Goal: Task Accomplishment & Management: Use online tool/utility

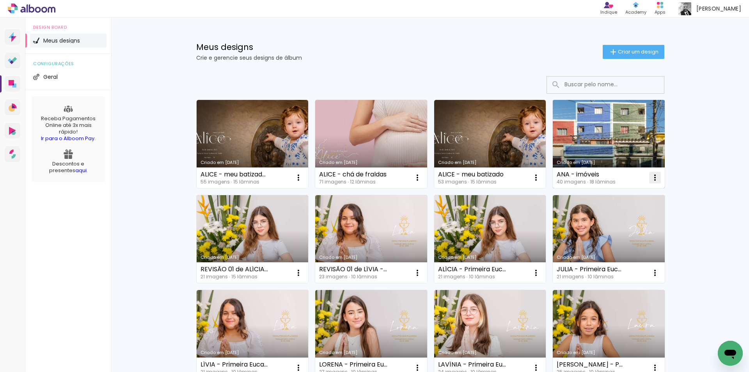
click at [303, 179] on iron-icon at bounding box center [298, 177] width 9 height 9
click at [616, 230] on span "Excluir" at bounding box center [607, 228] width 17 height 5
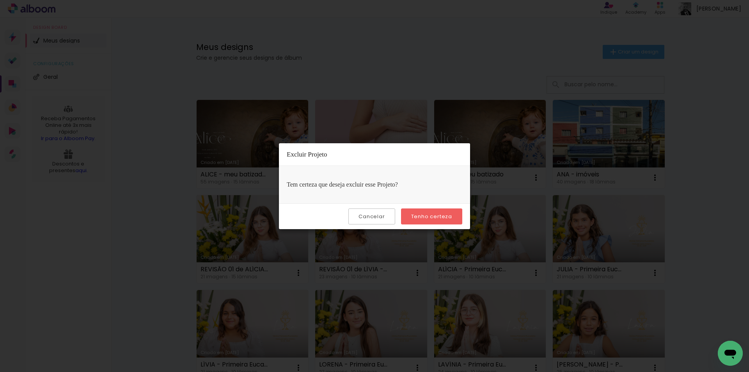
click at [0, 0] on slot "Tenho certeza" at bounding box center [0, 0] width 0 height 0
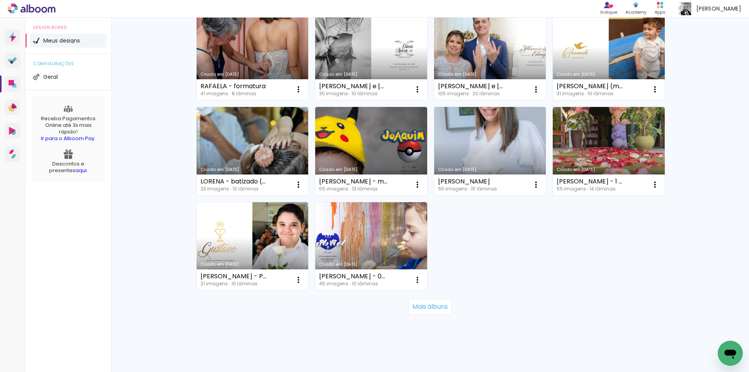
scroll to position [475, 0]
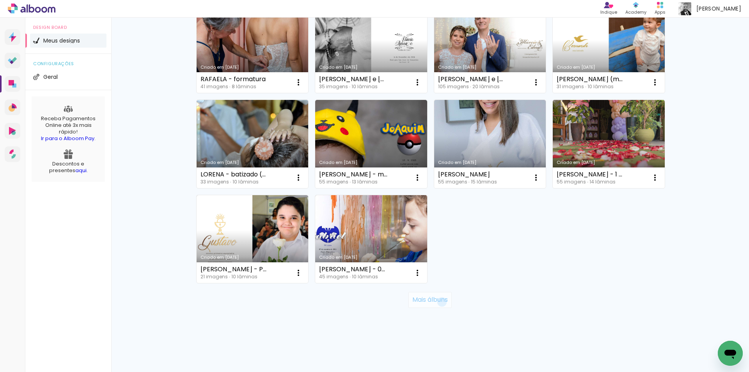
click at [0, 0] on slot "Mais álbuns" at bounding box center [0, 0] width 0 height 0
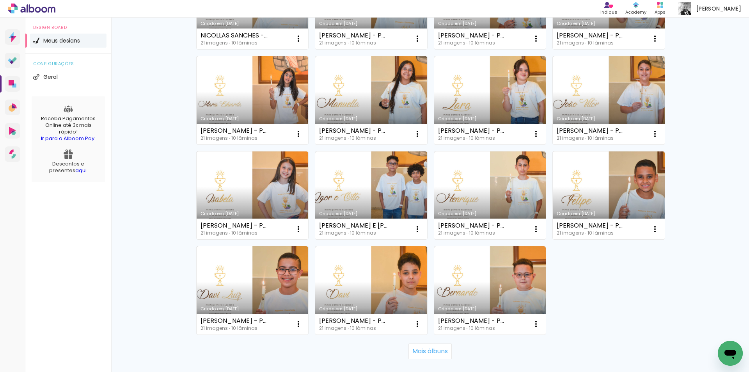
scroll to position [1044, 0]
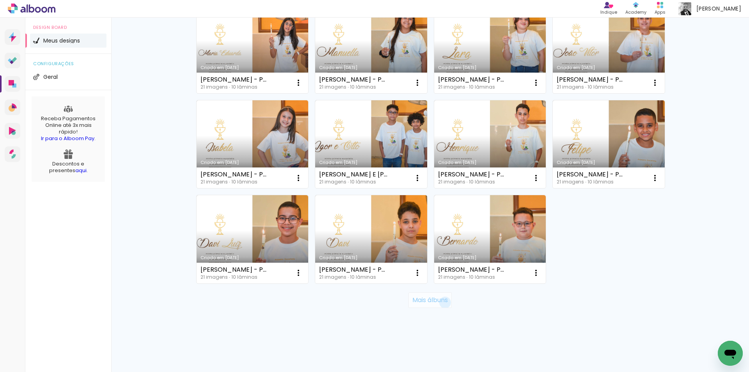
click at [0, 0] on slot "Mais álbuns" at bounding box center [0, 0] width 0 height 0
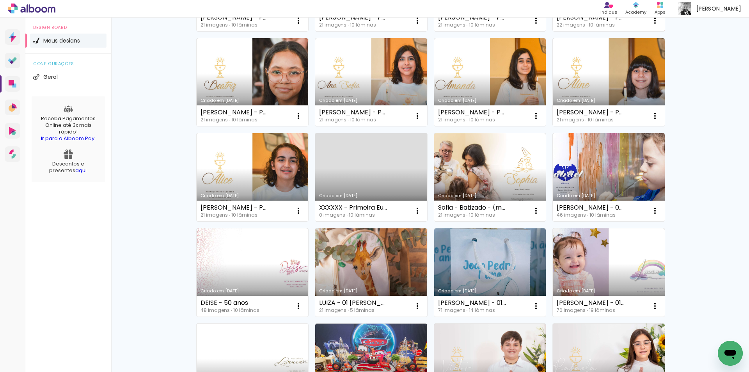
scroll to position [1356, 0]
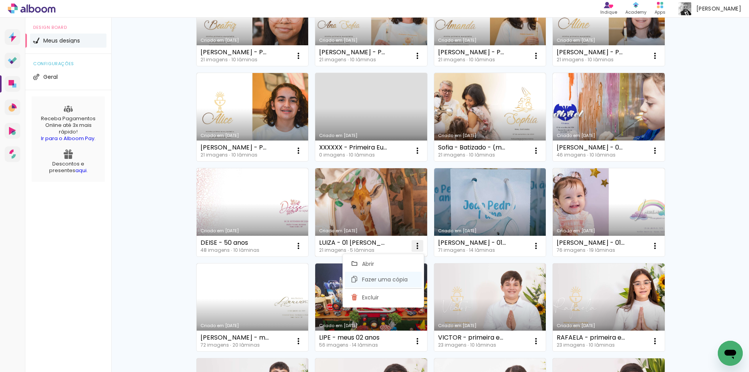
click at [382, 277] on span "Fazer uma cópia" at bounding box center [385, 278] width 46 height 5
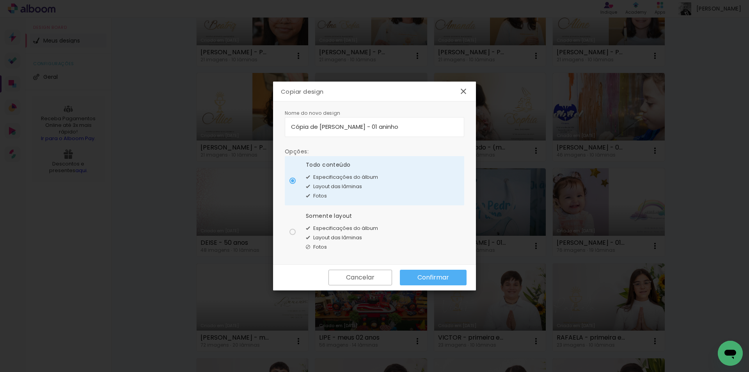
drag, startPoint x: 316, startPoint y: 127, endPoint x: 237, endPoint y: 129, distance: 79.2
click at [237, 129] on body "link( href="../../bower_components/polymer/polymer.html" rel="import" ) picture…" at bounding box center [374, 186] width 749 height 372
drag, startPoint x: 346, startPoint y: 122, endPoint x: 314, endPoint y: 130, distance: 33.4
click at [314, 130] on input "LUIZA - 01 [PERSON_NAME]" at bounding box center [374, 126] width 167 height 9
click at [292, 126] on input "[PERSON_NAME] - 02 anos" at bounding box center [374, 126] width 167 height 9
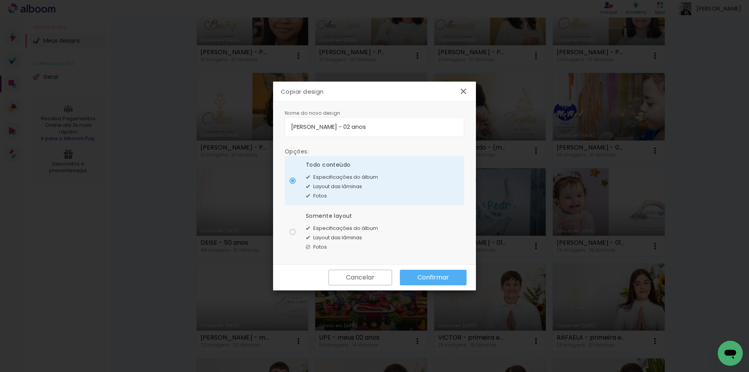
type input "[PERSON_NAME] - 02 anos"
type paper-input "[PERSON_NAME] - 02 anos"
click at [293, 184] on div at bounding box center [292, 180] width 6 height 6
type paper-radio-button "on"
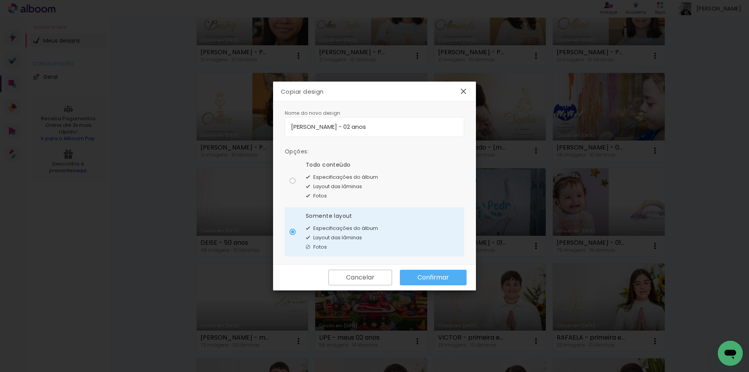
click at [0, 0] on slot "Confirmar" at bounding box center [0, 0] width 0 height 0
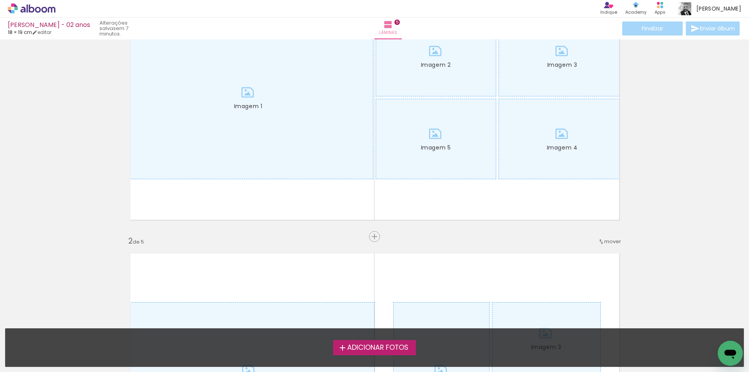
scroll to position [78, 0]
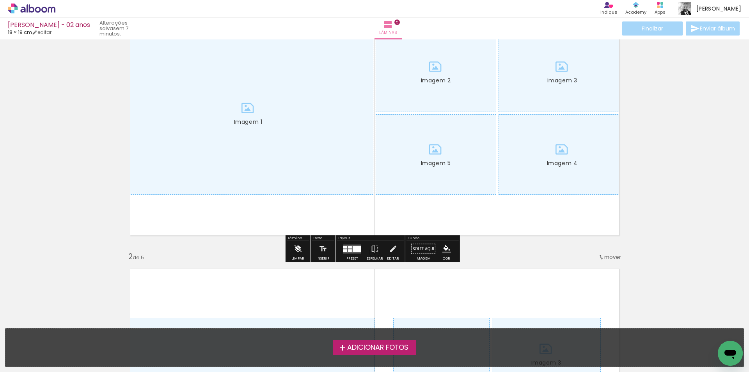
click at [290, 251] on paper-button "Limpar" at bounding box center [297, 251] width 17 height 20
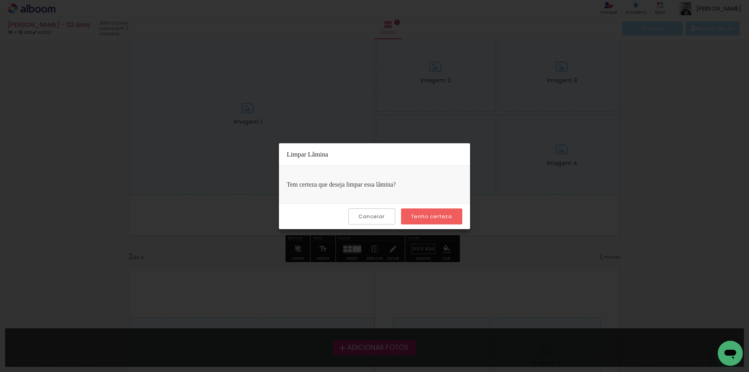
click at [0, 0] on slot "Tenho certeza" at bounding box center [0, 0] width 0 height 0
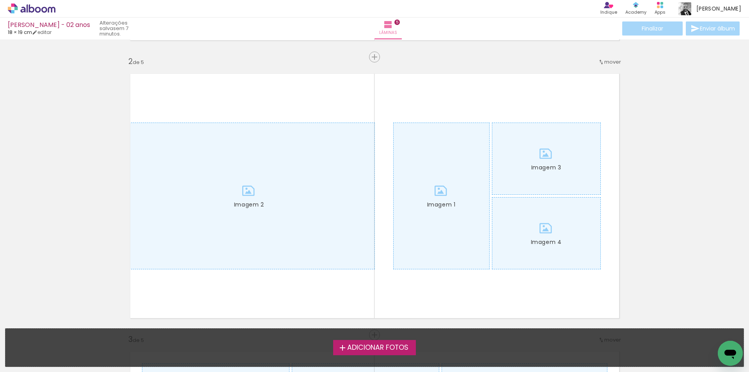
scroll to position [312, 0]
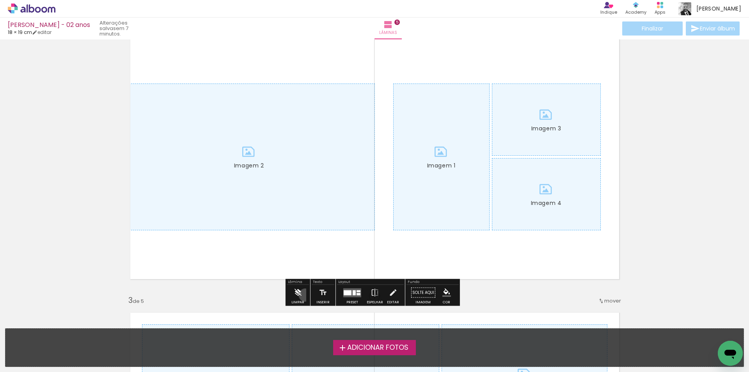
click at [305, 295] on paper-button "Limpar" at bounding box center [297, 295] width 17 height 20
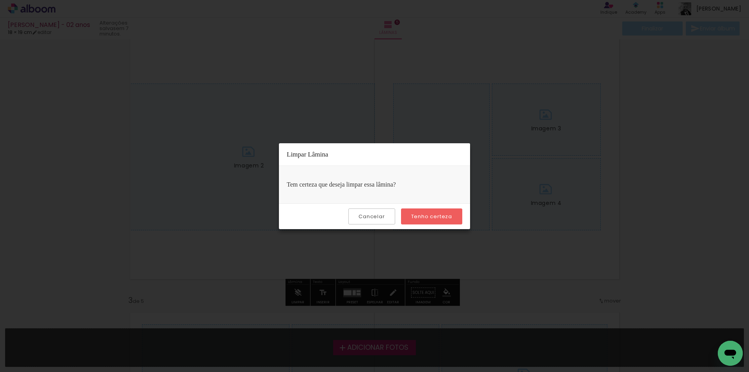
click at [0, 0] on slot "Tenho certeza" at bounding box center [0, 0] width 0 height 0
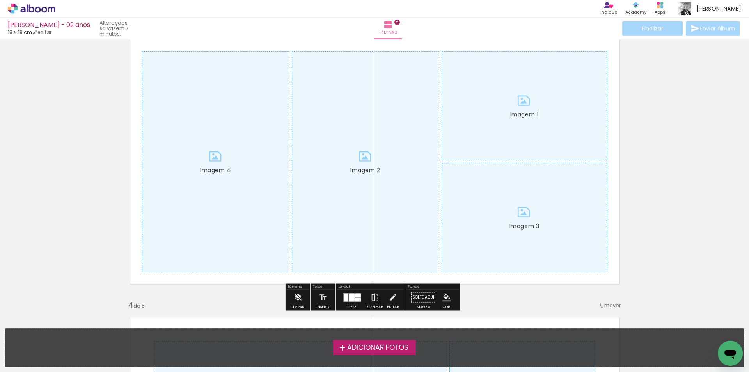
scroll to position [624, 0]
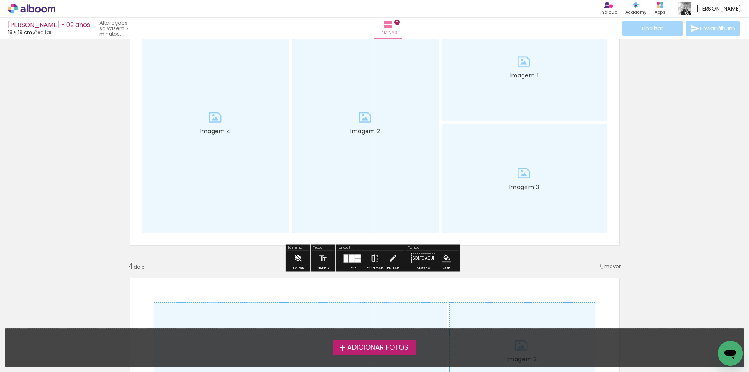
click at [294, 256] on iron-icon at bounding box center [297, 258] width 9 height 16
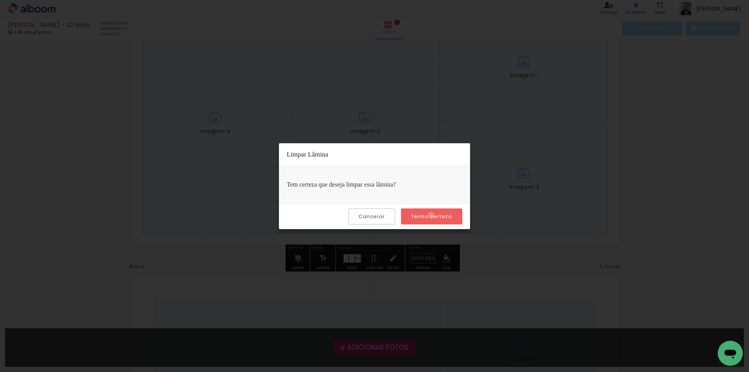
click at [0, 0] on slot "Tenho certeza" at bounding box center [0, 0] width 0 height 0
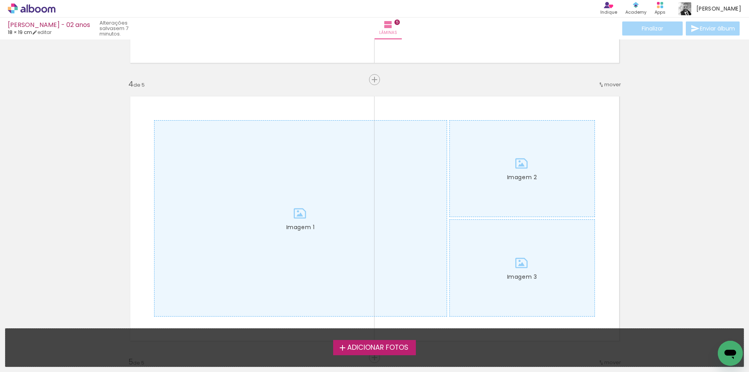
scroll to position [936, 0]
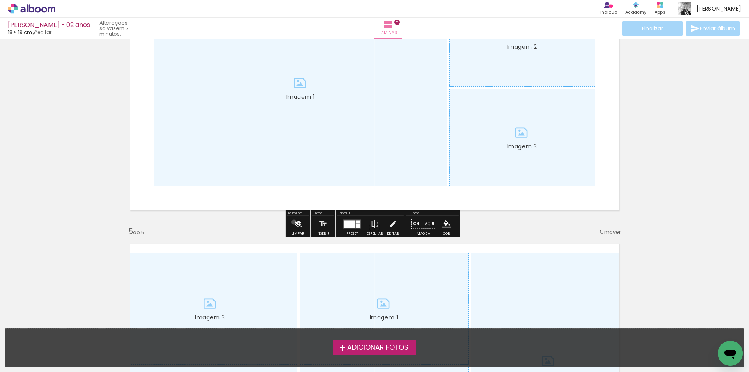
click at [294, 222] on iron-icon at bounding box center [297, 224] width 9 height 16
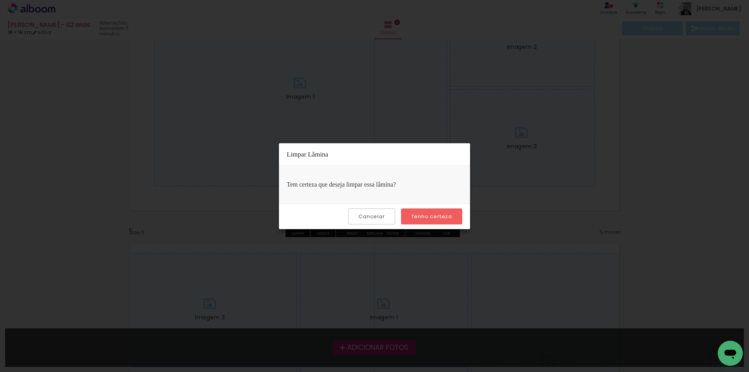
click at [0, 0] on slot "Tenho certeza" at bounding box center [0, 0] width 0 height 0
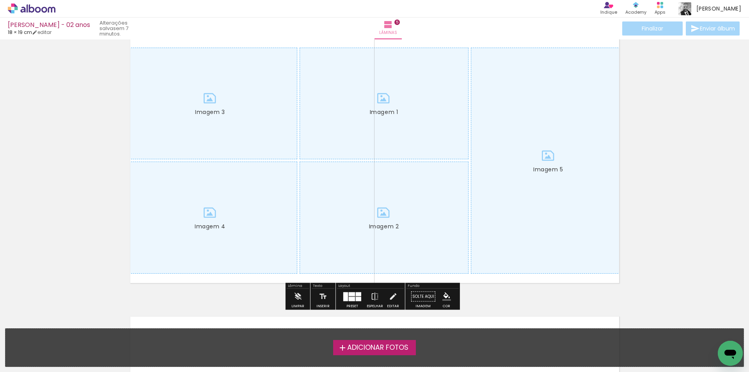
scroll to position [1170, 0]
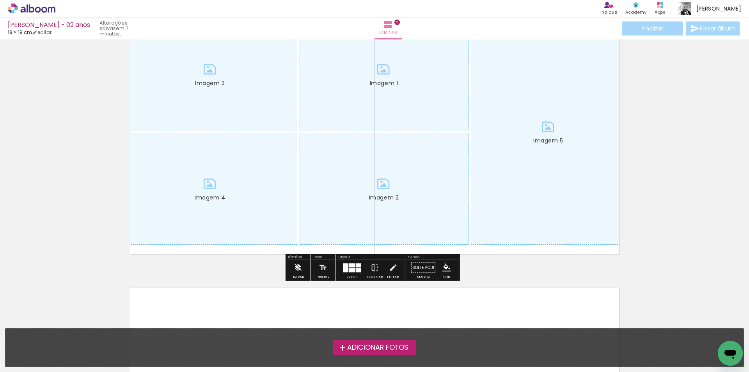
click at [296, 269] on iron-icon at bounding box center [297, 268] width 9 height 16
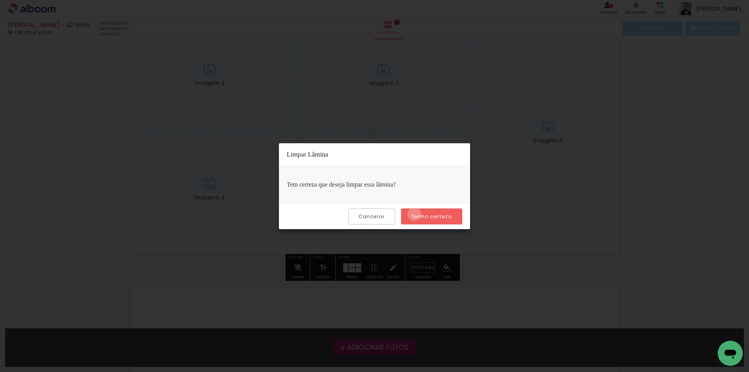
click at [0, 0] on slot "Tenho certeza" at bounding box center [0, 0] width 0 height 0
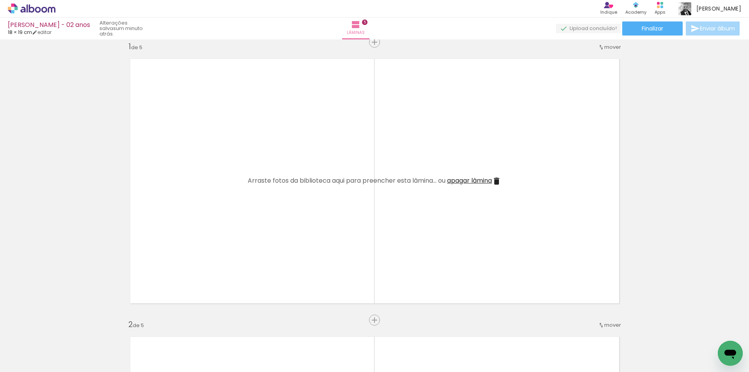
scroll to position [0, 0]
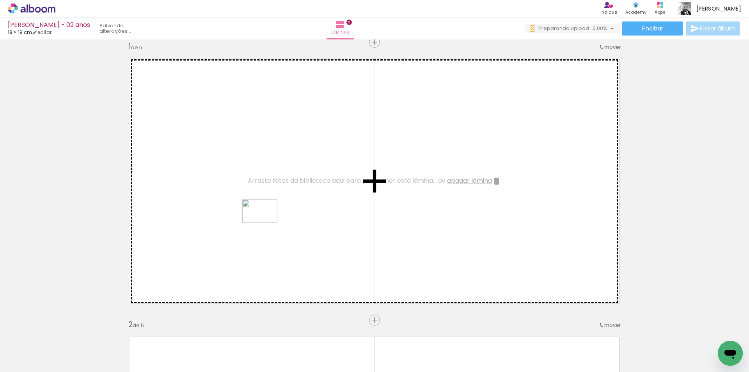
drag, startPoint x: 85, startPoint y: 340, endPoint x: 257, endPoint y: 217, distance: 212.1
click at [257, 217] on quentale-workspace at bounding box center [374, 186] width 749 height 372
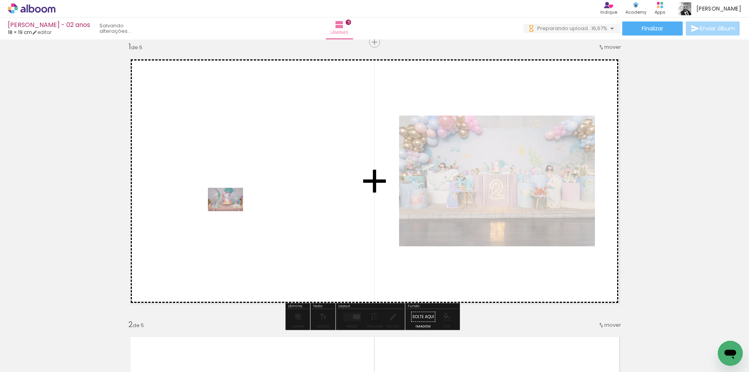
drag, startPoint x: 127, startPoint y: 346, endPoint x: 231, endPoint y: 211, distance: 170.5
click at [231, 211] on quentale-workspace at bounding box center [374, 186] width 749 height 372
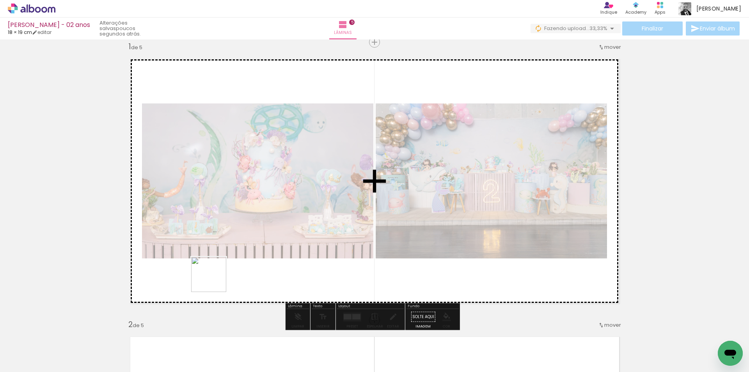
drag, startPoint x: 170, startPoint y: 350, endPoint x: 241, endPoint y: 298, distance: 88.2
click at [228, 250] on quentale-workspace at bounding box center [374, 186] width 749 height 372
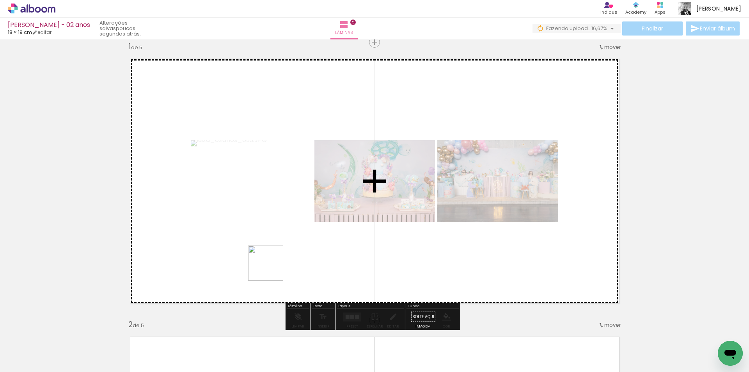
drag, startPoint x: 267, startPoint y: 287, endPoint x: 229, endPoint y: 343, distance: 67.9
click at [272, 265] on quentale-workspace at bounding box center [374, 186] width 749 height 372
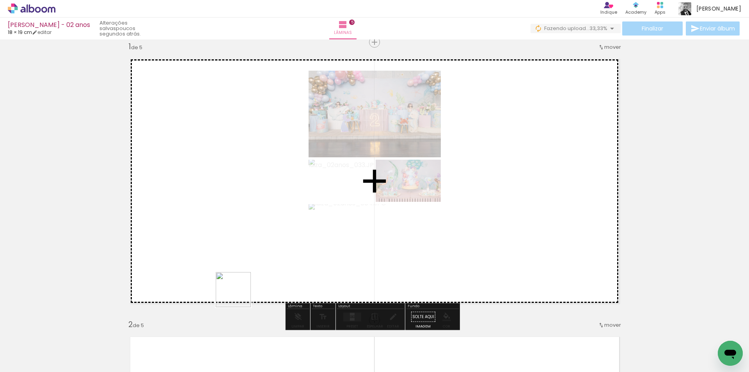
drag, startPoint x: 217, startPoint y: 353, endPoint x: 286, endPoint y: 311, distance: 80.3
click at [253, 236] on quentale-workspace at bounding box center [374, 186] width 749 height 372
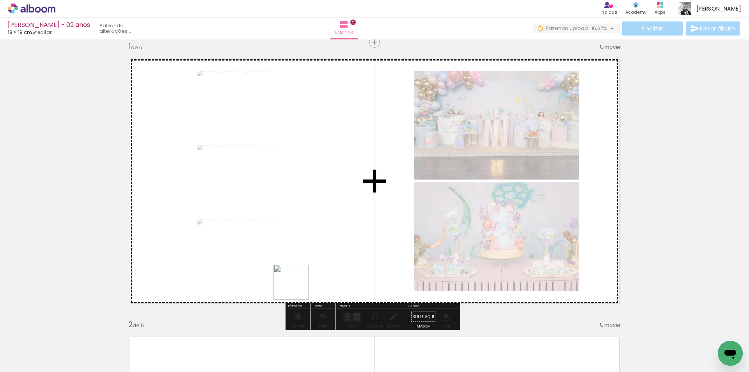
drag, startPoint x: 296, startPoint y: 343, endPoint x: 297, endPoint y: 288, distance: 55.4
click at [297, 288] on quentale-workspace at bounding box center [374, 186] width 749 height 372
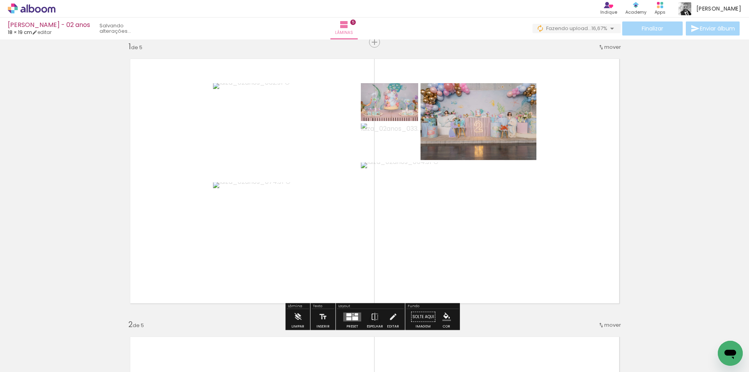
click at [352, 318] on div at bounding box center [355, 318] width 6 height 4
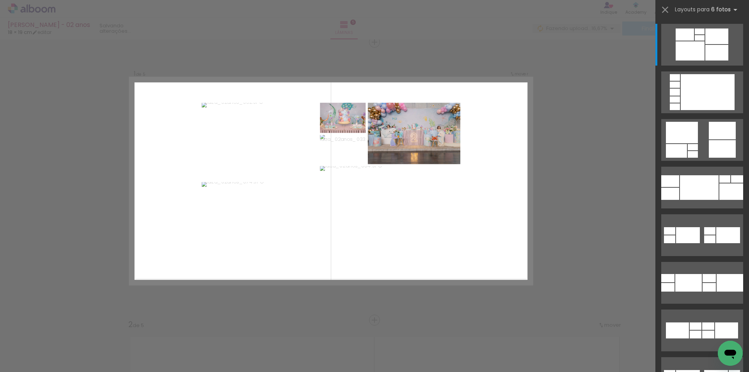
click at [242, 258] on quentale-layouter at bounding box center [330, 181] width 402 height 207
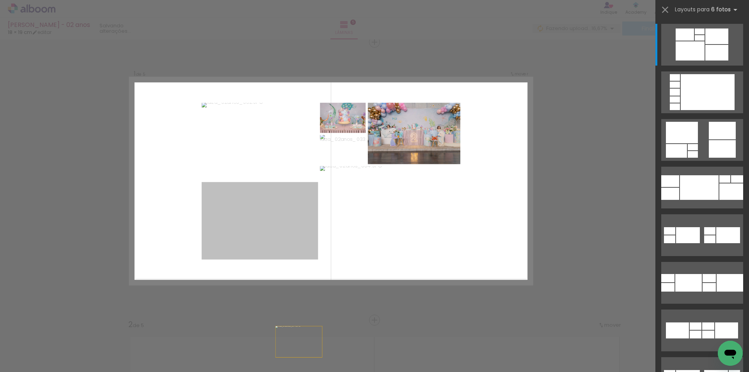
drag, startPoint x: 249, startPoint y: 222, endPoint x: 305, endPoint y: 372, distance: 160.8
click at [305, 371] on html "link( href="../../bower_components/polymer/polymer.html" rel="import" ) picture…" at bounding box center [374, 186] width 749 height 372
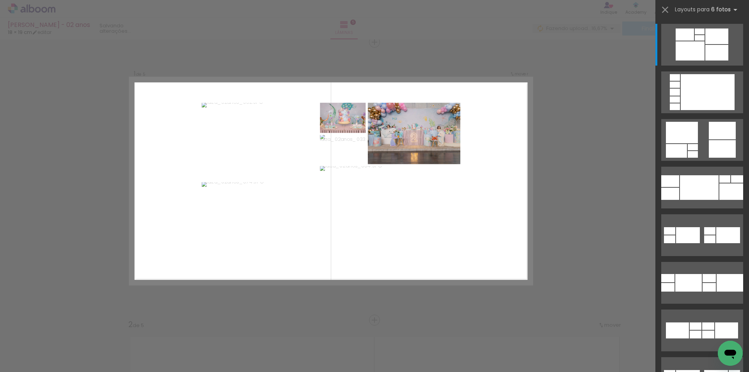
click at [109, 331] on iron-icon at bounding box center [105, 330] width 8 height 8
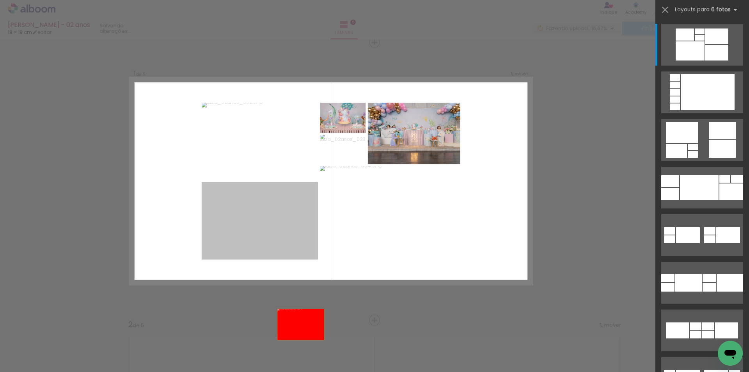
drag, startPoint x: 280, startPoint y: 216, endPoint x: 308, endPoint y: 351, distance: 137.2
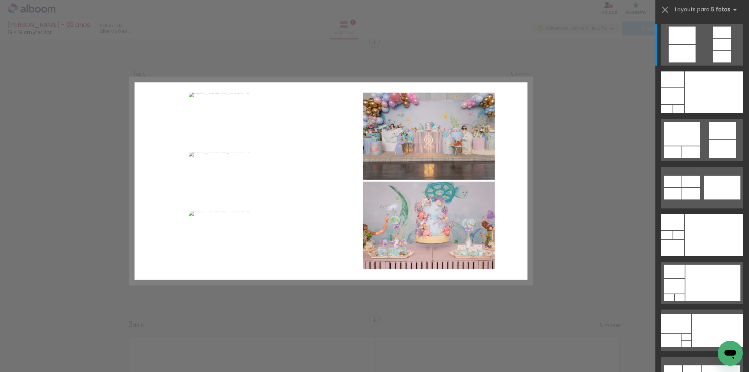
click at [109, 329] on iron-icon at bounding box center [105, 330] width 8 height 8
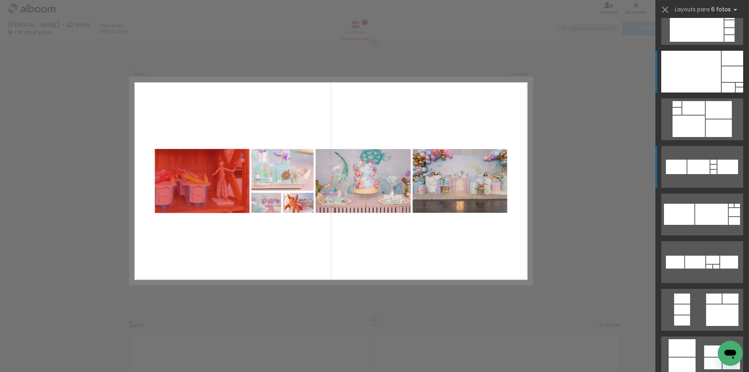
scroll to position [1013, 0]
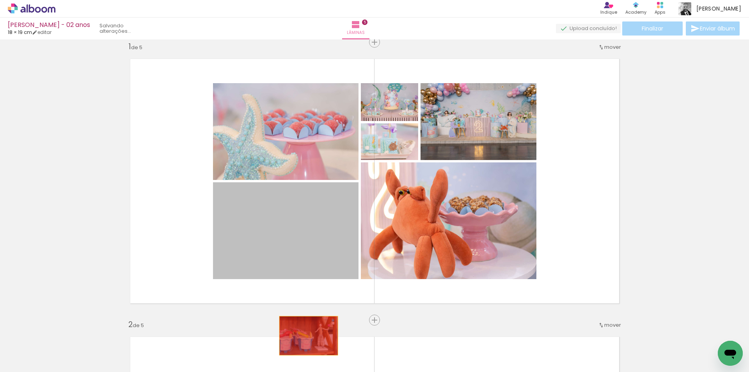
drag, startPoint x: 313, startPoint y: 207, endPoint x: 301, endPoint y: 338, distance: 131.5
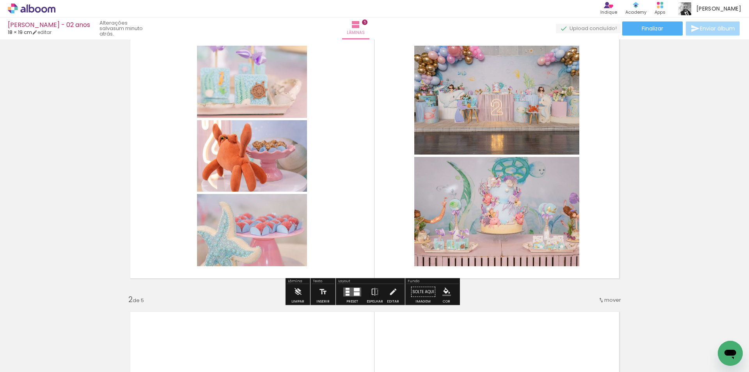
scroll to position [49, 0]
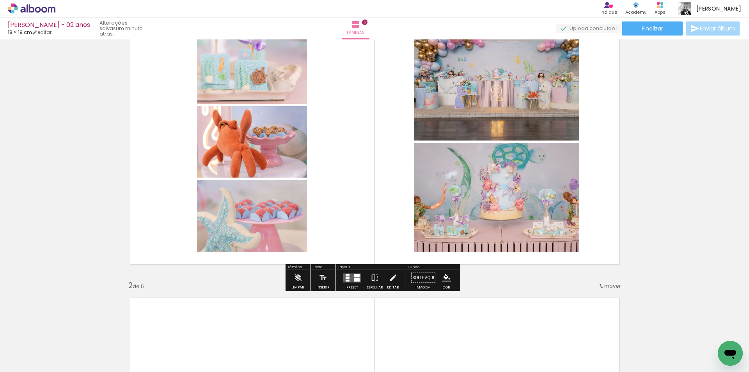
click at [343, 278] on quentale-layouter at bounding box center [352, 277] width 18 height 9
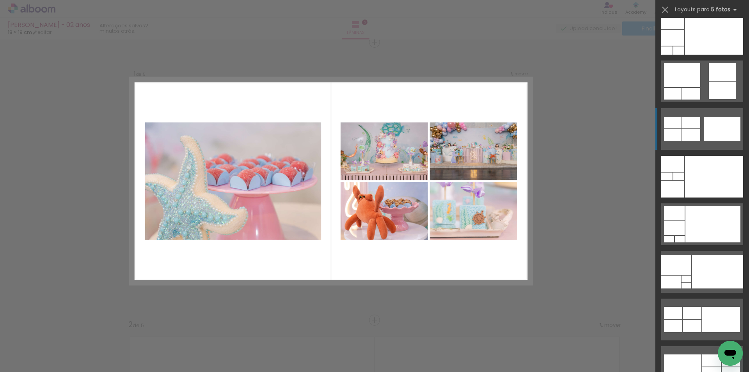
scroll to position [39, 0]
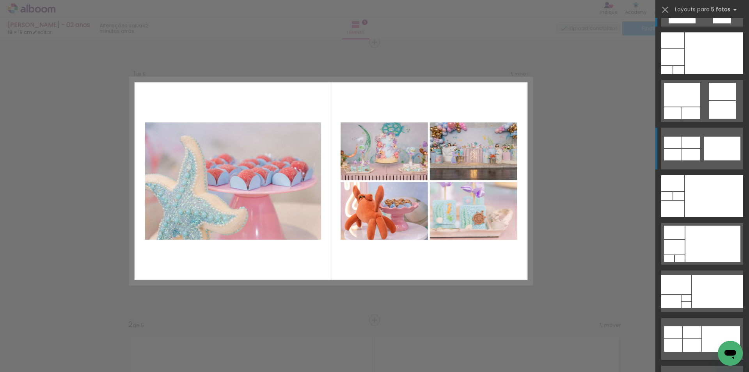
click at [684, 65] on div at bounding box center [672, 57] width 23 height 16
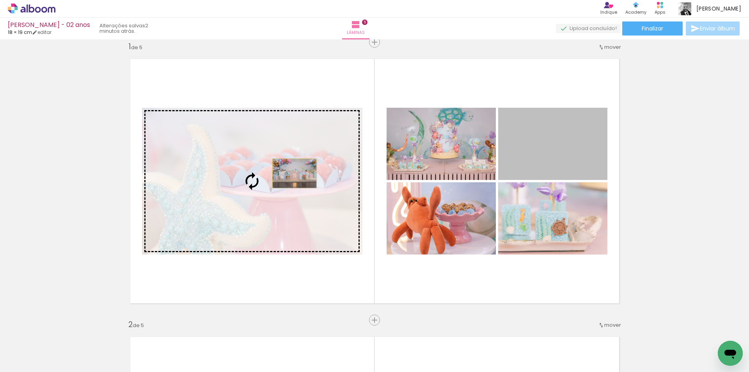
drag, startPoint x: 530, startPoint y: 154, endPoint x: 291, endPoint y: 173, distance: 239.3
click at [0, 0] on slot at bounding box center [0, 0] width 0 height 0
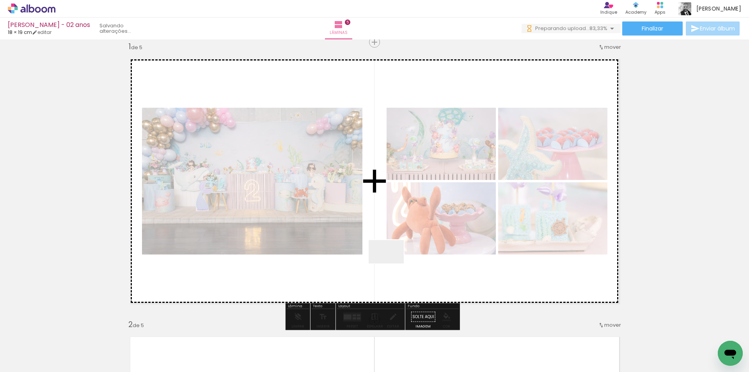
drag, startPoint x: 299, startPoint y: 347, endPoint x: 401, endPoint y: 254, distance: 137.7
click at [401, 254] on quentale-workspace at bounding box center [374, 186] width 749 height 372
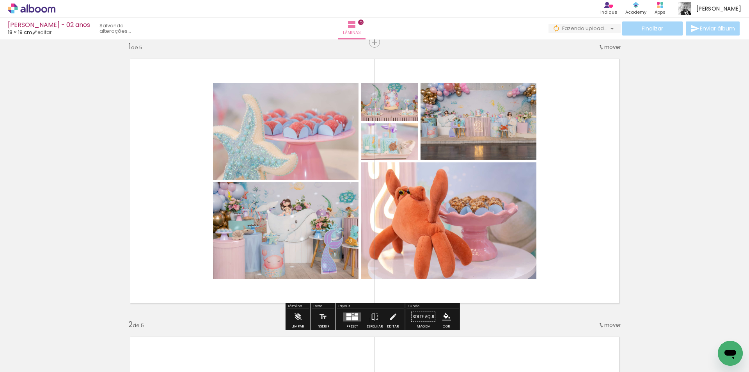
click at [347, 313] on div at bounding box center [348, 314] width 5 height 3
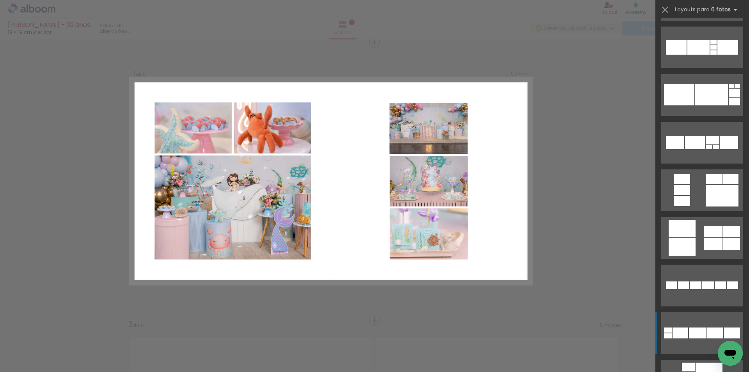
scroll to position [1092, 0]
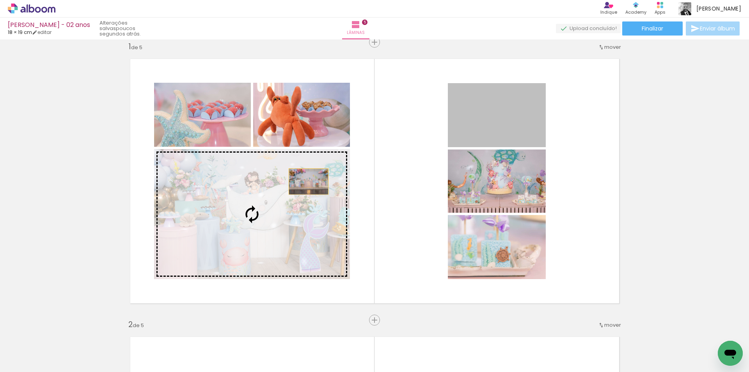
drag, startPoint x: 492, startPoint y: 127, endPoint x: 276, endPoint y: 201, distance: 228.2
click at [0, 0] on slot at bounding box center [0, 0] width 0 height 0
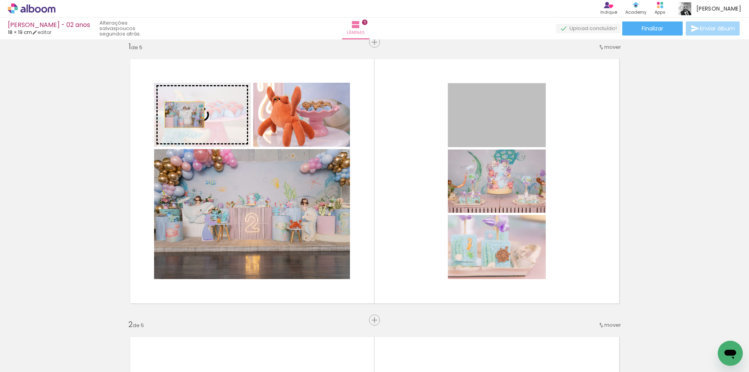
drag, startPoint x: 433, startPoint y: 123, endPoint x: 181, endPoint y: 115, distance: 251.6
click at [0, 0] on slot at bounding box center [0, 0] width 0 height 0
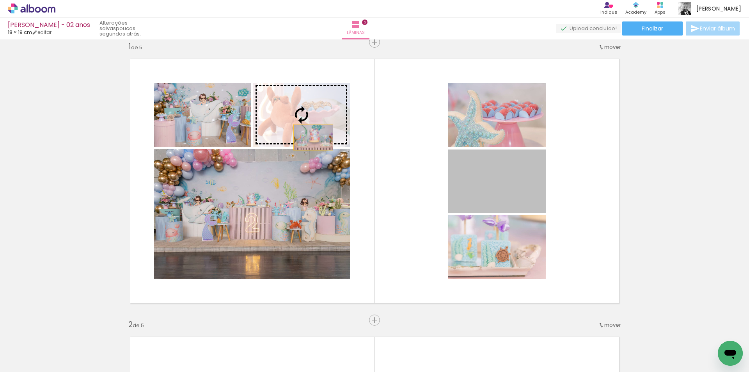
drag, startPoint x: 487, startPoint y: 191, endPoint x: 310, endPoint y: 129, distance: 187.5
click at [0, 0] on slot at bounding box center [0, 0] width 0 height 0
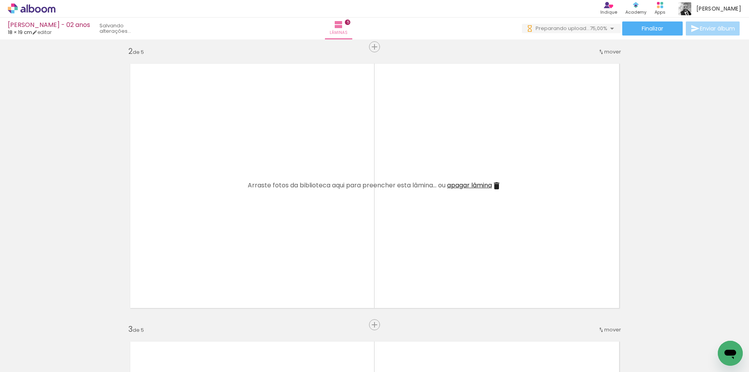
scroll to position [0, 0]
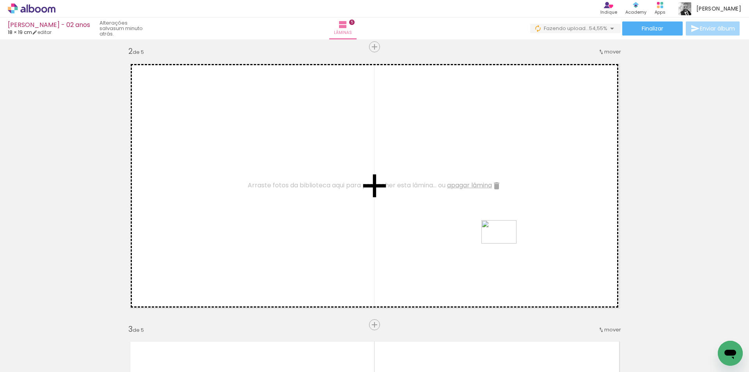
drag, startPoint x: 522, startPoint y: 351, endPoint x: 504, endPoint y: 243, distance: 109.0
click at [504, 243] on quentale-workspace at bounding box center [374, 186] width 749 height 372
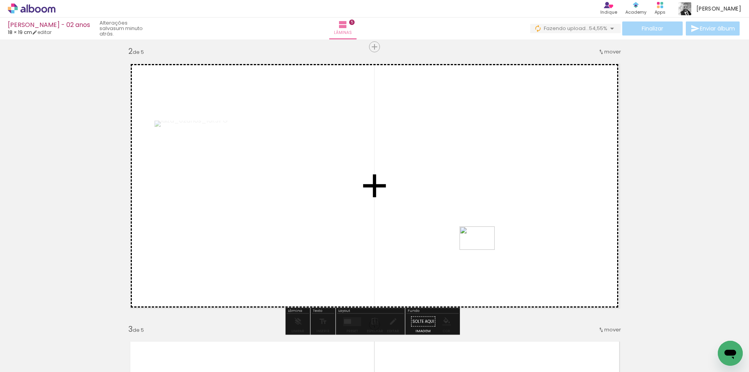
drag, startPoint x: 477, startPoint y: 302, endPoint x: 491, endPoint y: 219, distance: 83.9
click at [491, 219] on quentale-workspace at bounding box center [374, 186] width 749 height 372
drag, startPoint x: 354, startPoint y: 349, endPoint x: 445, endPoint y: 223, distance: 155.8
click at [445, 223] on quentale-workspace at bounding box center [374, 186] width 749 height 372
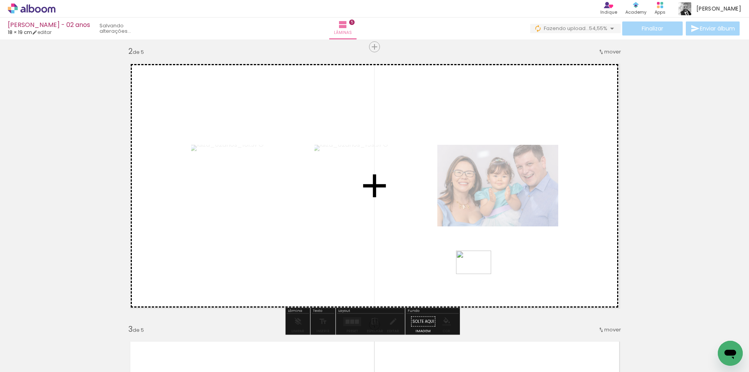
drag, startPoint x: 389, startPoint y: 351, endPoint x: 479, endPoint y: 274, distance: 118.6
click at [479, 274] on quentale-workspace at bounding box center [374, 186] width 749 height 372
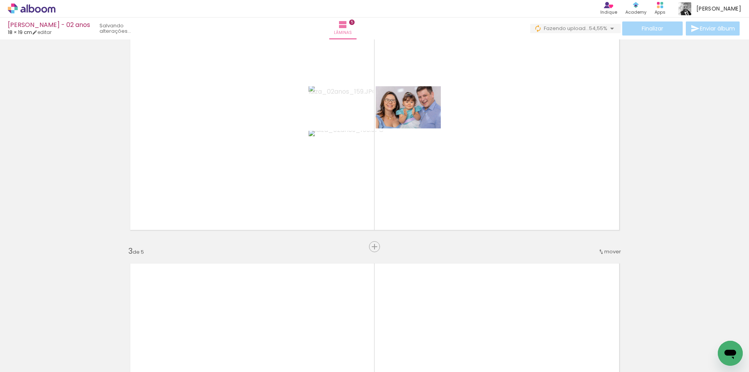
scroll to position [322, 0]
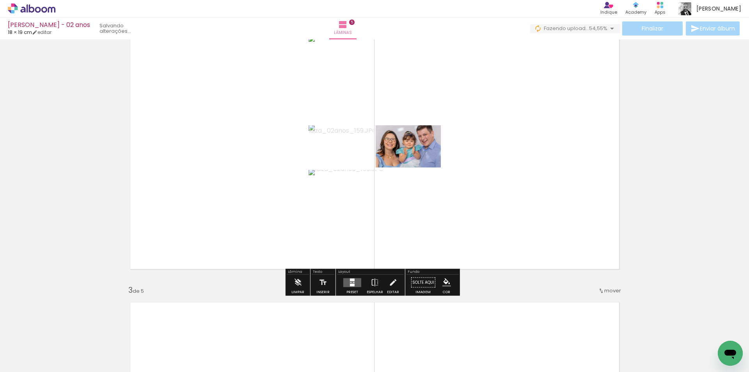
click at [350, 282] on div at bounding box center [351, 281] width 2 height 1
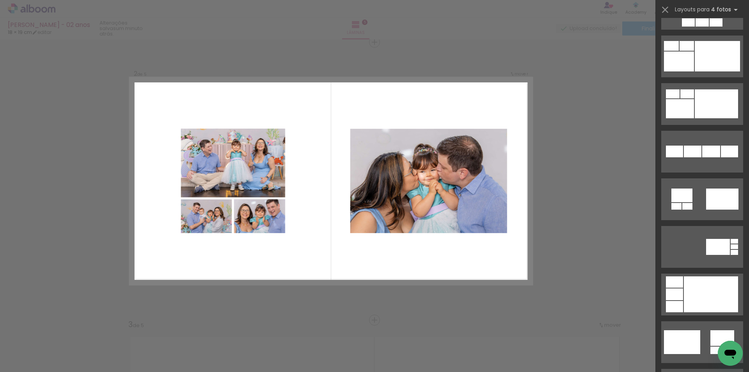
scroll to position [780, 0]
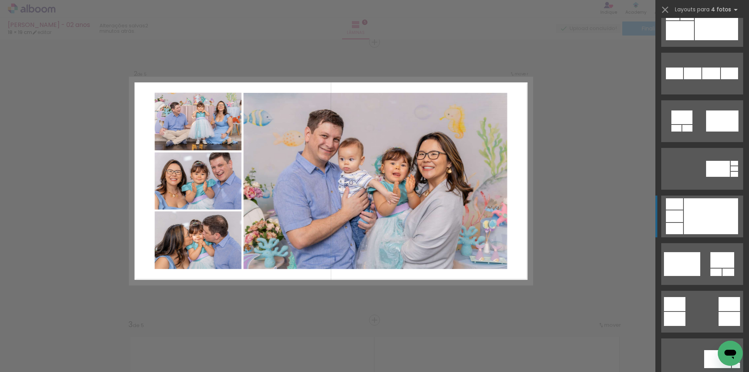
click at [730, 177] on div at bounding box center [733, 174] width 7 height 5
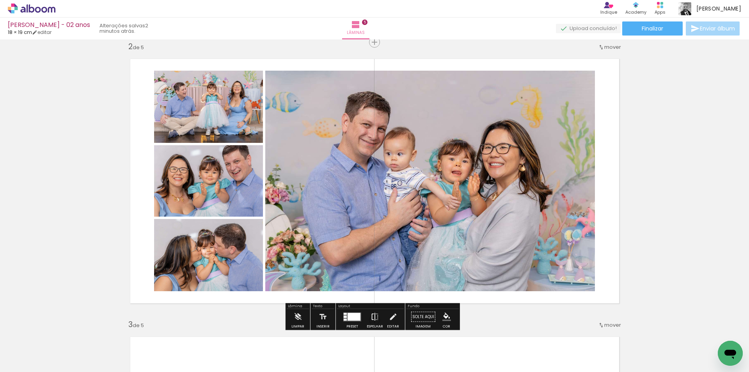
click at [373, 318] on iron-icon at bounding box center [374, 317] width 9 height 16
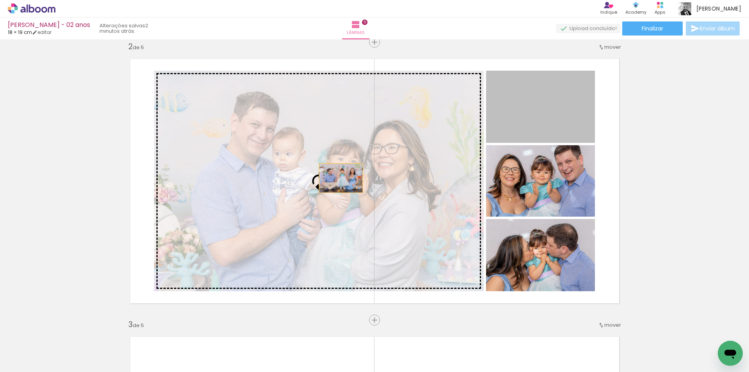
drag, startPoint x: 540, startPoint y: 120, endPoint x: 338, endPoint y: 178, distance: 210.8
click at [0, 0] on slot at bounding box center [0, 0] width 0 height 0
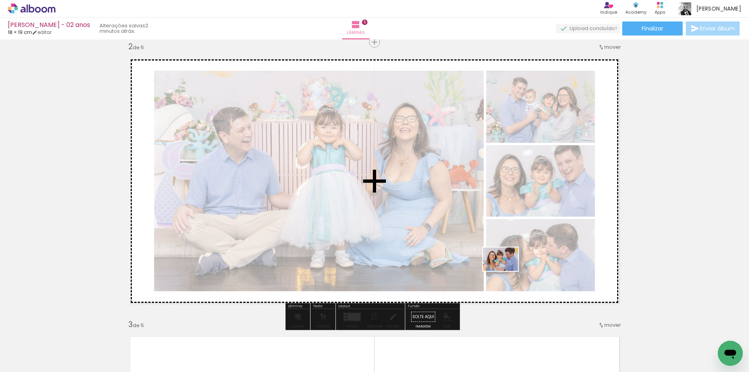
drag, startPoint x: 434, startPoint y: 352, endPoint x: 506, endPoint y: 271, distance: 108.5
click at [506, 271] on quentale-workspace at bounding box center [374, 186] width 749 height 372
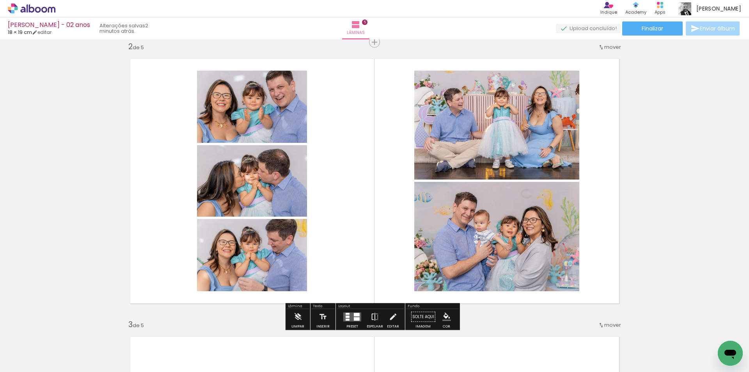
click at [372, 317] on iron-icon at bounding box center [374, 317] width 9 height 16
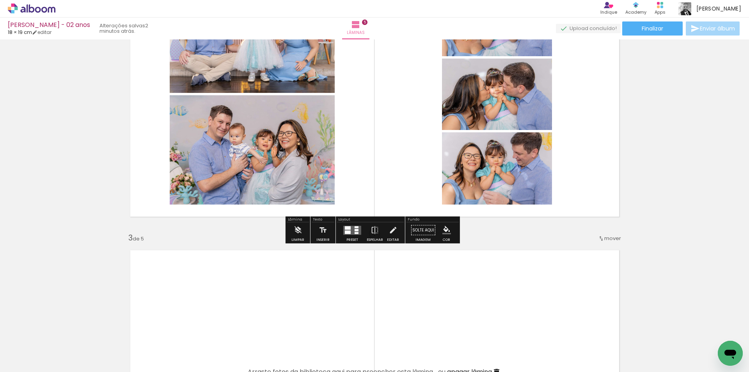
scroll to position [351, 0]
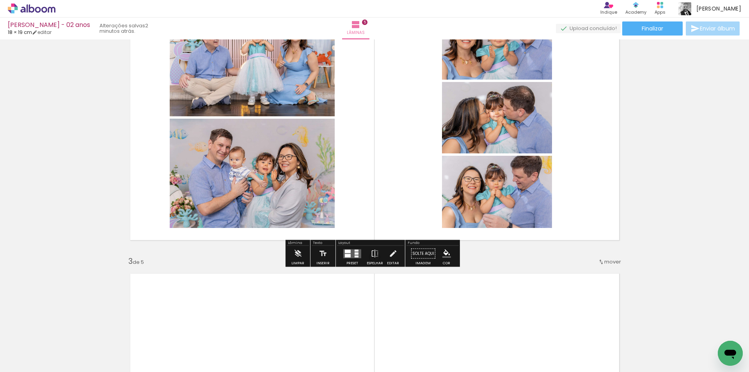
click at [345, 252] on div at bounding box center [348, 251] width 6 height 4
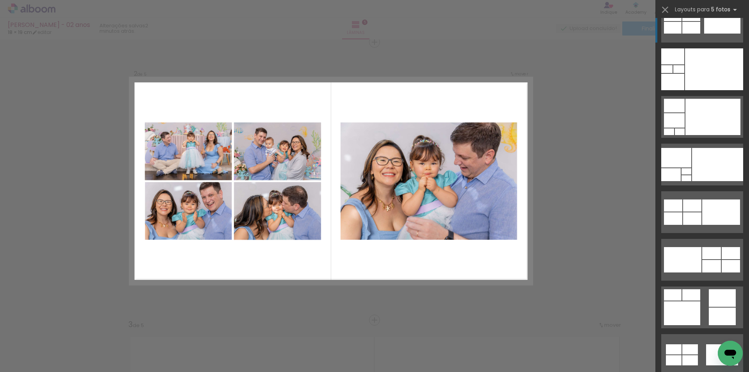
scroll to position [234, 0]
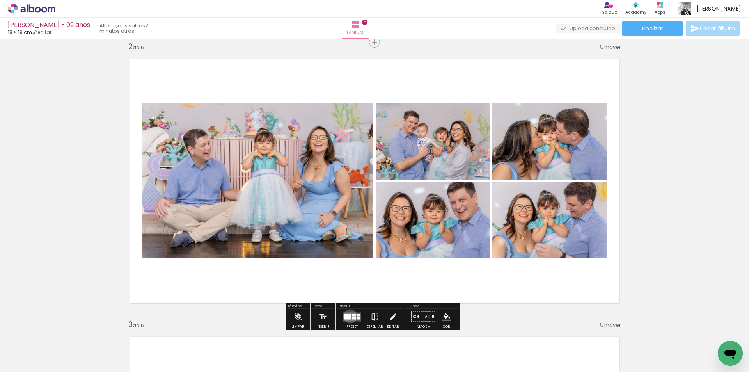
click at [348, 316] on div at bounding box center [347, 315] width 8 height 5
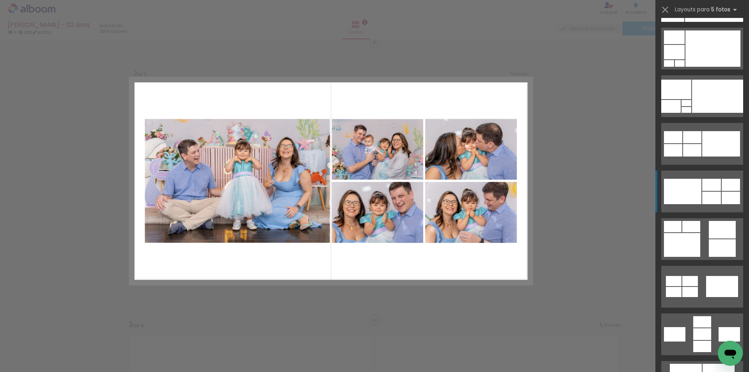
scroll to position [381, 0]
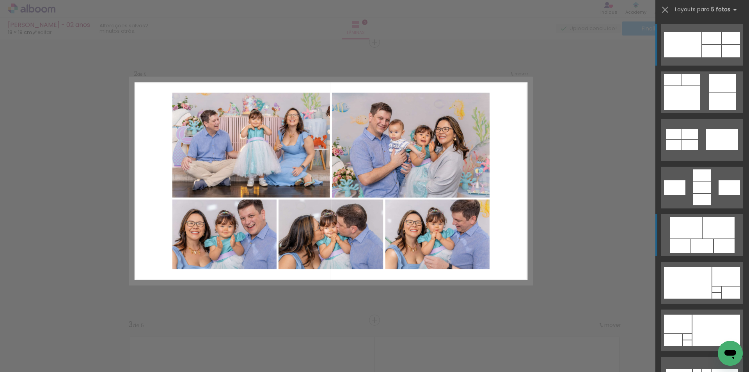
click at [694, 205] on div at bounding box center [702, 199] width 18 height 11
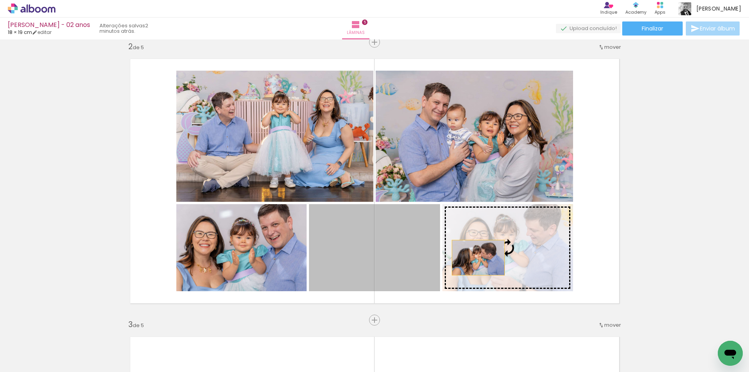
drag, startPoint x: 396, startPoint y: 254, endPoint x: 475, endPoint y: 257, distance: 79.2
click at [0, 0] on slot at bounding box center [0, 0] width 0 height 0
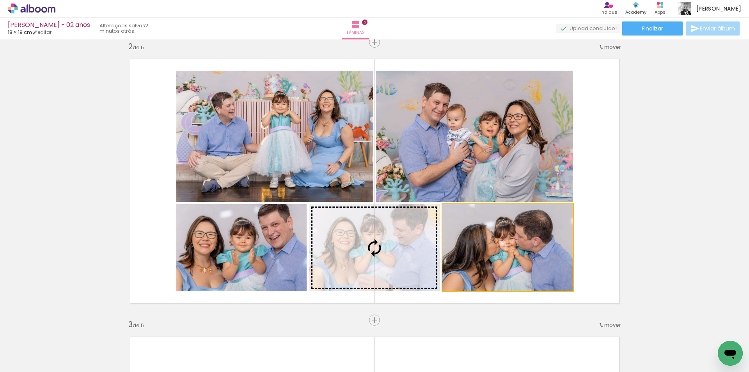
drag, startPoint x: 498, startPoint y: 265, endPoint x: 418, endPoint y: 262, distance: 80.4
click at [0, 0] on slot at bounding box center [0, 0] width 0 height 0
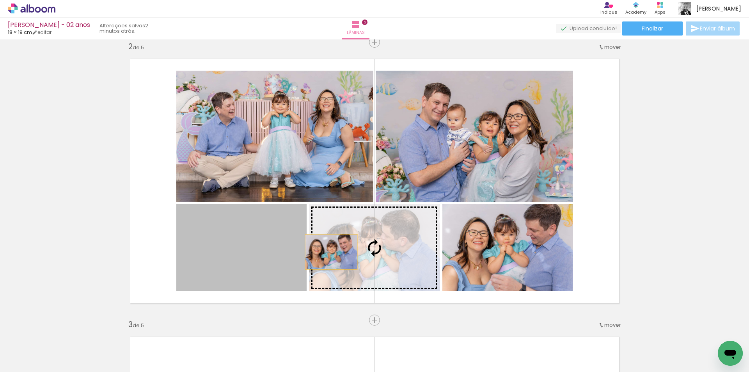
drag, startPoint x: 253, startPoint y: 247, endPoint x: 328, endPoint y: 251, distance: 75.0
click at [0, 0] on slot at bounding box center [0, 0] width 0 height 0
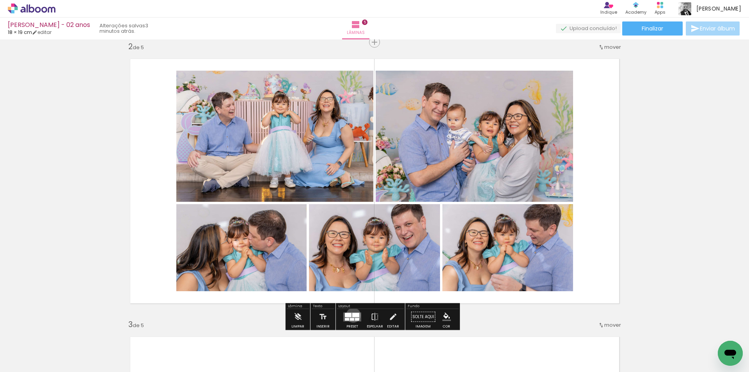
click at [352, 315] on div at bounding box center [355, 314] width 7 height 4
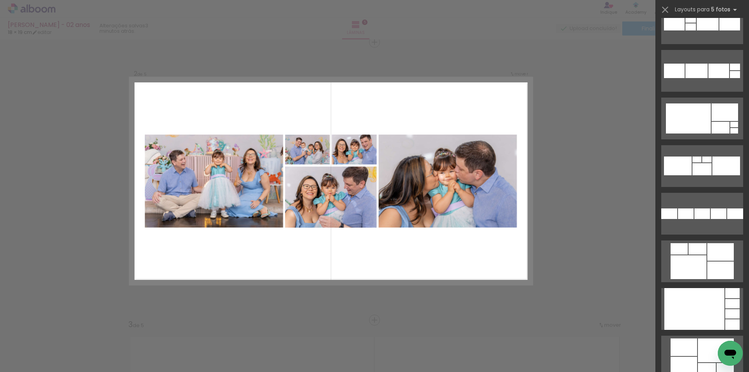
scroll to position [1935, 0]
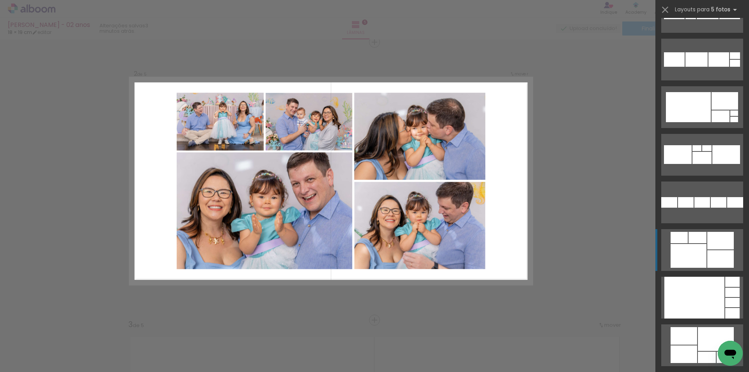
click at [694, 207] on div at bounding box center [702, 202] width 16 height 11
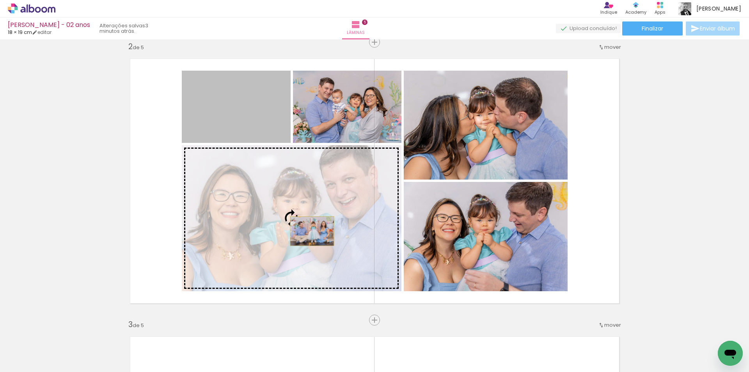
drag, startPoint x: 258, startPoint y: 126, endPoint x: 309, endPoint y: 231, distance: 116.8
click at [0, 0] on slot at bounding box center [0, 0] width 0 height 0
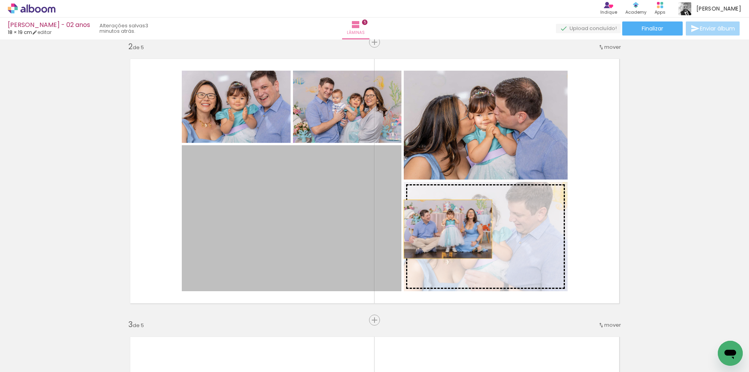
drag, startPoint x: 296, startPoint y: 218, endPoint x: 458, endPoint y: 229, distance: 161.8
click at [0, 0] on slot at bounding box center [0, 0] width 0 height 0
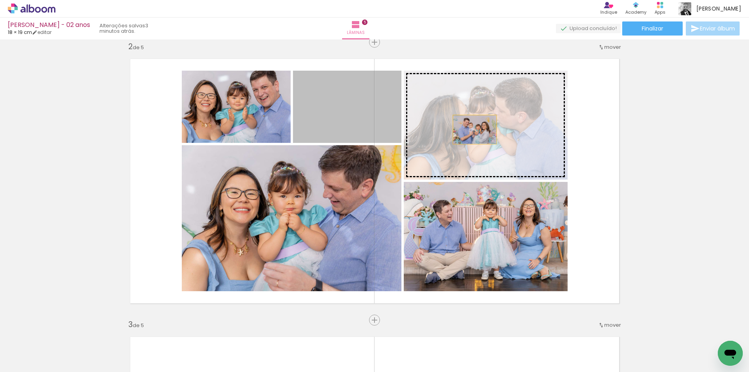
drag, startPoint x: 366, startPoint y: 115, endPoint x: 471, endPoint y: 129, distance: 106.7
click at [0, 0] on slot at bounding box center [0, 0] width 0 height 0
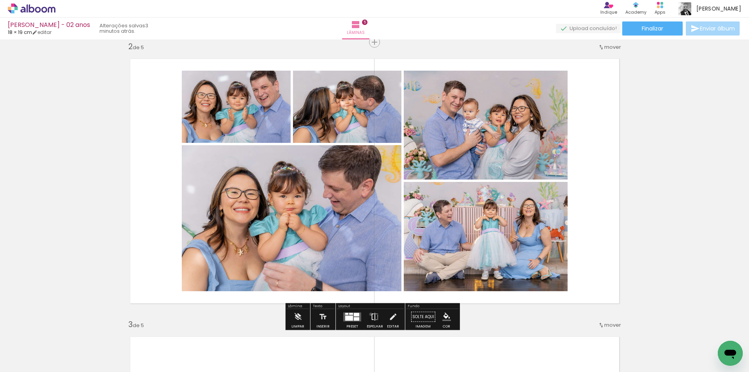
click at [370, 314] on iron-icon at bounding box center [374, 317] width 9 height 16
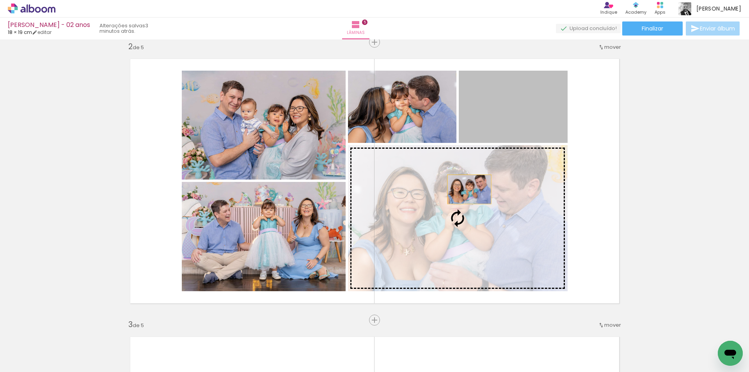
drag, startPoint x: 517, startPoint y: 131, endPoint x: 464, endPoint y: 191, distance: 79.8
click at [0, 0] on slot at bounding box center [0, 0] width 0 height 0
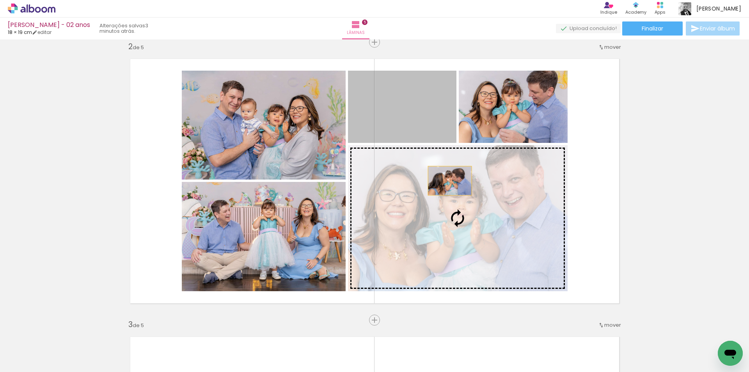
drag, startPoint x: 413, startPoint y: 115, endPoint x: 446, endPoint y: 181, distance: 73.6
click at [0, 0] on slot at bounding box center [0, 0] width 0 height 0
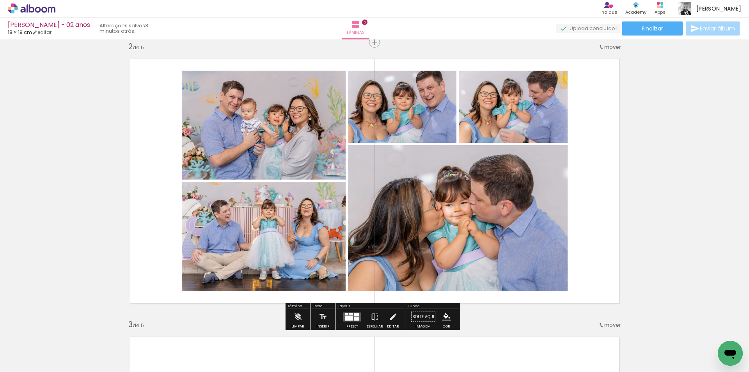
click at [349, 313] on div at bounding box center [351, 313] width 4 height 2
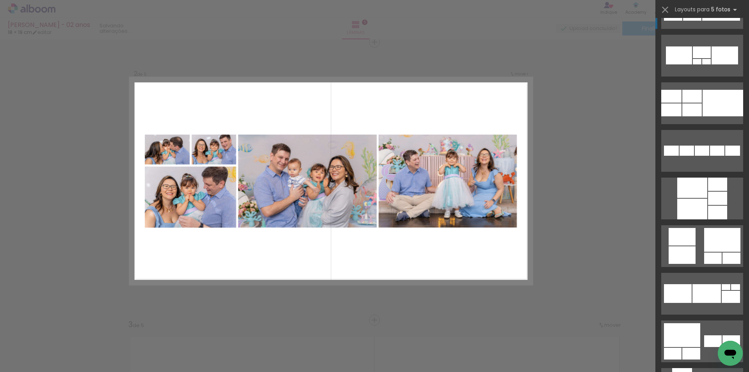
scroll to position [2647, 0]
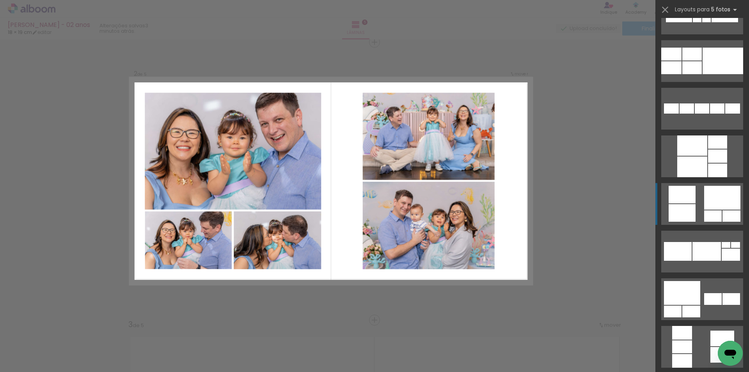
click at [692, 16] on div at bounding box center [701, 10] width 18 height 12
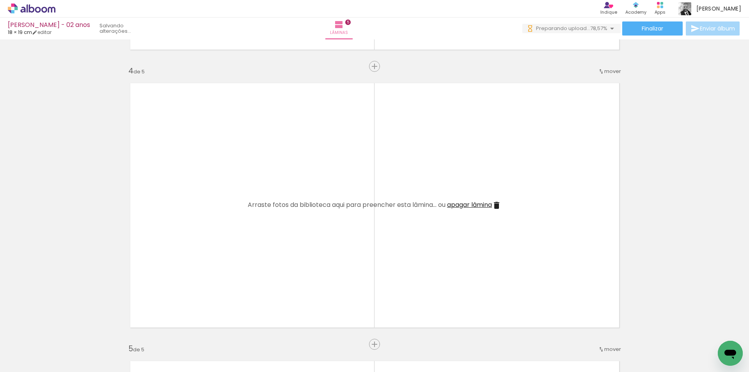
scroll to position [0, 0]
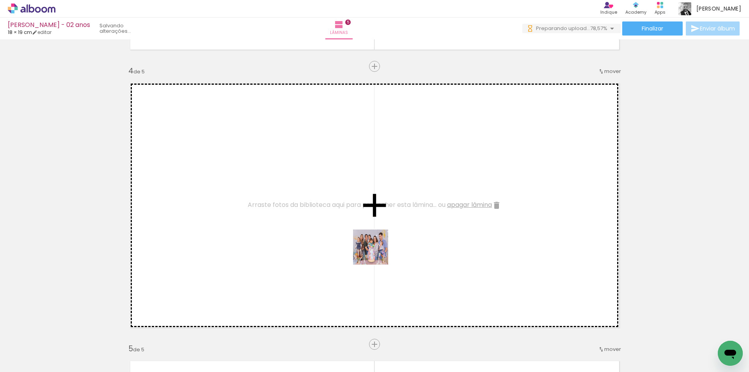
drag, startPoint x: 512, startPoint y: 350, endPoint x: 285, endPoint y: 221, distance: 261.5
click at [285, 221] on quentale-workspace at bounding box center [374, 186] width 749 height 372
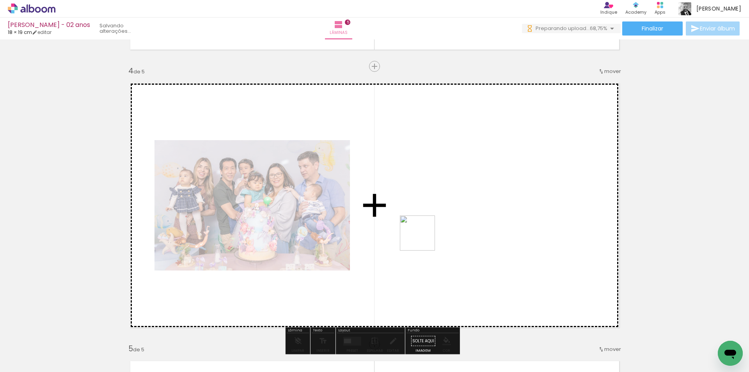
drag, startPoint x: 543, startPoint y: 344, endPoint x: 558, endPoint y: 313, distance: 34.0
click at [416, 232] on quentale-workspace at bounding box center [374, 186] width 749 height 372
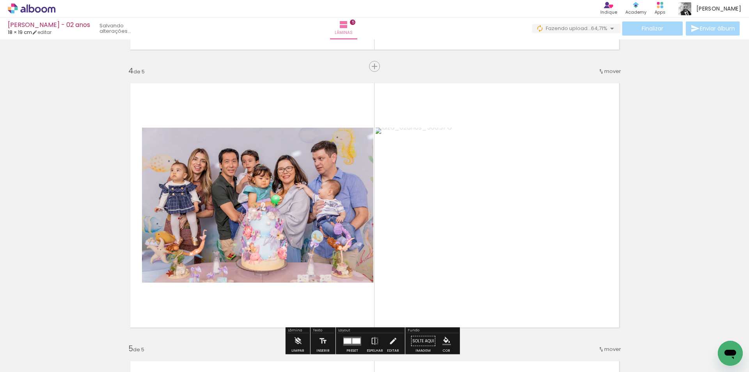
drag, startPoint x: 595, startPoint y: 354, endPoint x: 610, endPoint y: 318, distance: 39.0
click at [419, 244] on quentale-workspace at bounding box center [374, 186] width 749 height 372
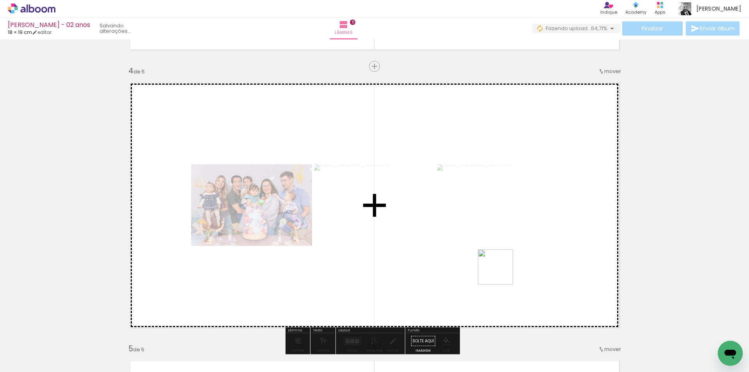
drag, startPoint x: 644, startPoint y: 348, endPoint x: 631, endPoint y: 300, distance: 49.3
click at [437, 250] on quentale-workspace at bounding box center [374, 186] width 749 height 372
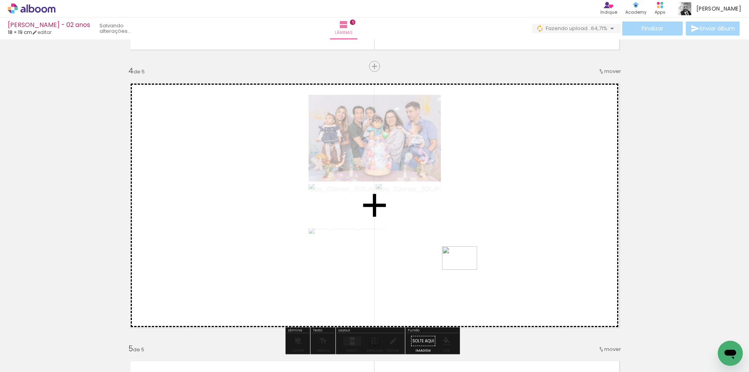
drag, startPoint x: 676, startPoint y: 343, endPoint x: 465, endPoint y: 269, distance: 224.0
click at [465, 269] on quentale-workspace at bounding box center [374, 186] width 749 height 372
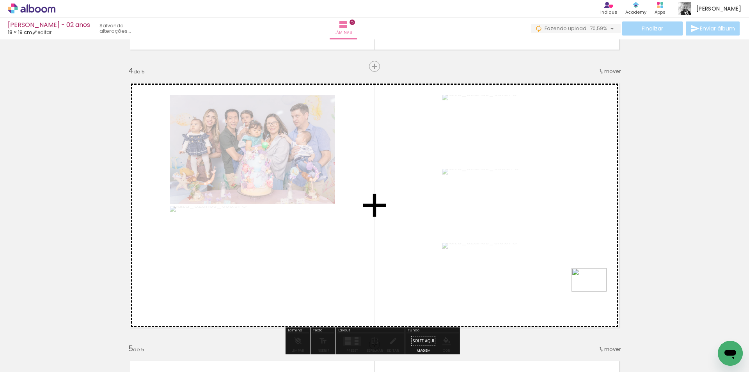
drag, startPoint x: 714, startPoint y: 343, endPoint x: 582, endPoint y: 282, distance: 145.6
click at [582, 282] on quentale-workspace at bounding box center [374, 186] width 749 height 372
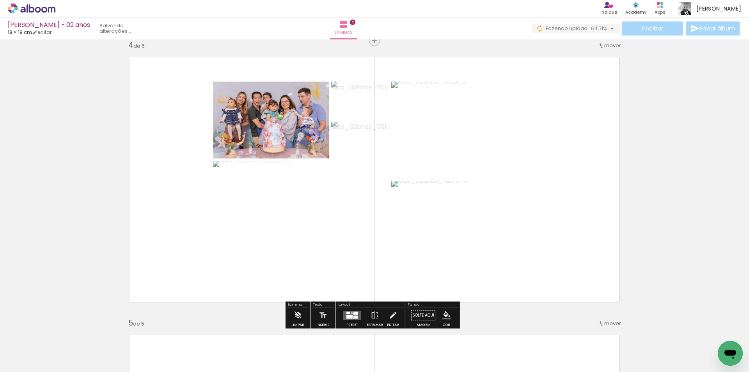
scroll to position [858, 0]
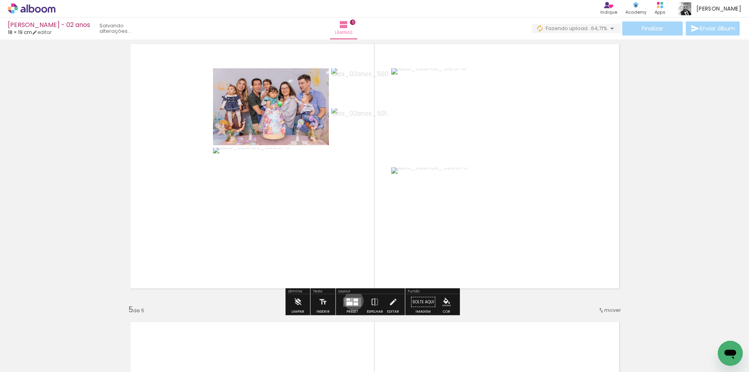
click at [353, 300] on div at bounding box center [355, 299] width 5 height 3
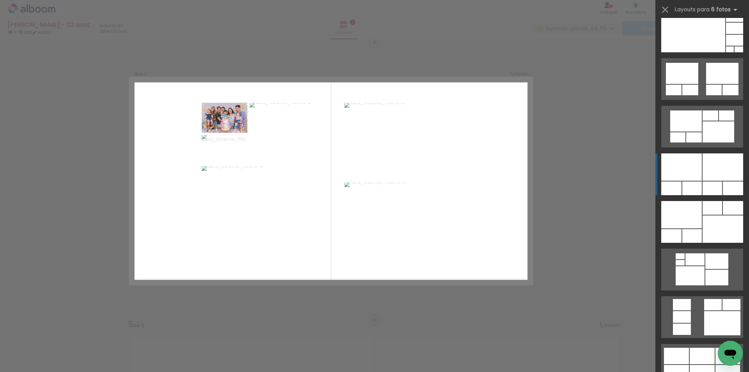
scroll to position [507, 0]
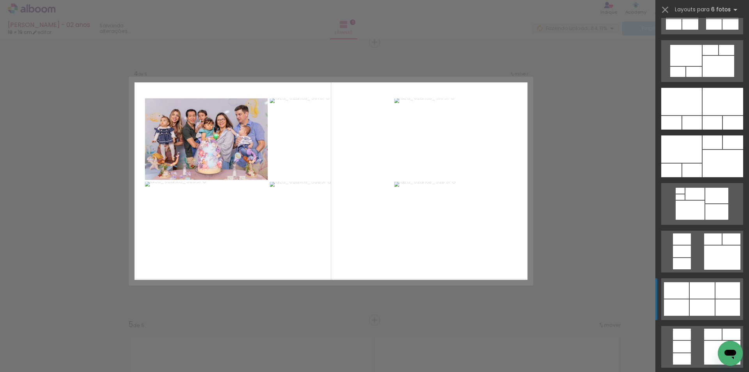
click at [690, 297] on div at bounding box center [701, 290] width 25 height 16
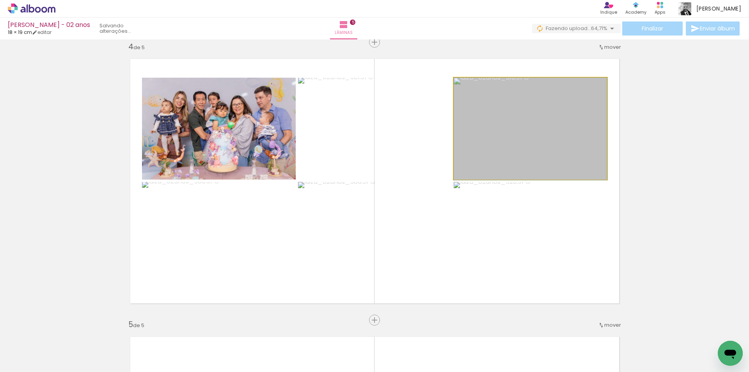
drag, startPoint x: 504, startPoint y: 150, endPoint x: 395, endPoint y: 180, distance: 112.6
click at [395, 180] on quentale-layouter at bounding box center [374, 181] width 503 height 258
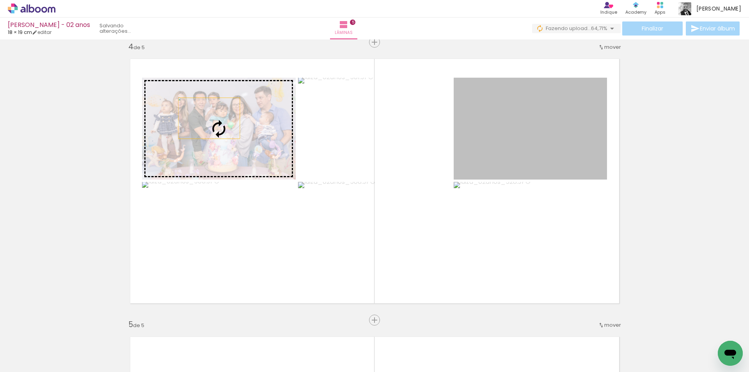
drag, startPoint x: 511, startPoint y: 136, endPoint x: 206, endPoint y: 118, distance: 305.4
click at [0, 0] on slot at bounding box center [0, 0] width 0 height 0
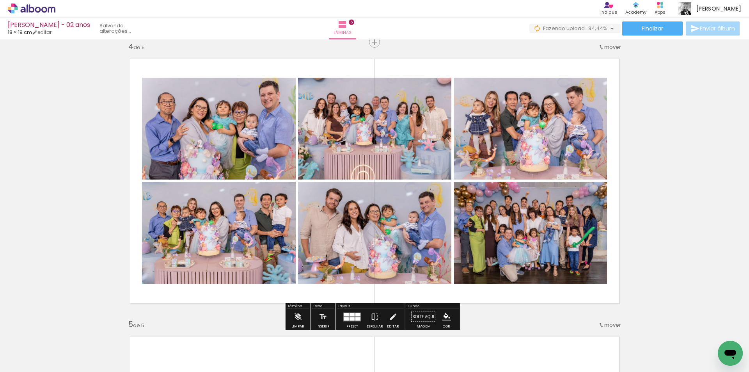
scroll to position [0, 104]
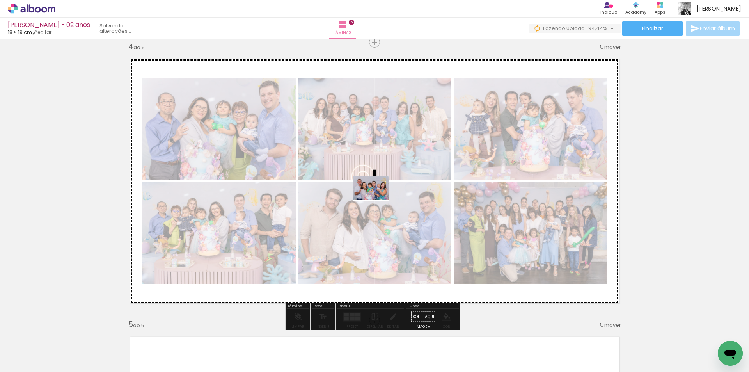
drag, startPoint x: 707, startPoint y: 348, endPoint x: 377, endPoint y: 200, distance: 362.1
click at [377, 200] on quentale-workspace at bounding box center [374, 186] width 749 height 372
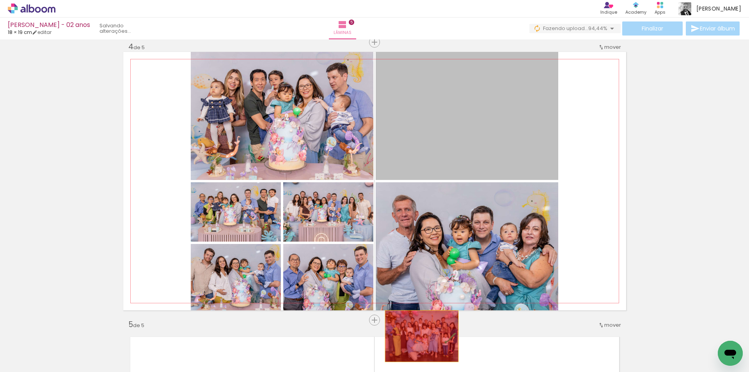
drag, startPoint x: 456, startPoint y: 134, endPoint x: 418, endPoint y: 336, distance: 206.3
click at [418, 336] on quentale-workspace at bounding box center [374, 186] width 749 height 372
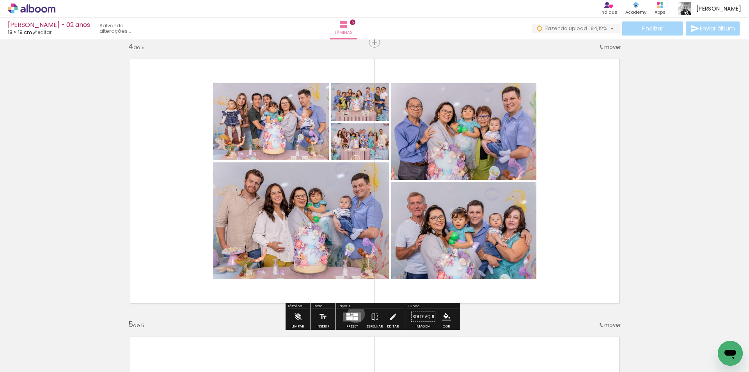
click at [354, 313] on div at bounding box center [355, 314] width 5 height 3
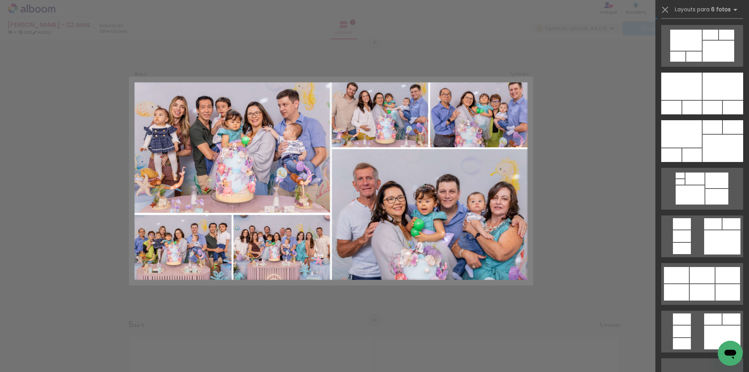
scroll to position [585, 0]
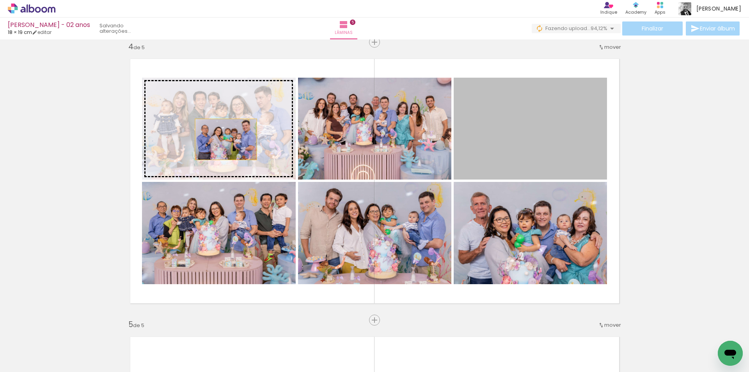
drag, startPoint x: 536, startPoint y: 151, endPoint x: 223, endPoint y: 139, distance: 314.1
click at [0, 0] on slot at bounding box center [0, 0] width 0 height 0
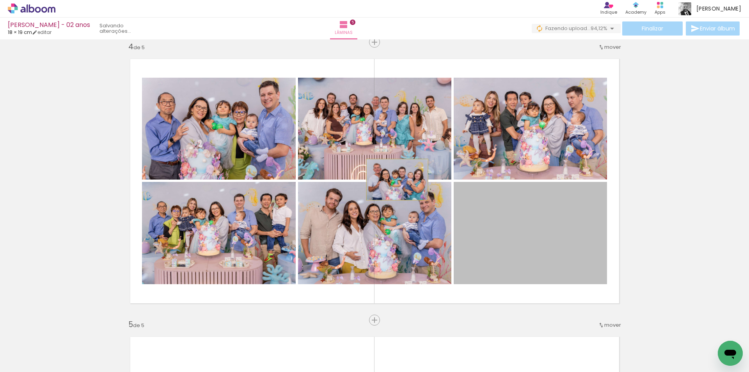
drag, startPoint x: 531, startPoint y: 266, endPoint x: 394, endPoint y: 179, distance: 162.1
click at [394, 179] on quentale-layouter at bounding box center [374, 181] width 503 height 258
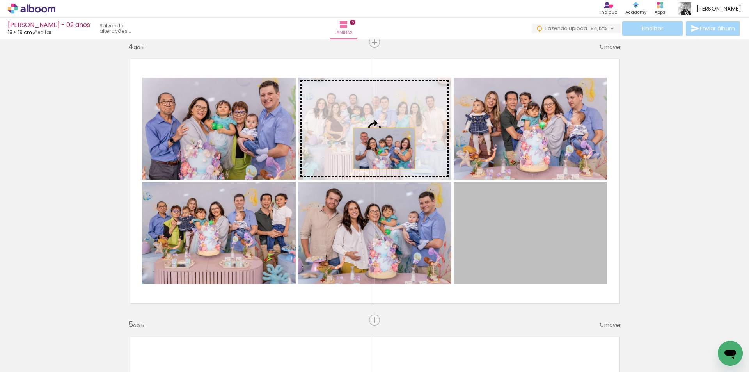
drag, startPoint x: 541, startPoint y: 240, endPoint x: 382, endPoint y: 145, distance: 185.7
click at [0, 0] on slot at bounding box center [0, 0] width 0 height 0
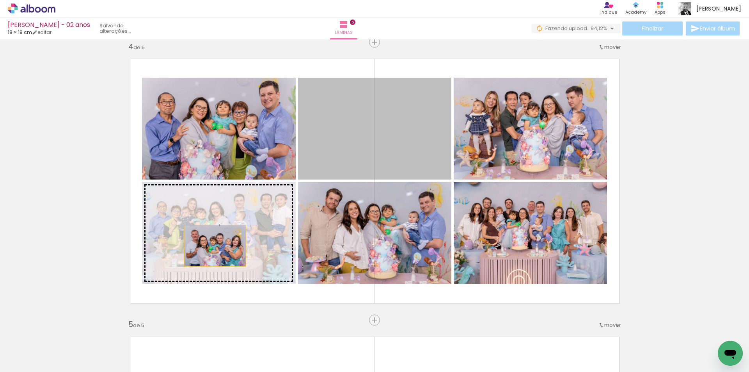
drag, startPoint x: 345, startPoint y: 155, endPoint x: 212, endPoint y: 246, distance: 160.8
click at [0, 0] on slot at bounding box center [0, 0] width 0 height 0
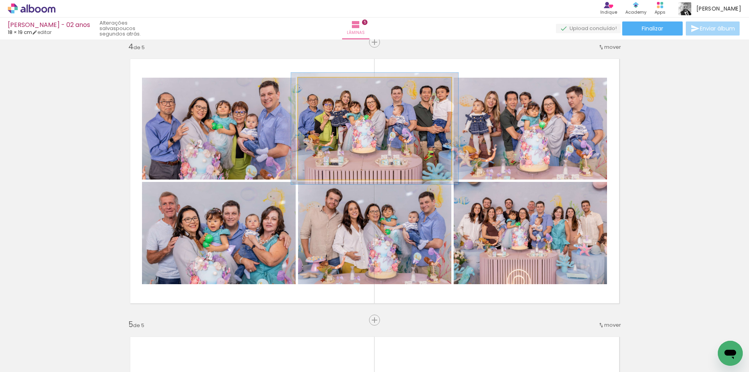
type paper-slider "107"
click at [315, 86] on div at bounding box center [318, 85] width 7 height 7
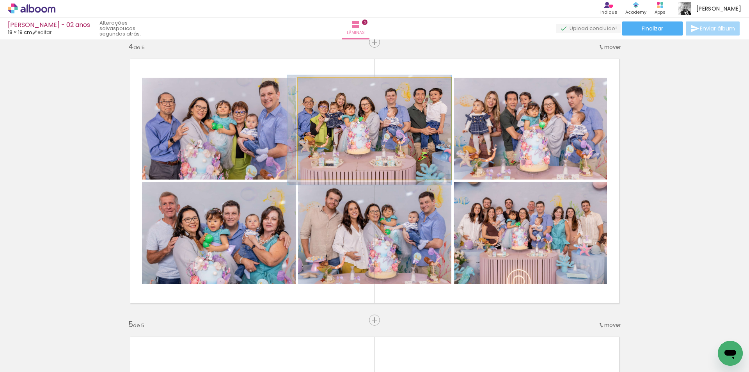
drag, startPoint x: 409, startPoint y: 133, endPoint x: 404, endPoint y: 135, distance: 6.1
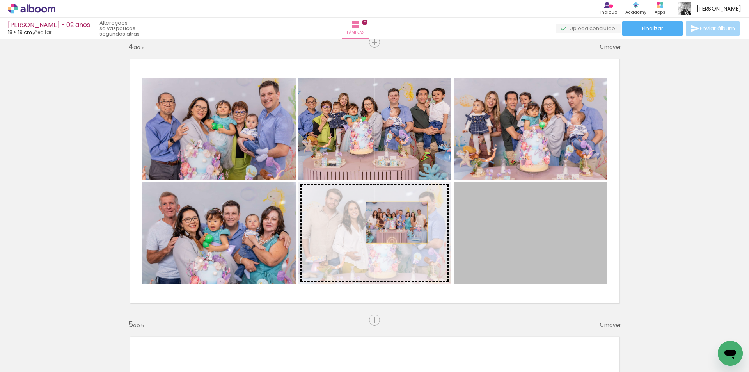
drag, startPoint x: 485, startPoint y: 229, endPoint x: 393, endPoint y: 222, distance: 92.3
click at [0, 0] on slot at bounding box center [0, 0] width 0 height 0
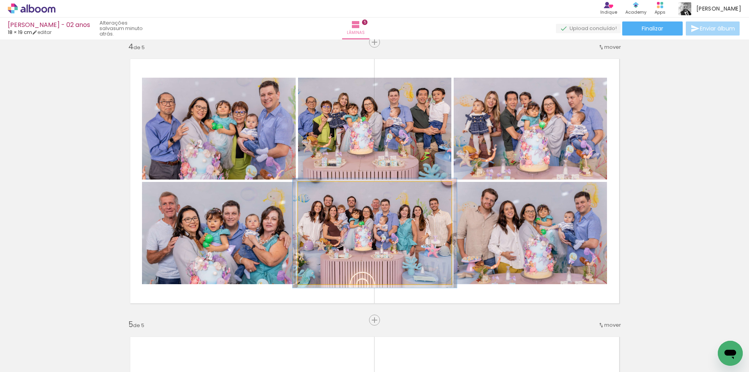
type paper-slider "107"
click at [315, 190] on div at bounding box center [317, 189] width 7 height 7
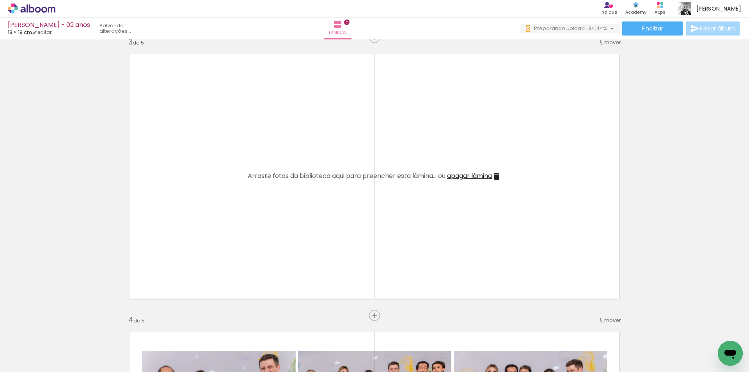
scroll to position [0, 235]
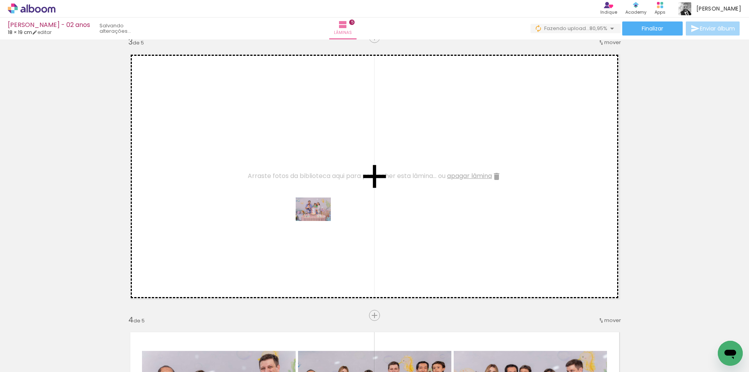
drag, startPoint x: 591, startPoint y: 351, endPoint x: 596, endPoint y: 313, distance: 37.8
click at [294, 208] on quentale-workspace at bounding box center [374, 186] width 749 height 372
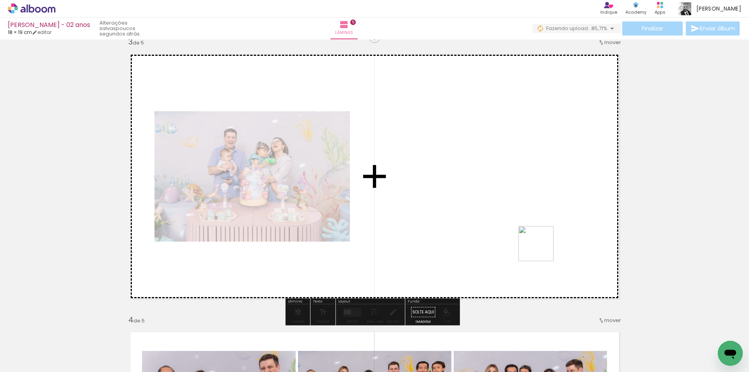
drag, startPoint x: 628, startPoint y: 340, endPoint x: 627, endPoint y: 296, distance: 44.5
click at [508, 207] on quentale-workspace at bounding box center [374, 186] width 749 height 372
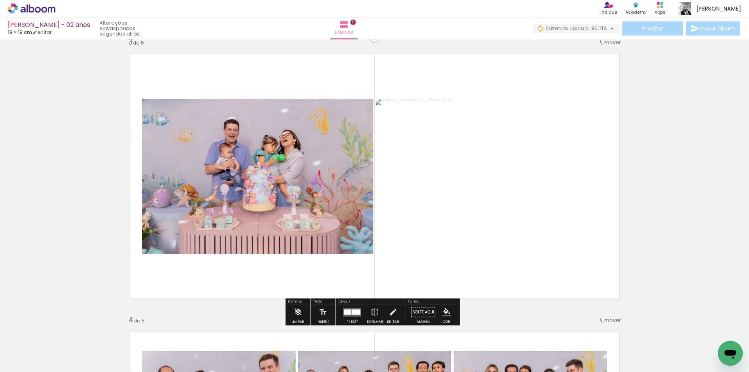
click at [698, 353] on quentale-thumb at bounding box center [717, 345] width 44 height 45
drag, startPoint x: 708, startPoint y: 349, endPoint x: 581, endPoint y: 296, distance: 137.9
click at [489, 255] on quentale-workspace at bounding box center [374, 186] width 749 height 372
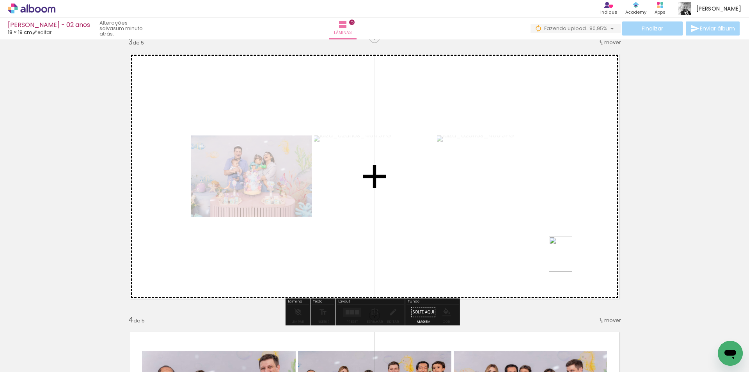
drag, startPoint x: 675, startPoint y: 341, endPoint x: 572, endPoint y: 260, distance: 131.3
click at [572, 260] on quentale-workspace at bounding box center [374, 186] width 749 height 372
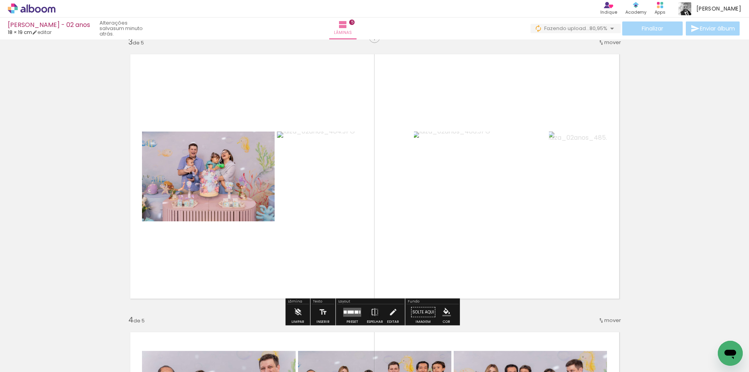
click at [349, 311] on div at bounding box center [350, 311] width 6 height 3
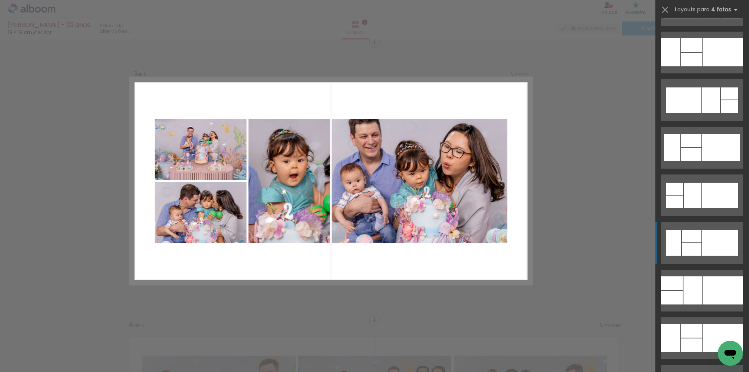
scroll to position [2066, 0]
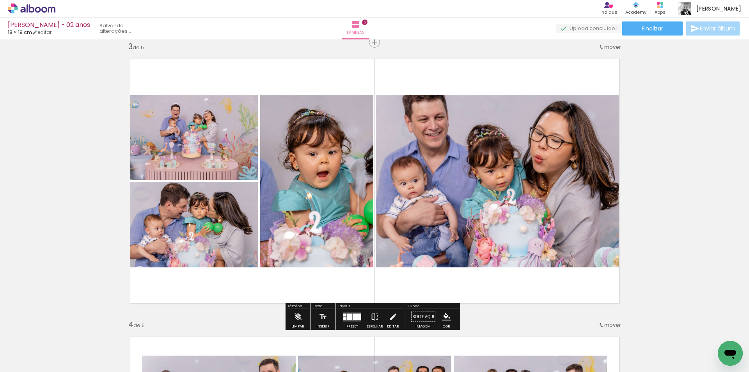
click at [370, 321] on iron-icon at bounding box center [374, 317] width 9 height 16
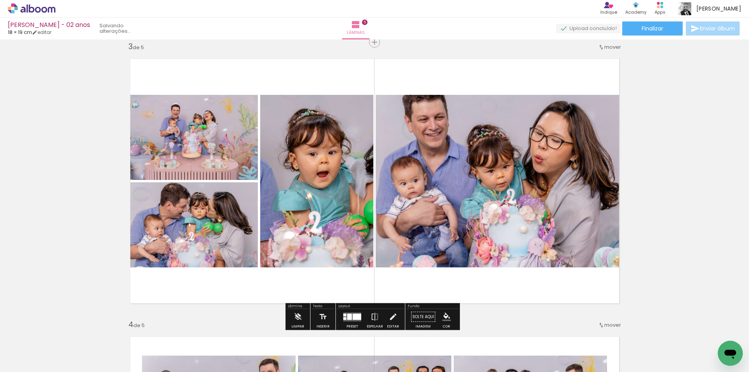
scroll to position [0, 235]
click at [347, 319] on quentale-layouter at bounding box center [352, 316] width 18 height 9
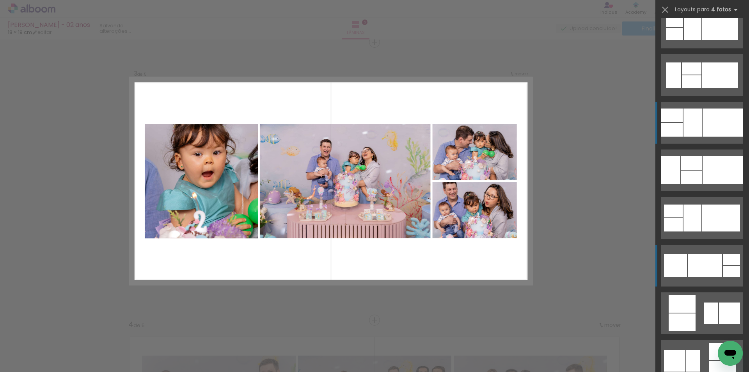
scroll to position [2166, 0]
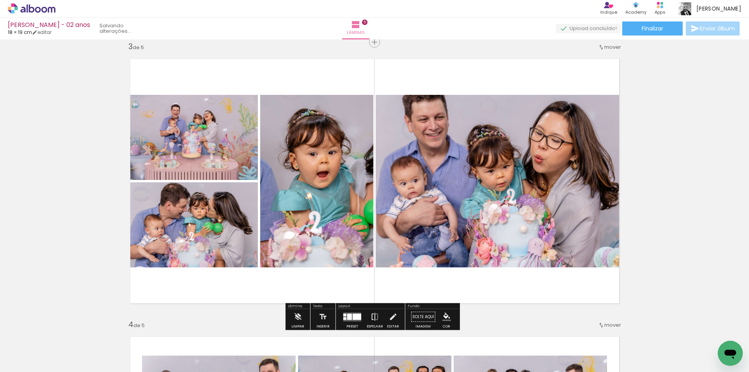
click at [374, 317] on iron-icon at bounding box center [374, 317] width 9 height 16
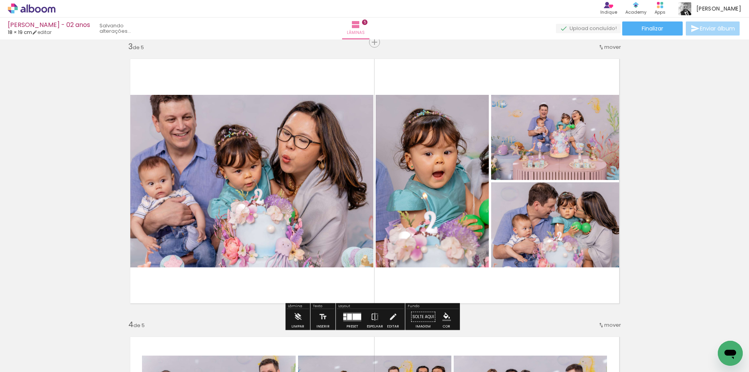
click at [356, 317] on div at bounding box center [356, 316] width 9 height 6
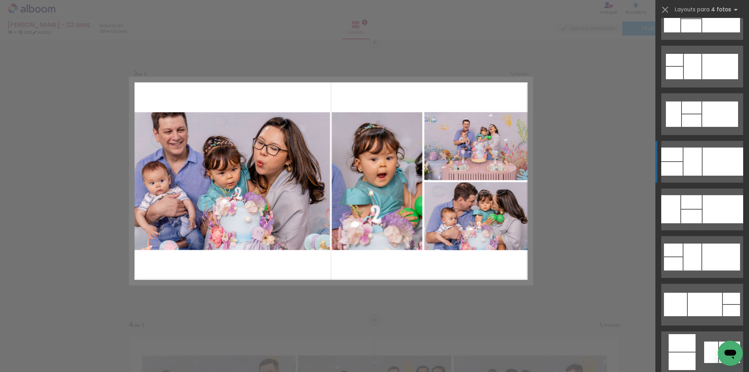
scroll to position [2283, 0]
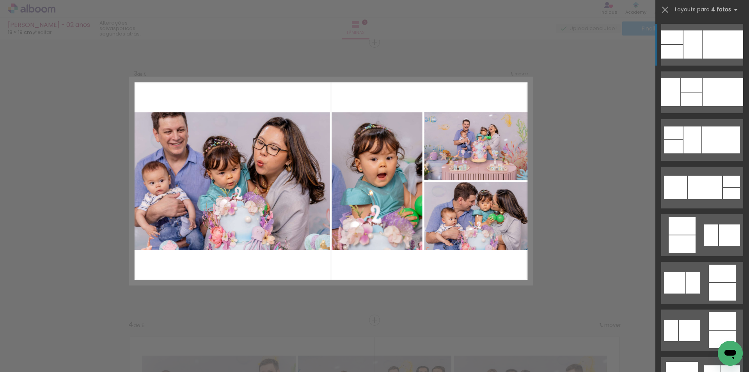
click at [721, 365] on div at bounding box center [730, 371] width 19 height 12
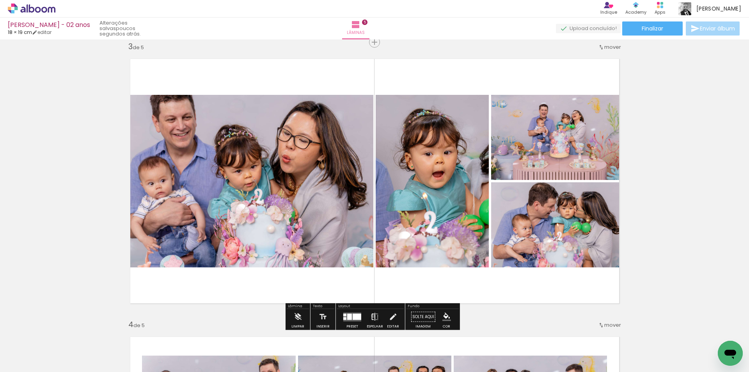
click at [371, 315] on iron-icon at bounding box center [374, 317] width 9 height 16
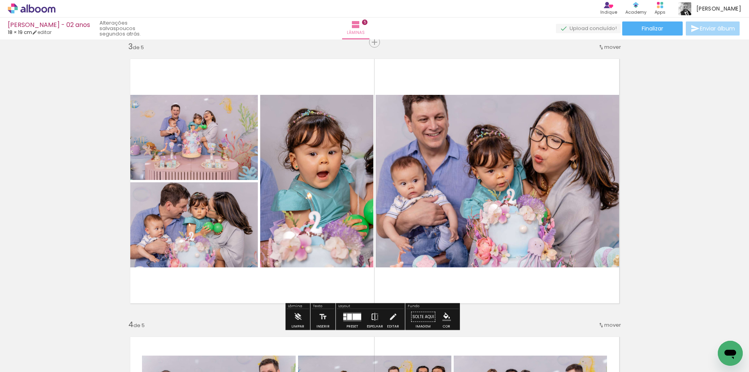
click at [371, 315] on iron-icon at bounding box center [374, 317] width 9 height 16
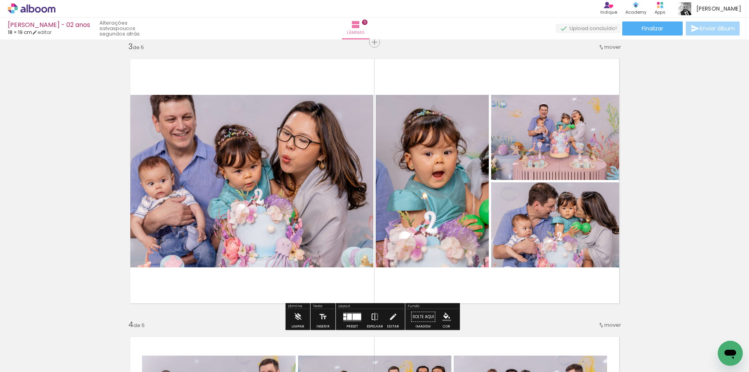
click at [371, 314] on iron-icon at bounding box center [374, 317] width 9 height 16
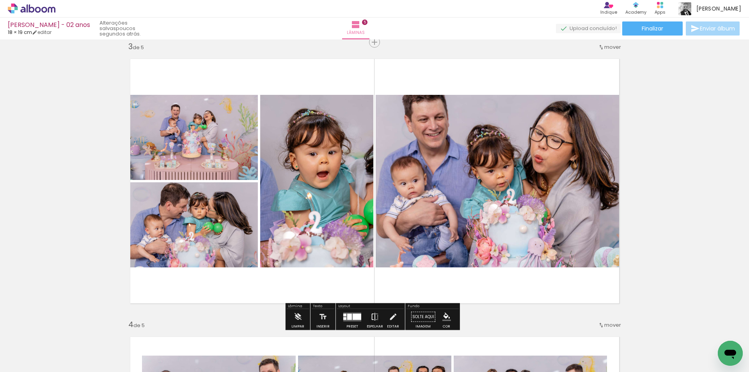
click at [371, 314] on iron-icon at bounding box center [374, 317] width 9 height 16
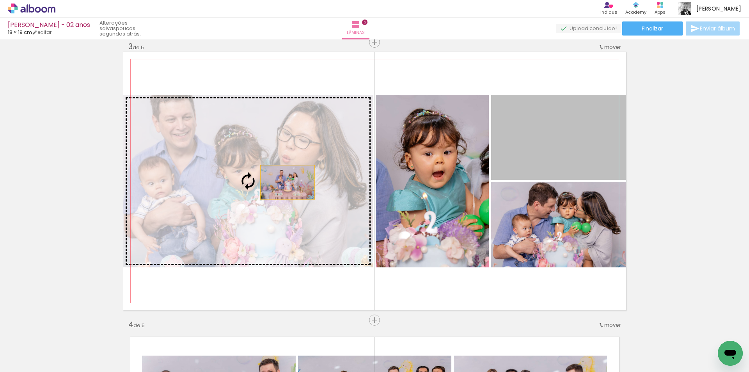
drag, startPoint x: 568, startPoint y: 145, endPoint x: 244, endPoint y: 173, distance: 326.0
click at [0, 0] on slot at bounding box center [0, 0] width 0 height 0
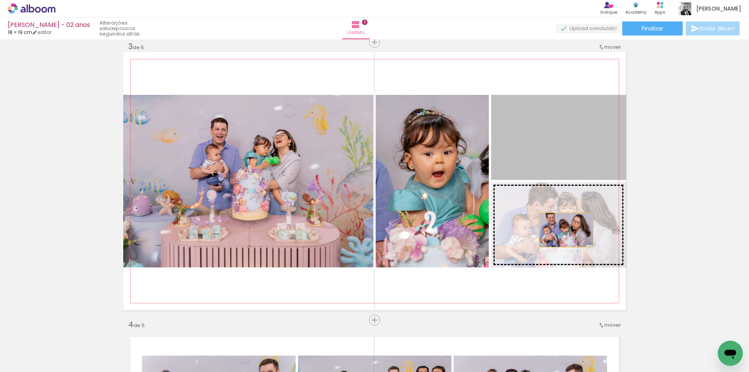
drag, startPoint x: 576, startPoint y: 153, endPoint x: 563, endPoint y: 230, distance: 77.6
click at [0, 0] on slot at bounding box center [0, 0] width 0 height 0
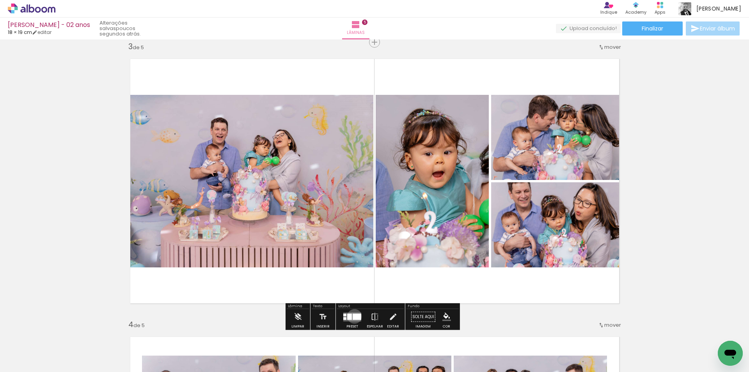
click at [352, 316] on div at bounding box center [356, 316] width 9 height 6
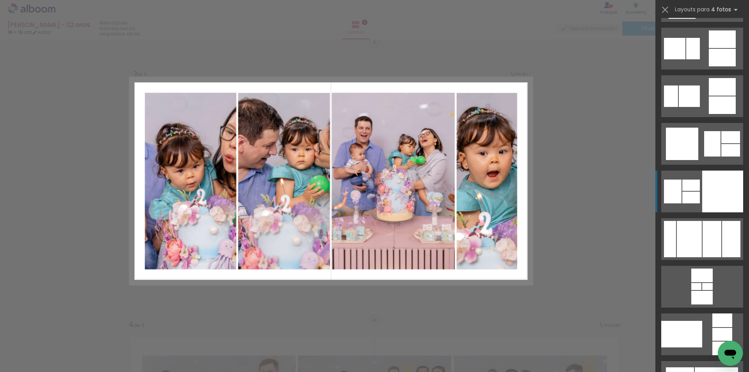
scroll to position [2478, 0]
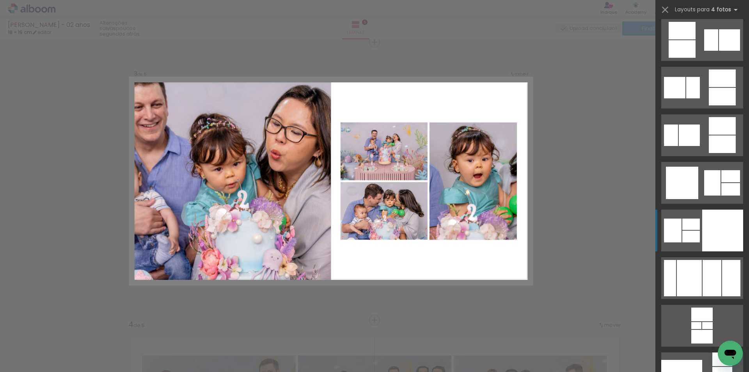
click at [704, 195] on div at bounding box center [712, 182] width 16 height 25
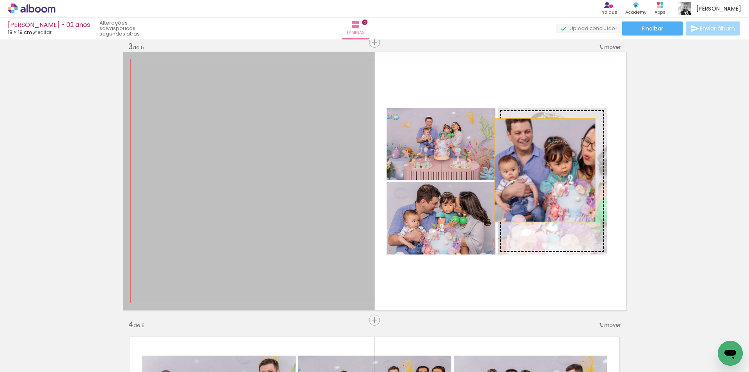
drag, startPoint x: 323, startPoint y: 168, endPoint x: 542, endPoint y: 170, distance: 218.3
click at [0, 0] on slot at bounding box center [0, 0] width 0 height 0
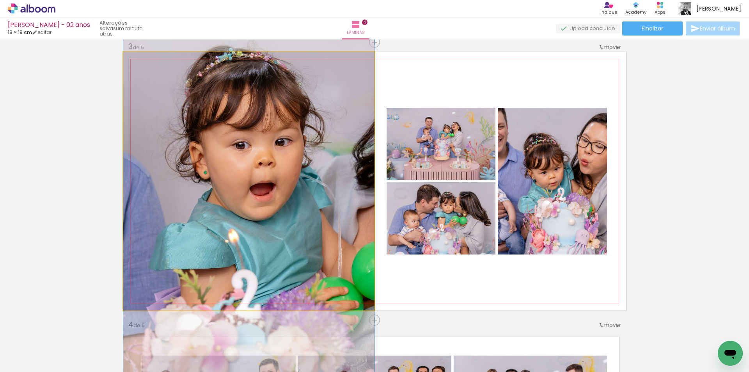
drag, startPoint x: 302, startPoint y: 154, endPoint x: 303, endPoint y: 177, distance: 23.0
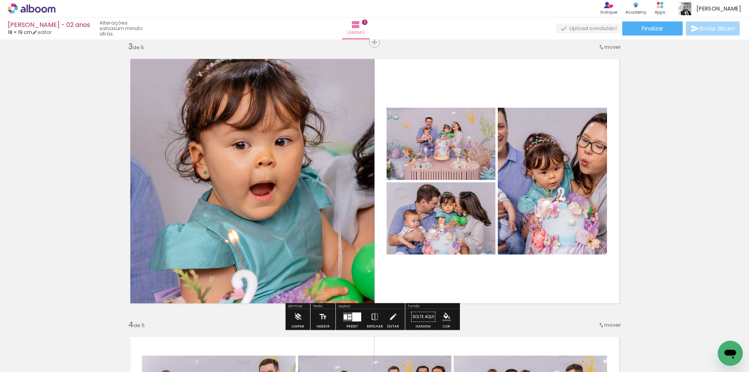
click at [352, 317] on div at bounding box center [356, 316] width 9 height 9
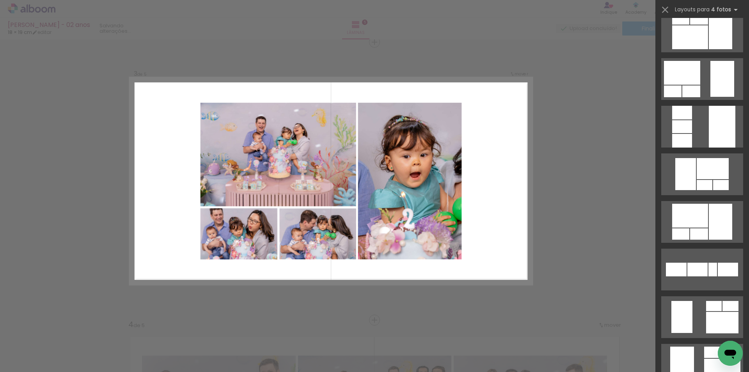
scroll to position [1442, 0]
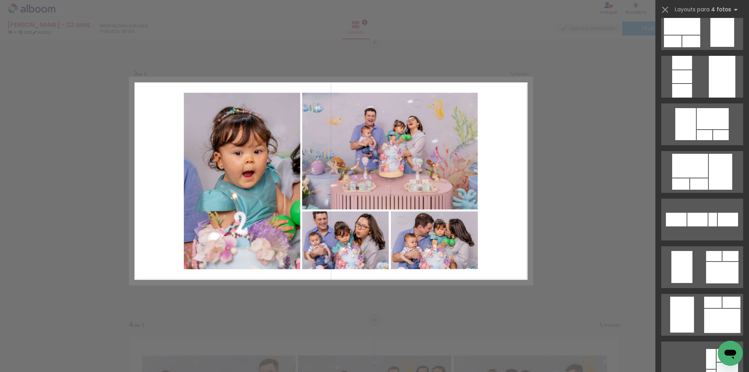
click at [614, 129] on div "Confirmar Cancelar" at bounding box center [374, 316] width 749 height 1684
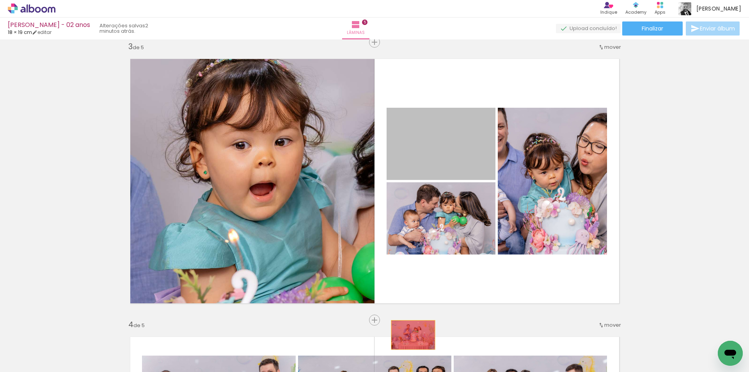
drag, startPoint x: 437, startPoint y: 138, endPoint x: 410, endPoint y: 335, distance: 198.0
click at [410, 335] on quentale-workspace at bounding box center [374, 186] width 749 height 372
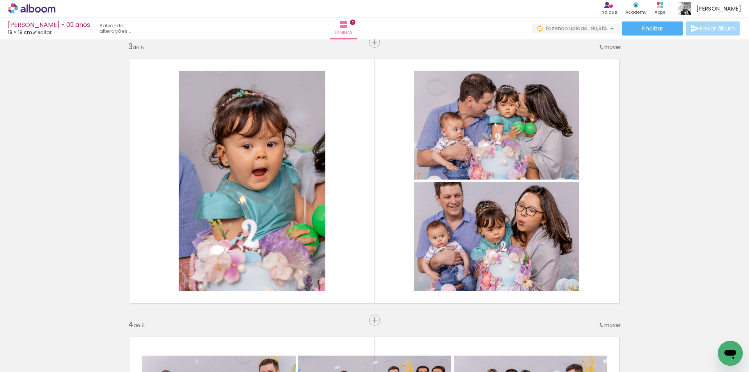
scroll to position [0, 278]
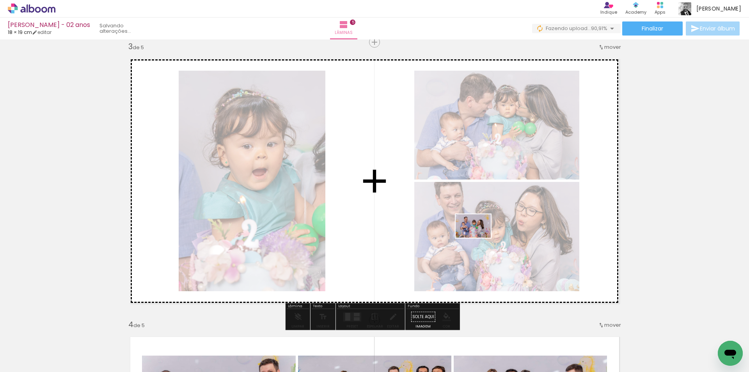
drag, startPoint x: 683, startPoint y: 350, endPoint x: 461, endPoint y: 235, distance: 250.9
click at [461, 235] on quentale-workspace at bounding box center [374, 186] width 749 height 372
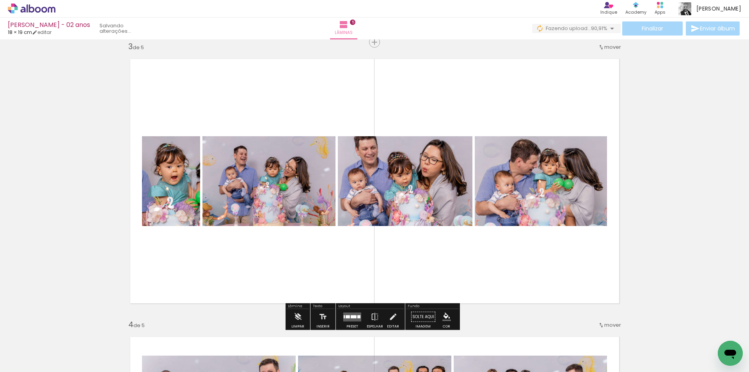
click at [349, 318] on quentale-layouter at bounding box center [352, 316] width 18 height 9
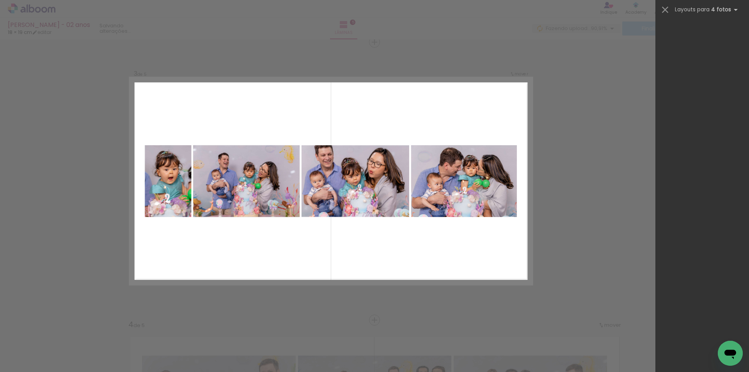
scroll to position [0, 0]
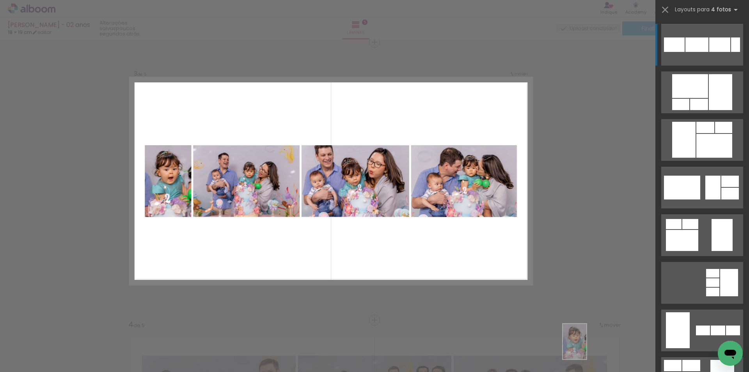
drag, startPoint x: 594, startPoint y: 355, endPoint x: 586, endPoint y: 347, distance: 11.0
click at [586, 347] on div at bounding box center [586, 345] width 26 height 39
click at [604, 245] on div "Confirmar Cancelar" at bounding box center [374, 316] width 749 height 1684
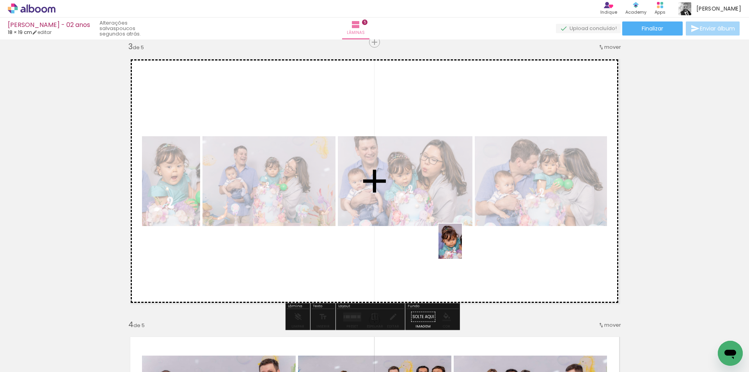
drag, startPoint x: 711, startPoint y: 338, endPoint x: 440, endPoint y: 245, distance: 286.4
click at [440, 245] on quentale-workspace at bounding box center [374, 186] width 749 height 372
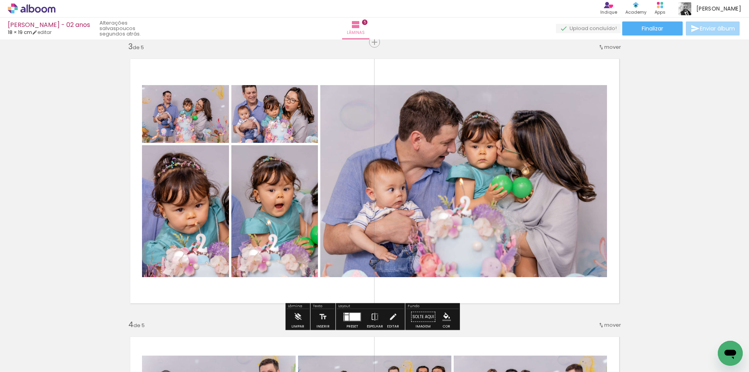
scroll to position [0, 278]
click at [373, 316] on iron-icon at bounding box center [374, 317] width 9 height 16
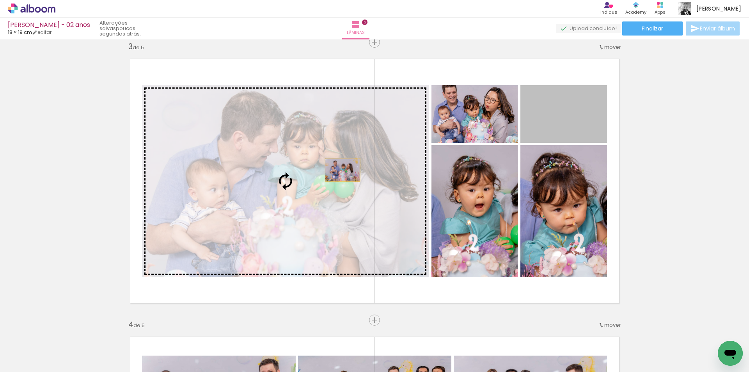
drag, startPoint x: 546, startPoint y: 122, endPoint x: 339, endPoint y: 170, distance: 212.0
click at [0, 0] on slot at bounding box center [0, 0] width 0 height 0
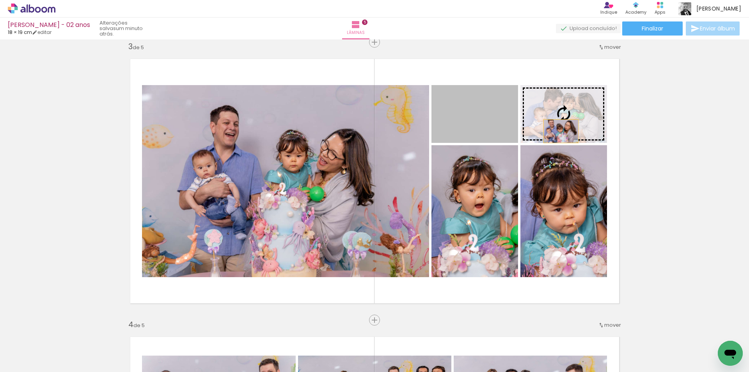
drag, startPoint x: 500, startPoint y: 132, endPoint x: 558, endPoint y: 130, distance: 58.5
click at [0, 0] on slot at bounding box center [0, 0] width 0 height 0
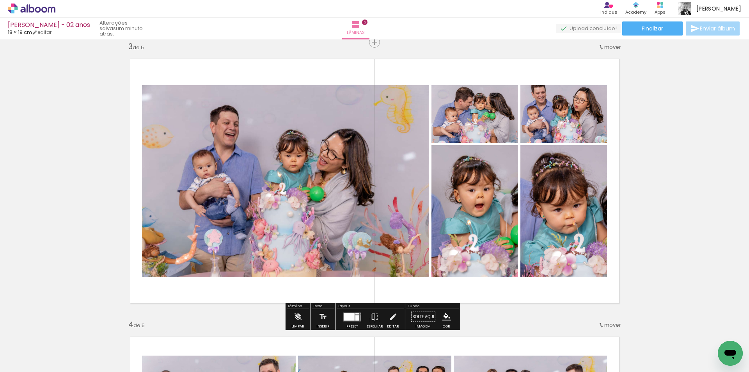
click at [645, 144] on div "Inserir lâmina 1 de 5 Inserir lâmina 2 de 5 Inserir lâmina 3 de 5 Inserir lâmin…" at bounding box center [374, 310] width 749 height 1666
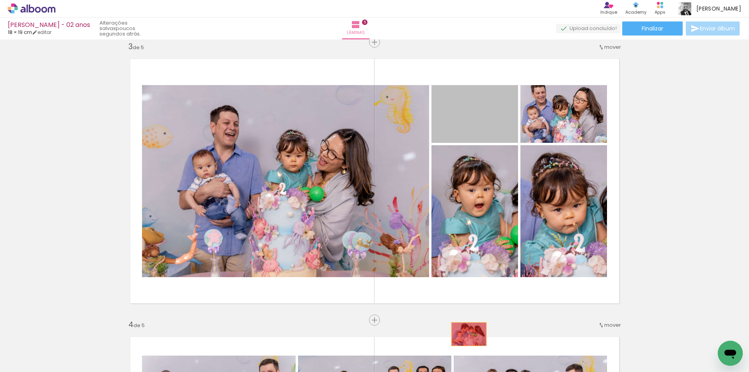
drag, startPoint x: 476, startPoint y: 103, endPoint x: 465, endPoint y: 335, distance: 232.2
click at [465, 335] on quentale-workspace at bounding box center [374, 186] width 749 height 372
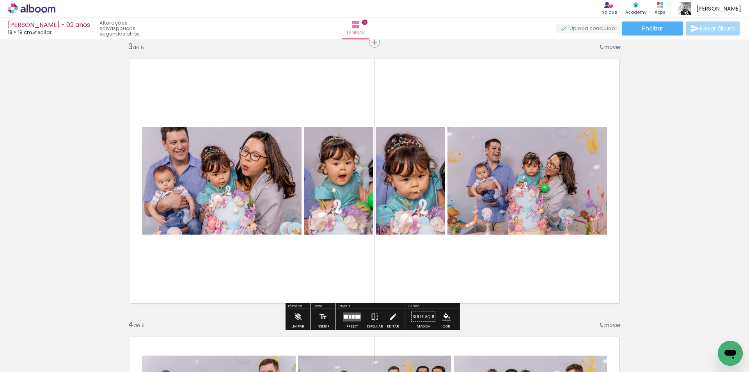
click at [340, 316] on paper-button "Preset" at bounding box center [352, 319] width 25 height 20
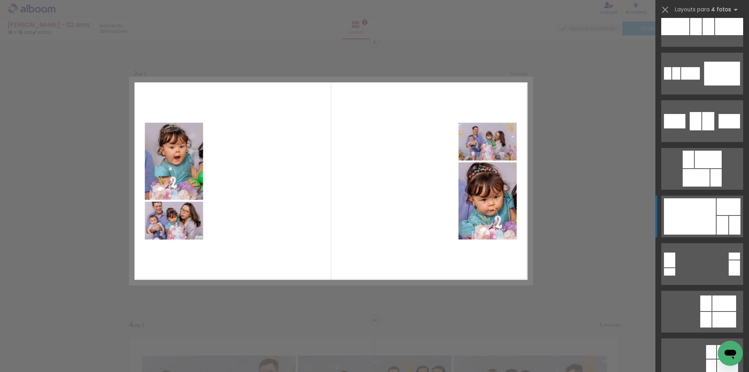
scroll to position [1715, 0]
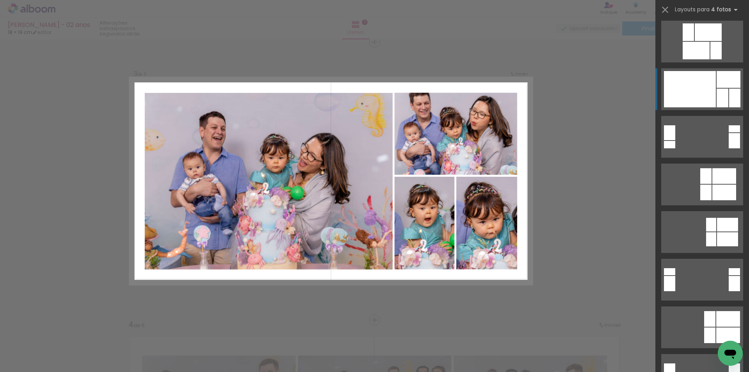
click at [699, 88] on div at bounding box center [690, 89] width 52 height 36
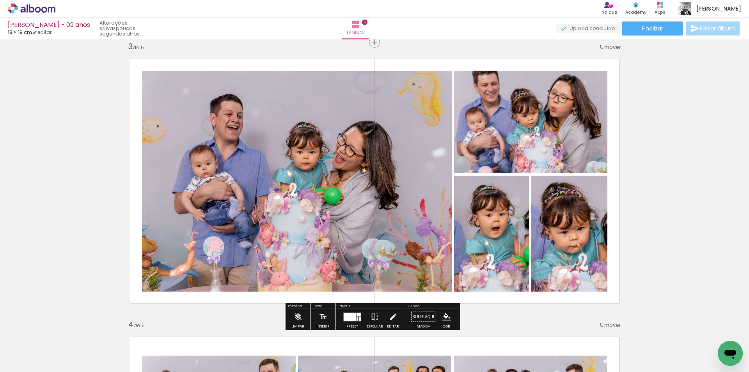
click at [660, 170] on div "Inserir lâmina 1 de 5 Inserir lâmina 2 de 5 Inserir lâmina 3 de 5 Inserir lâmin…" at bounding box center [374, 310] width 749 height 1666
click at [696, 330] on iron-icon at bounding box center [700, 330] width 8 height 8
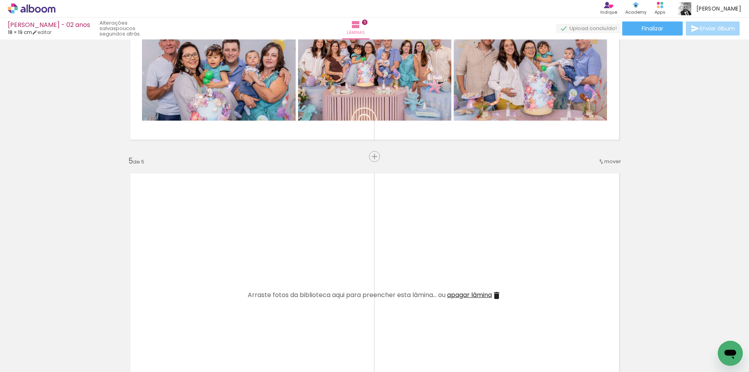
scroll to position [994, 0]
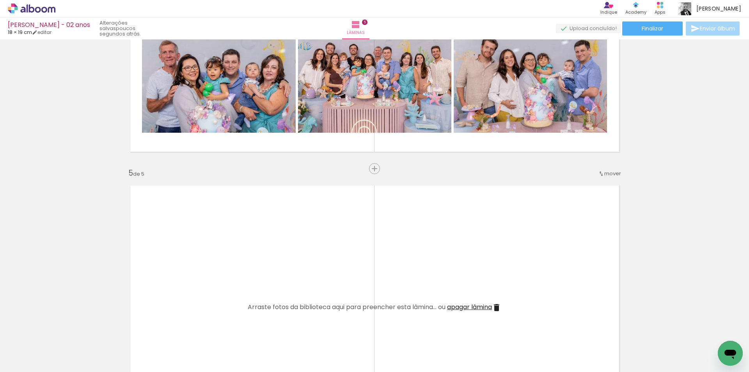
click at [466, 309] on span "apagar lâmina" at bounding box center [469, 306] width 45 height 9
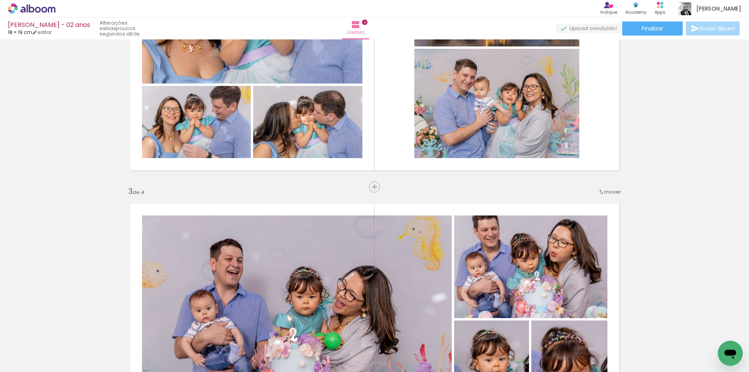
scroll to position [448, 0]
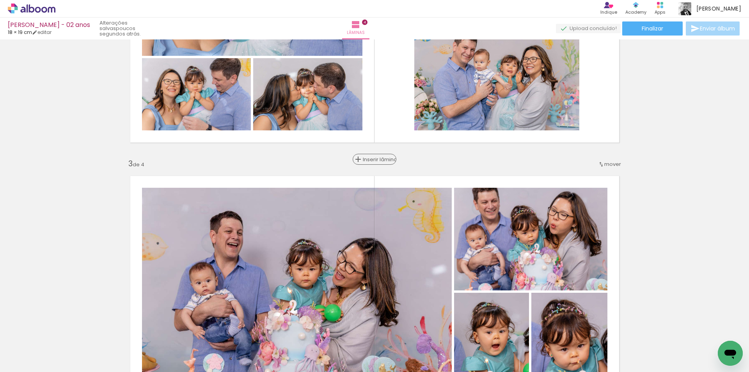
click at [372, 161] on span "Inserir lâmina" at bounding box center [378, 159] width 30 height 5
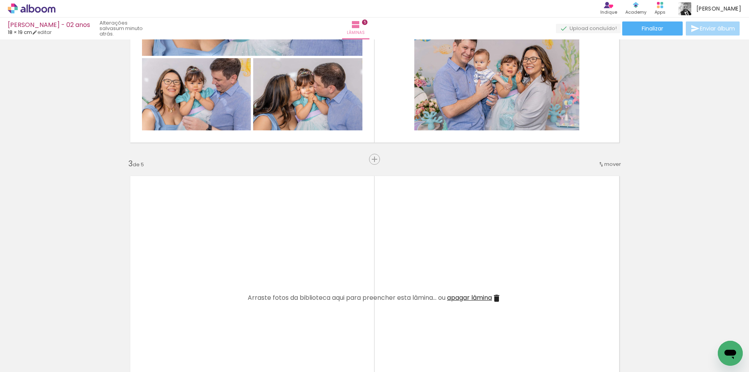
scroll to position [0, 235]
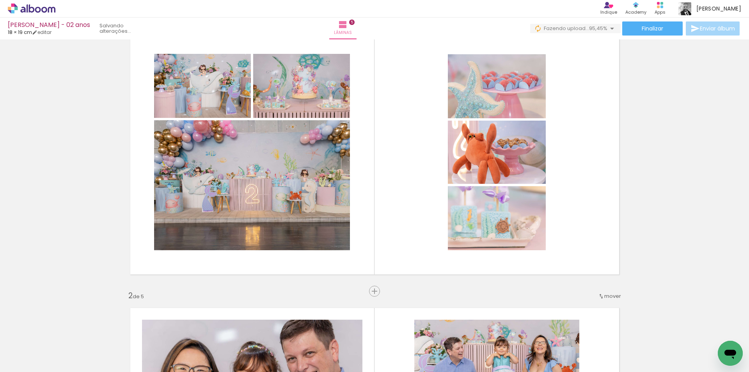
scroll to position [0, 278]
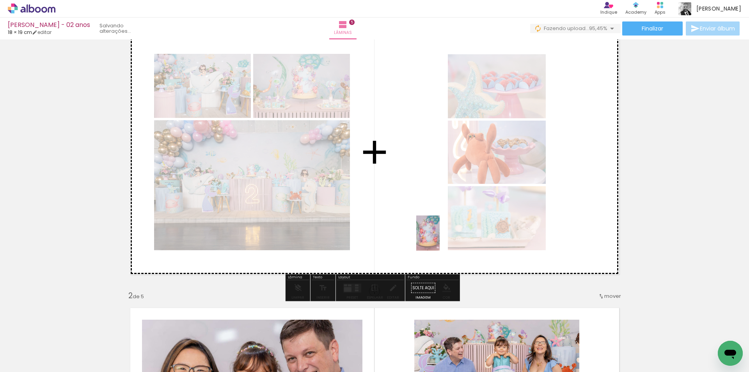
drag, startPoint x: 714, startPoint y: 345, endPoint x: 423, endPoint y: 234, distance: 312.2
click at [423, 234] on quentale-workspace at bounding box center [374, 186] width 749 height 372
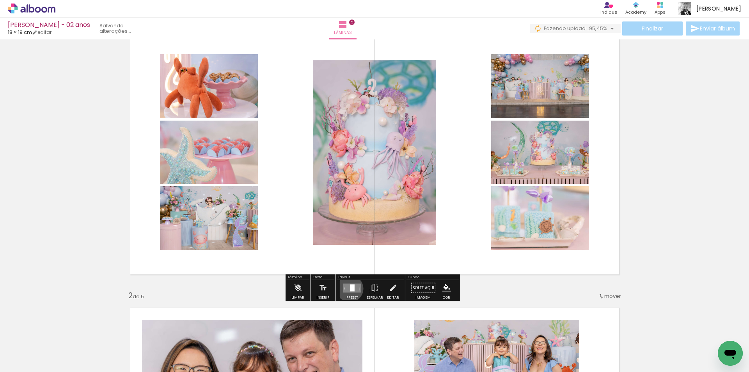
click at [350, 288] on div at bounding box center [352, 287] width 5 height 7
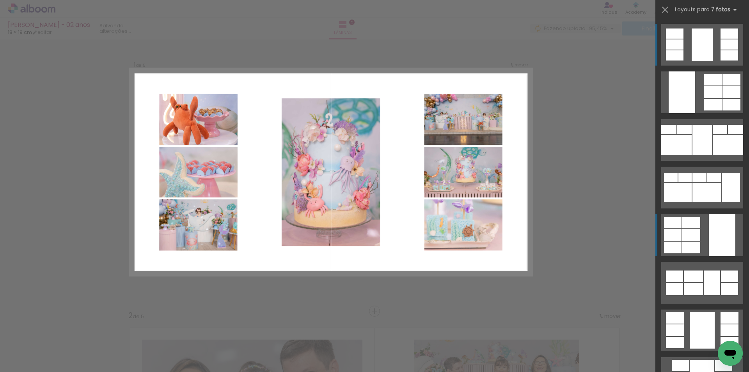
scroll to position [10, 0]
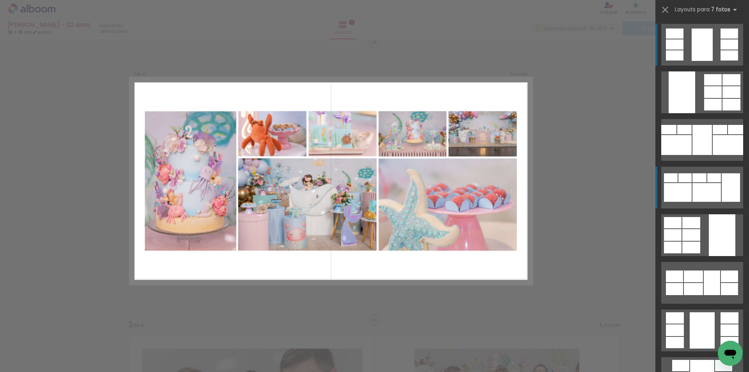
click at [692, 186] on div at bounding box center [706, 192] width 28 height 19
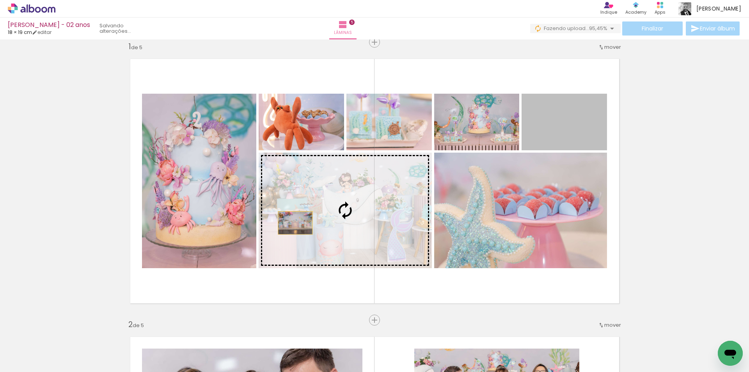
drag, startPoint x: 563, startPoint y: 125, endPoint x: 290, endPoint y: 224, distance: 290.2
click at [0, 0] on slot at bounding box center [0, 0] width 0 height 0
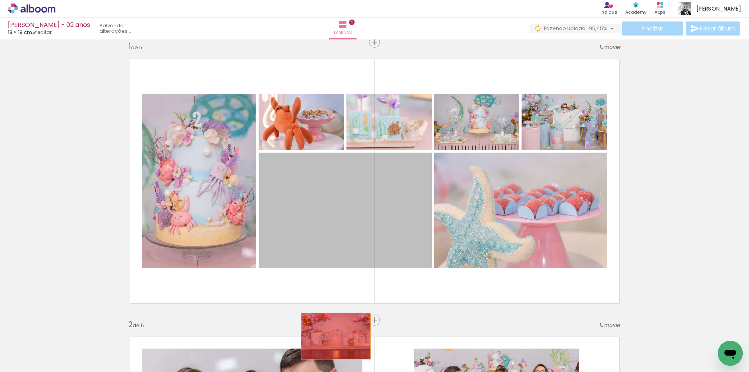
drag, startPoint x: 333, startPoint y: 216, endPoint x: 333, endPoint y: 336, distance: 120.1
click at [333, 336] on quentale-workspace at bounding box center [374, 186] width 749 height 372
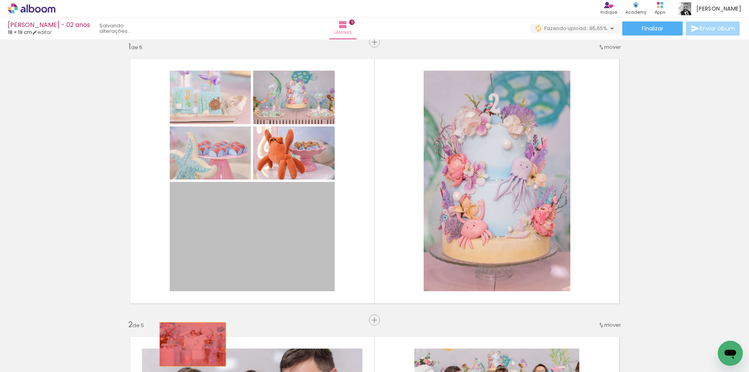
drag, startPoint x: 258, startPoint y: 242, endPoint x: 200, endPoint y: 337, distance: 111.5
click at [188, 345] on quentale-workspace at bounding box center [374, 186] width 749 height 372
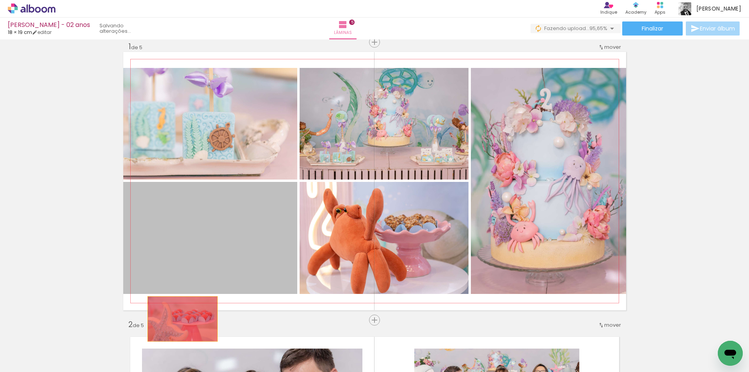
drag, startPoint x: 257, startPoint y: 218, endPoint x: 166, endPoint y: 328, distance: 142.4
click at [166, 328] on quentale-workspace at bounding box center [374, 186] width 749 height 372
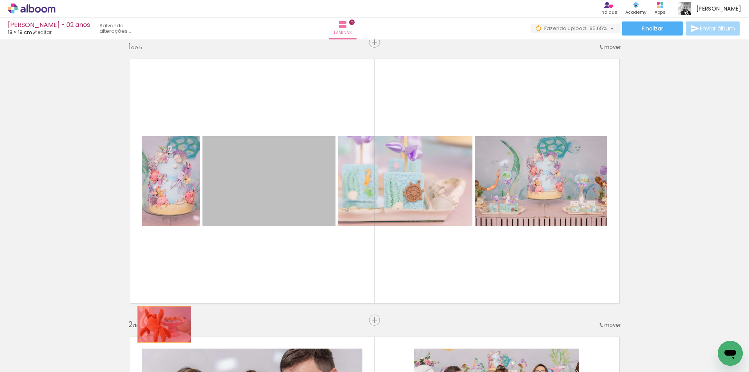
drag, startPoint x: 265, startPoint y: 167, endPoint x: 160, endPoint y: 325, distance: 189.5
click at [160, 325] on quentale-workspace at bounding box center [374, 186] width 749 height 372
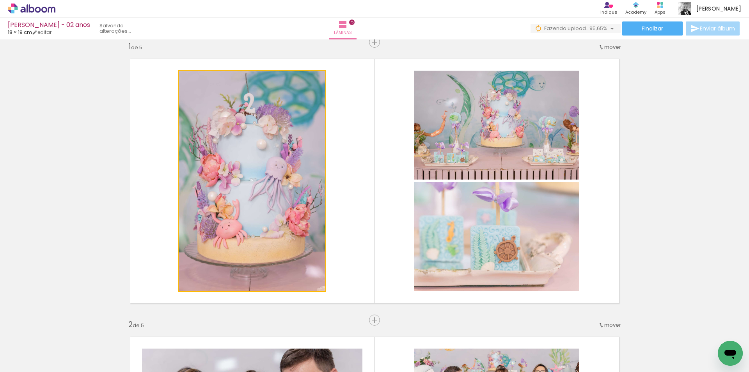
drag, startPoint x: 249, startPoint y: 196, endPoint x: 158, endPoint y: 311, distance: 146.2
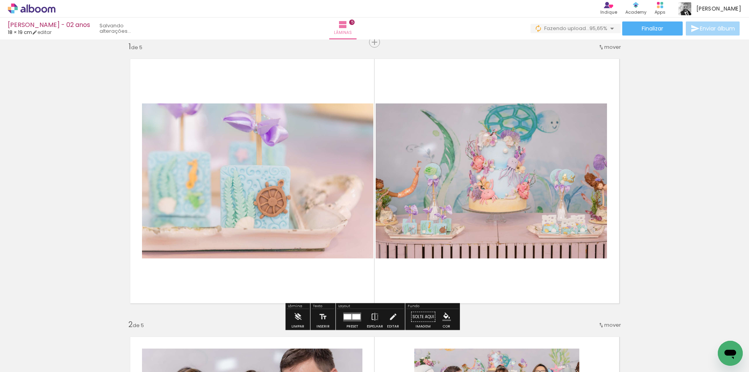
click at [159, 309] on quentale-layouter at bounding box center [374, 181] width 503 height 258
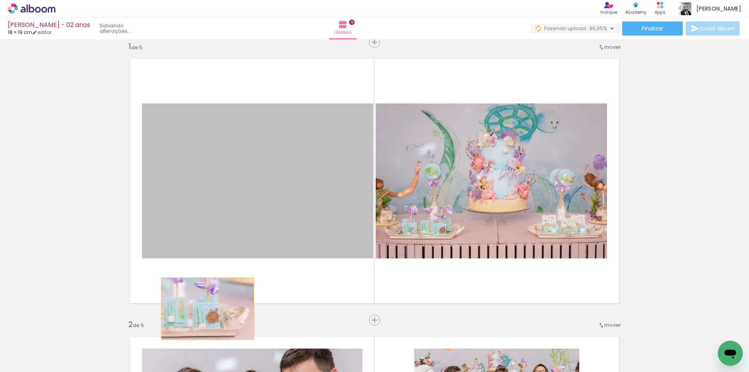
drag, startPoint x: 289, startPoint y: 202, endPoint x: 220, endPoint y: 308, distance: 126.2
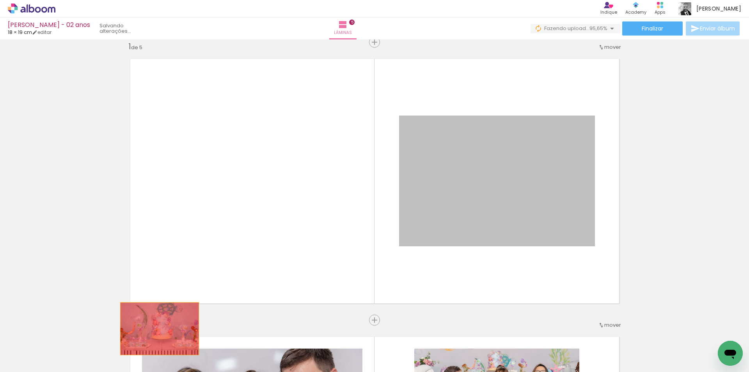
drag, startPoint x: 439, startPoint y: 191, endPoint x: 155, endPoint y: 330, distance: 316.6
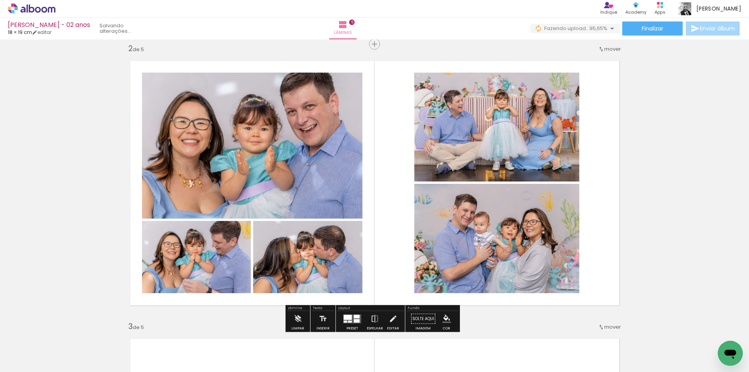
scroll to position [273, 0]
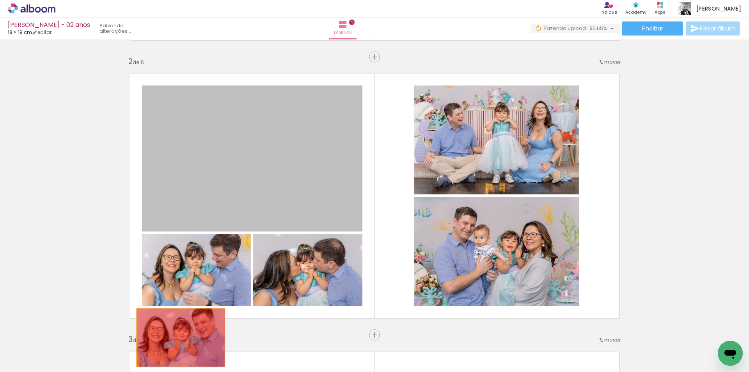
drag, startPoint x: 245, startPoint y: 185, endPoint x: 197, endPoint y: 304, distance: 128.2
click at [177, 338] on quentale-workspace at bounding box center [374, 186] width 749 height 372
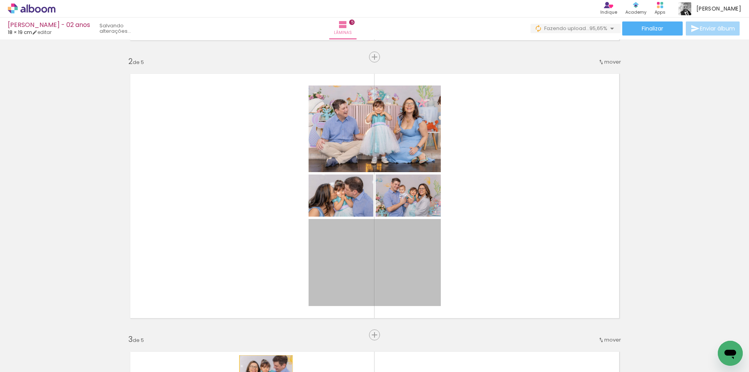
drag, startPoint x: 335, startPoint y: 260, endPoint x: 263, endPoint y: 372, distance: 133.6
click at [263, 371] on html "link( href="../../bower_components/polymer/polymer.html" rel="import" ) picture…" at bounding box center [374, 186] width 749 height 372
drag, startPoint x: 331, startPoint y: 255, endPoint x: 245, endPoint y: 334, distance: 116.2
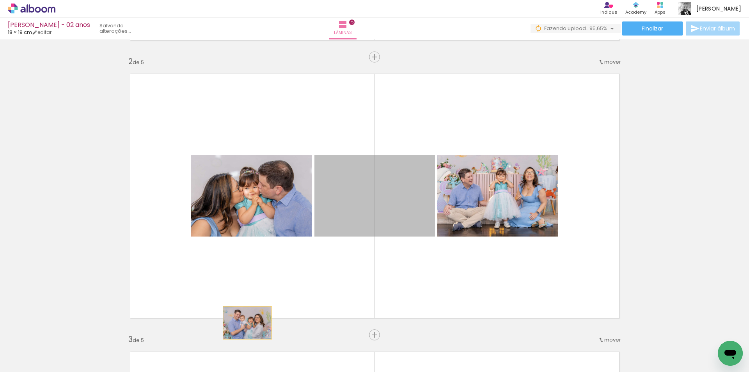
drag, startPoint x: 345, startPoint y: 204, endPoint x: 243, endPoint y: 325, distance: 158.6
click at [243, 324] on quentale-workspace at bounding box center [374, 186] width 749 height 372
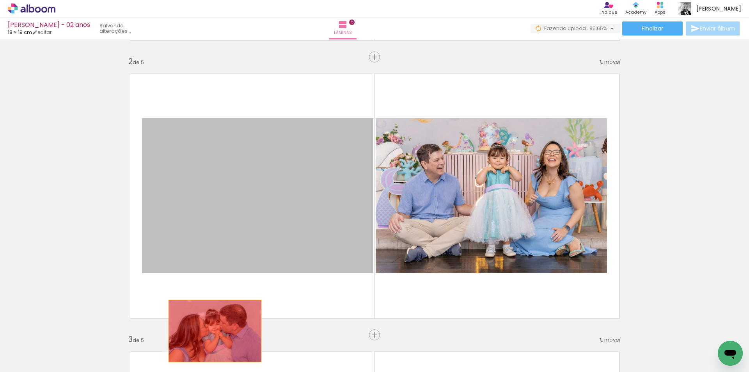
drag, startPoint x: 298, startPoint y: 221, endPoint x: 212, endPoint y: 331, distance: 139.1
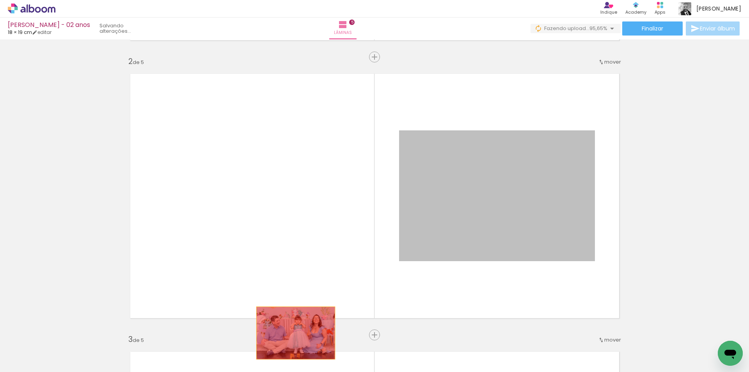
drag, startPoint x: 480, startPoint y: 223, endPoint x: 292, endPoint y: 333, distance: 217.5
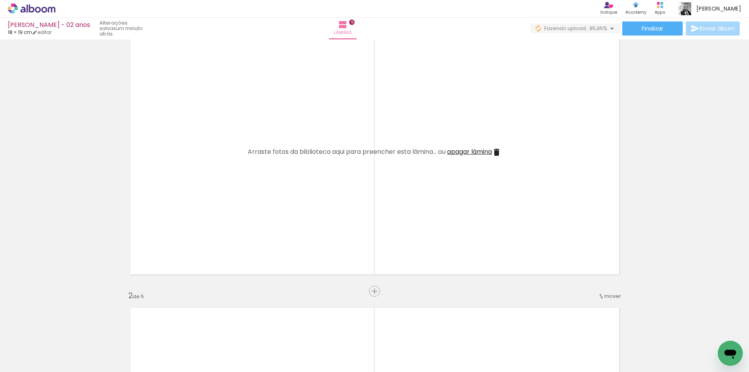
scroll to position [78, 0]
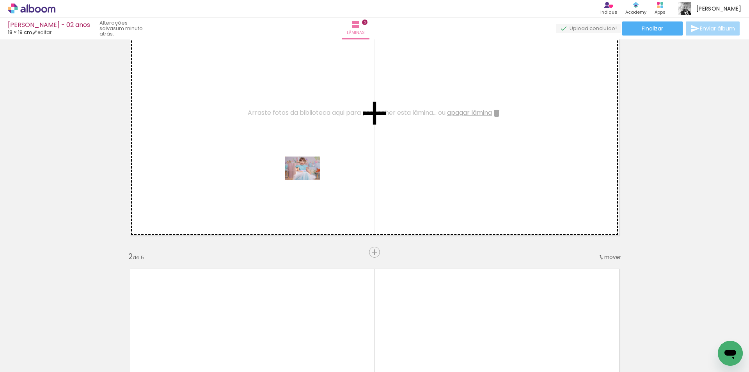
drag, startPoint x: 706, startPoint y: 346, endPoint x: 308, endPoint y: 180, distance: 430.9
click at [308, 180] on quentale-workspace at bounding box center [374, 186] width 749 height 372
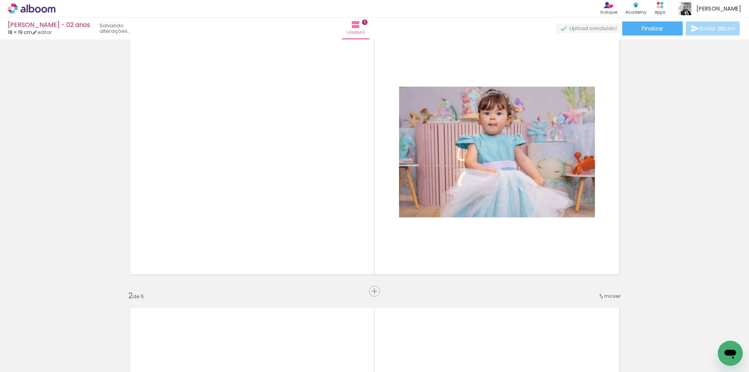
scroll to position [0, 497]
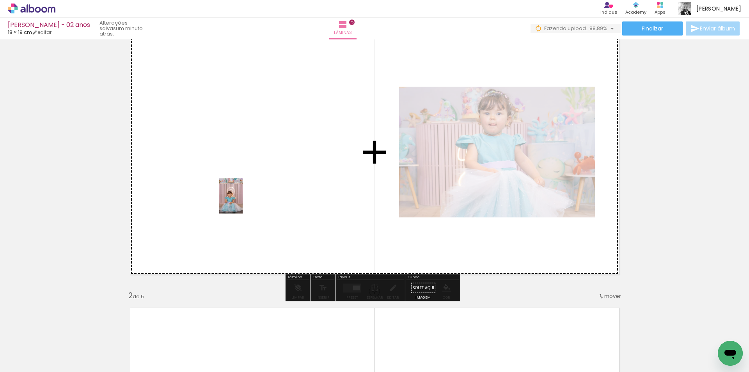
drag, startPoint x: 586, startPoint y: 353, endPoint x: 242, endPoint y: 202, distance: 375.1
click at [242, 202] on quentale-workspace at bounding box center [374, 186] width 749 height 372
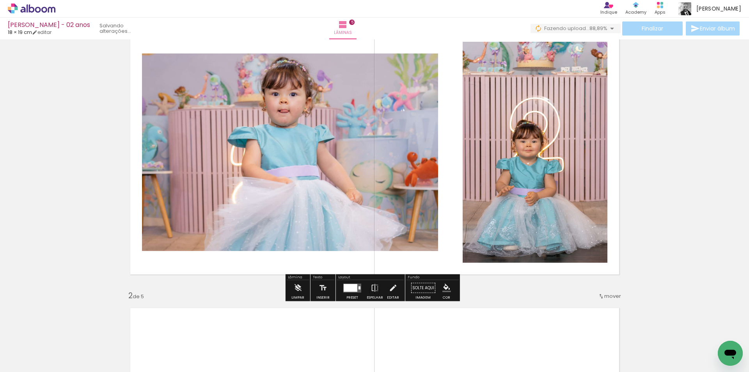
scroll to position [0, 497]
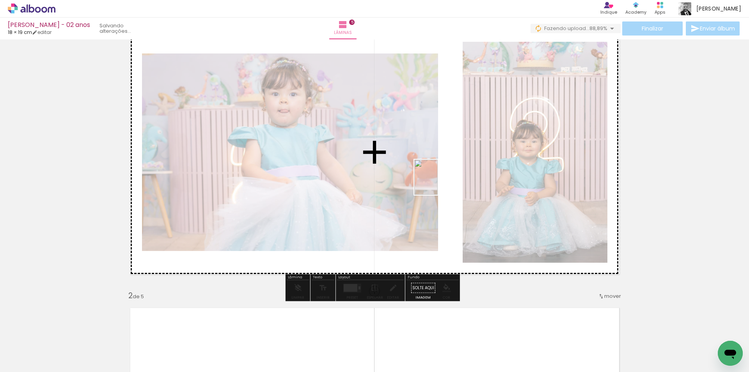
drag, startPoint x: 676, startPoint y: 347, endPoint x: 437, endPoint y: 183, distance: 289.1
click at [437, 183] on quentale-workspace at bounding box center [374, 186] width 749 height 372
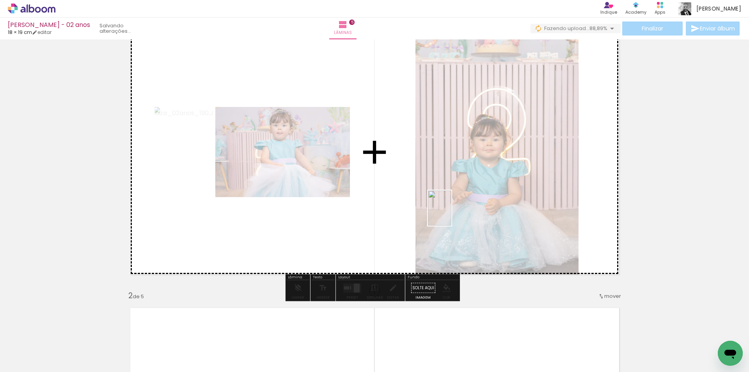
drag, startPoint x: 716, startPoint y: 340, endPoint x: 451, endPoint y: 214, distance: 293.5
click at [451, 214] on quentale-workspace at bounding box center [374, 186] width 749 height 372
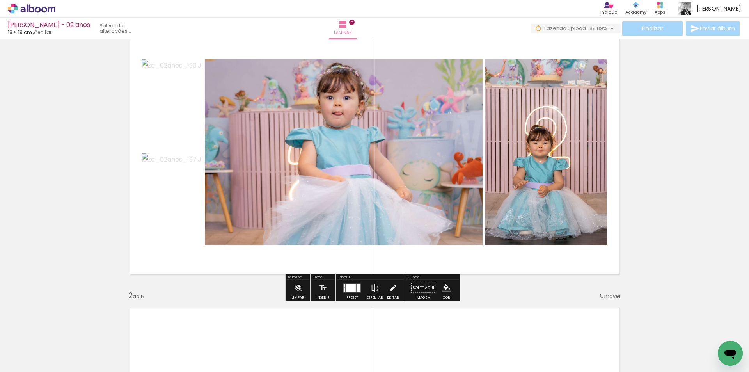
click at [348, 287] on div at bounding box center [351, 287] width 10 height 8
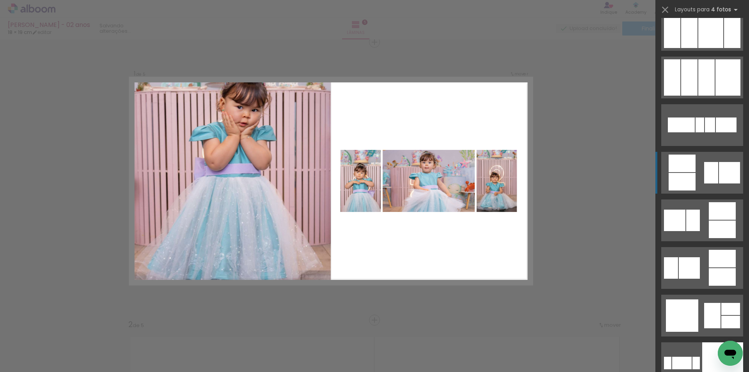
scroll to position [8382, 0]
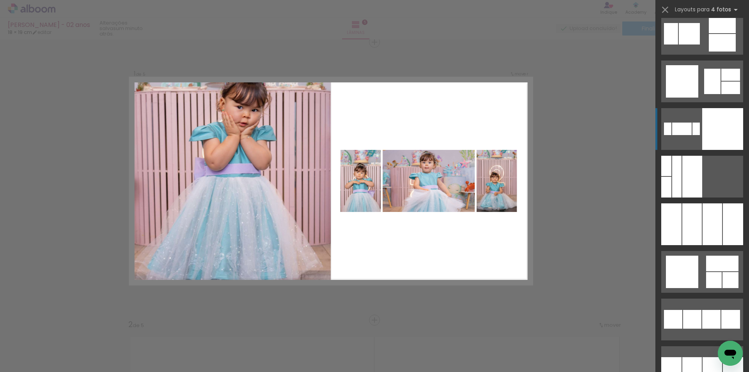
click at [722, 357] on div at bounding box center [732, 367] width 20 height 20
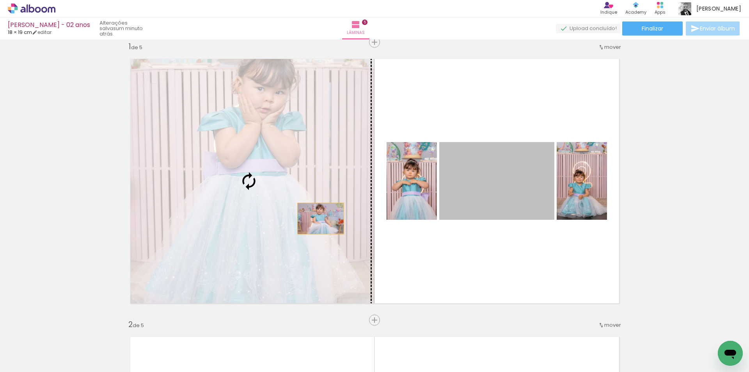
drag, startPoint x: 494, startPoint y: 208, endPoint x: 306, endPoint y: 218, distance: 187.8
click at [0, 0] on slot at bounding box center [0, 0] width 0 height 0
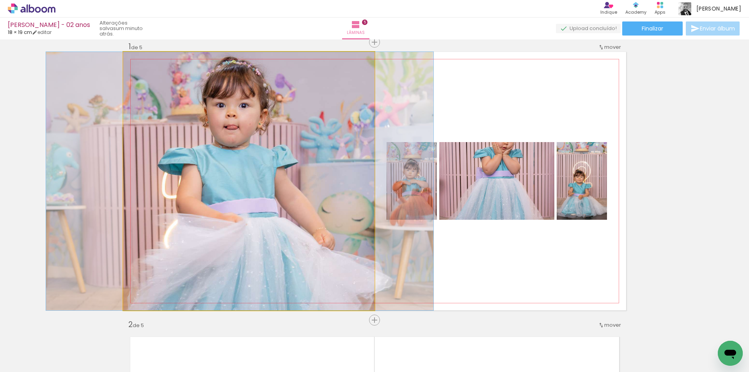
drag, startPoint x: 277, startPoint y: 181, endPoint x: 268, endPoint y: 180, distance: 9.0
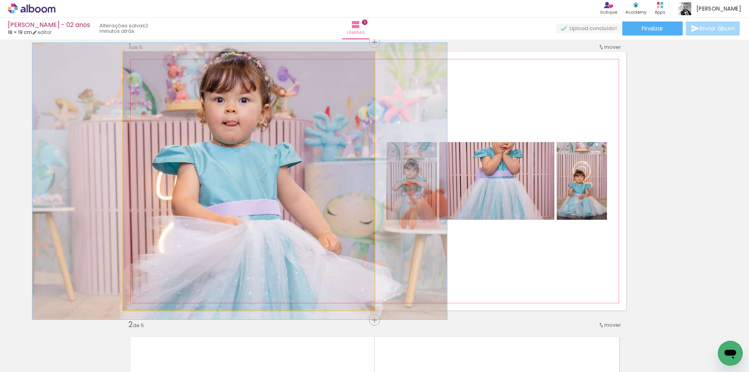
click at [141, 60] on div at bounding box center [143, 60] width 7 height 7
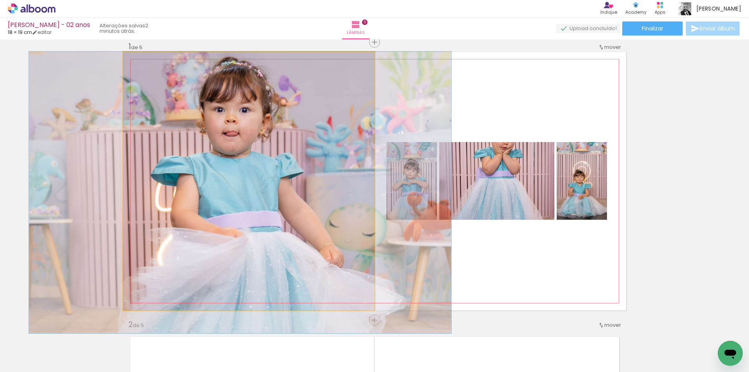
drag, startPoint x: 201, startPoint y: 124, endPoint x: 201, endPoint y: 144, distance: 19.5
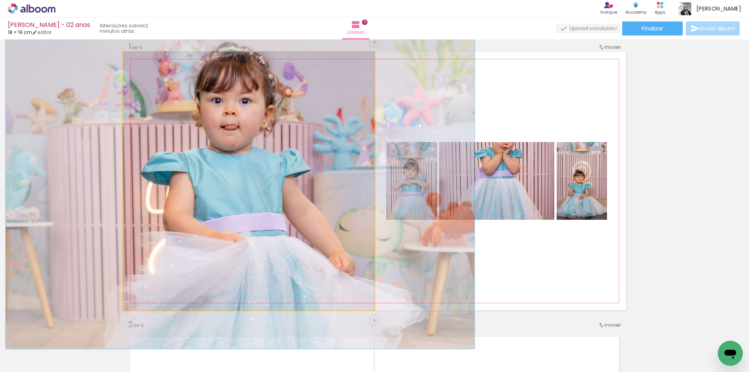
drag, startPoint x: 145, startPoint y: 61, endPoint x: 149, endPoint y: 63, distance: 4.0
type paper-slider "121"
click at [149, 63] on div at bounding box center [148, 60] width 12 height 12
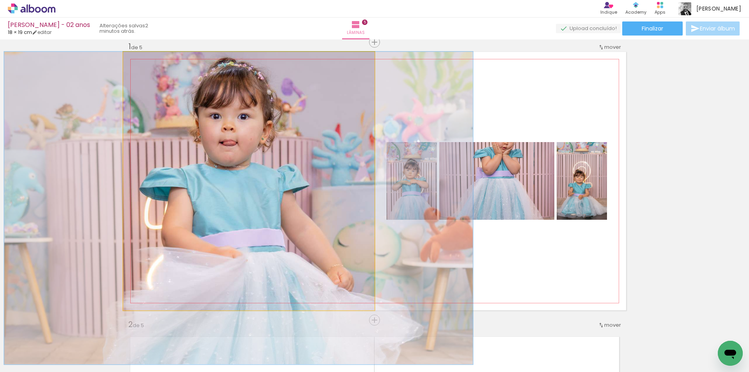
drag, startPoint x: 257, startPoint y: 140, endPoint x: 256, endPoint y: 165, distance: 25.0
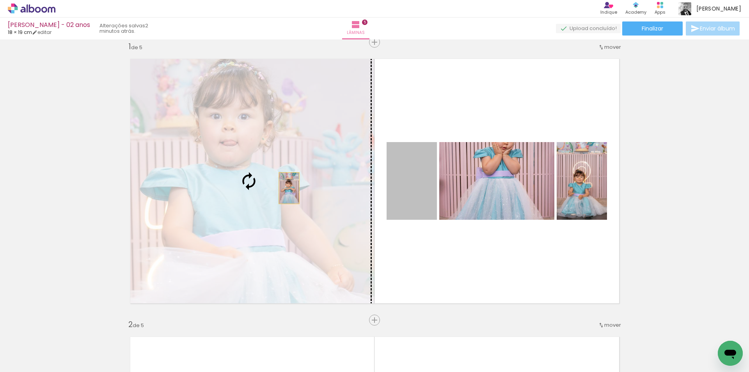
drag, startPoint x: 412, startPoint y: 185, endPoint x: 285, endPoint y: 188, distance: 126.7
click at [0, 0] on slot at bounding box center [0, 0] width 0 height 0
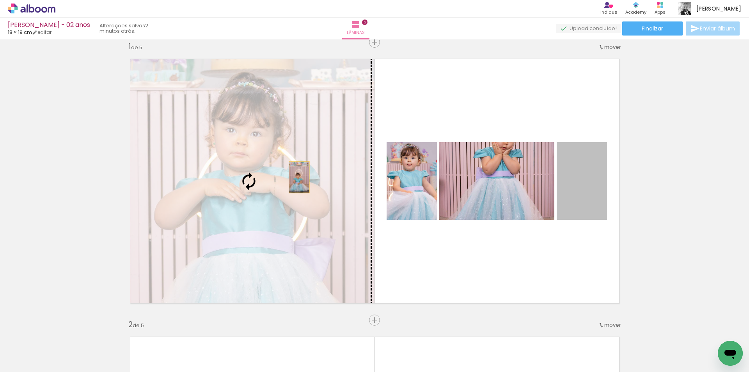
drag, startPoint x: 579, startPoint y: 195, endPoint x: 296, endPoint y: 177, distance: 283.2
click at [0, 0] on slot at bounding box center [0, 0] width 0 height 0
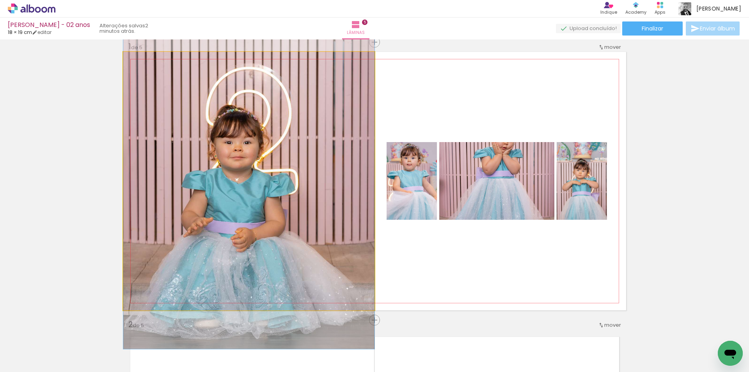
drag, startPoint x: 264, startPoint y: 199, endPoint x: 264, endPoint y: 181, distance: 18.3
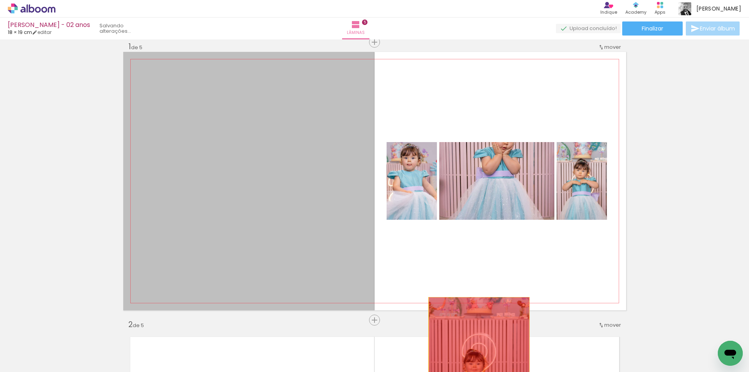
drag, startPoint x: 238, startPoint y: 211, endPoint x: 476, endPoint y: 349, distance: 274.2
click at [476, 349] on quentale-workspace at bounding box center [374, 186] width 749 height 372
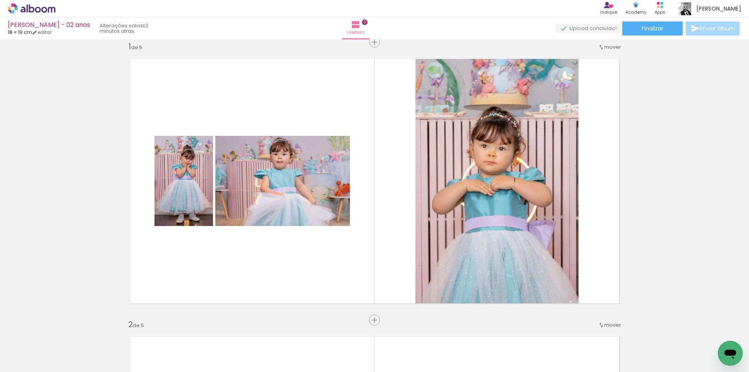
click at [608, 331] on iron-icon at bounding box center [612, 330] width 8 height 8
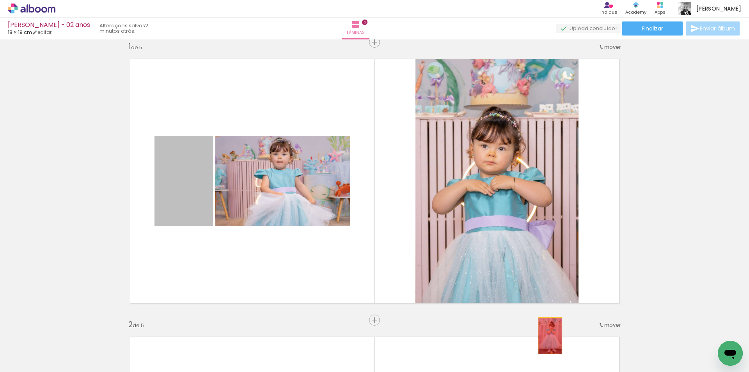
drag, startPoint x: 190, startPoint y: 183, endPoint x: 547, endPoint y: 335, distance: 387.6
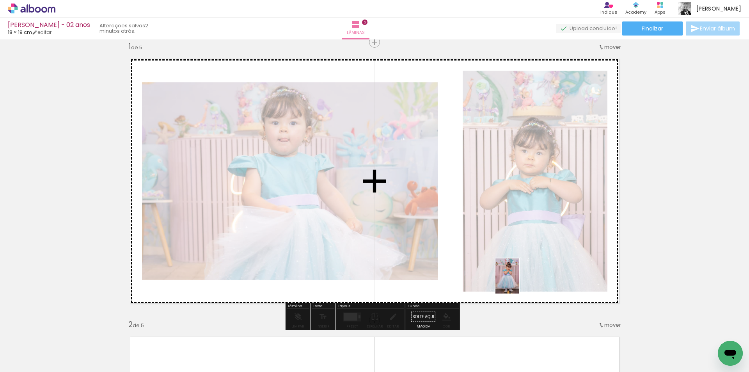
drag, startPoint x: 717, startPoint y: 345, endPoint x: 514, endPoint y: 274, distance: 214.5
click at [514, 274] on quentale-workspace at bounding box center [374, 186] width 749 height 372
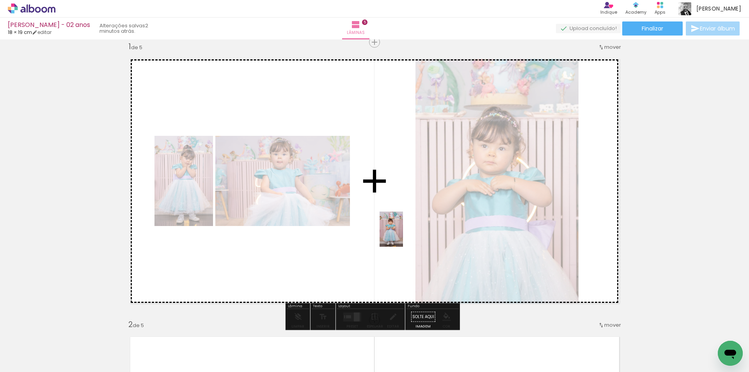
drag, startPoint x: 629, startPoint y: 342, endPoint x: 403, endPoint y: 235, distance: 250.4
click at [403, 235] on quentale-workspace at bounding box center [374, 186] width 749 height 372
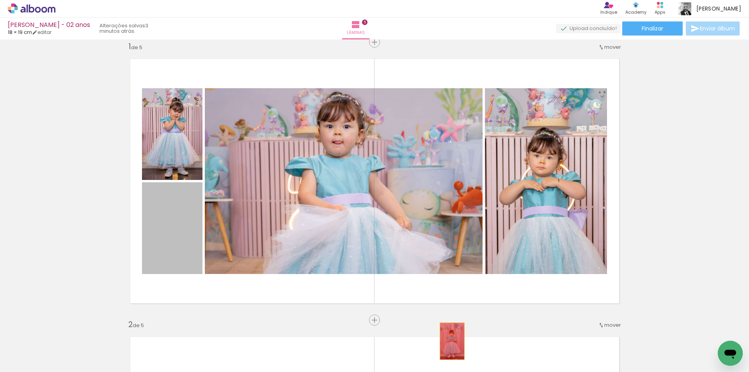
drag, startPoint x: 173, startPoint y: 228, endPoint x: 449, endPoint y: 341, distance: 297.6
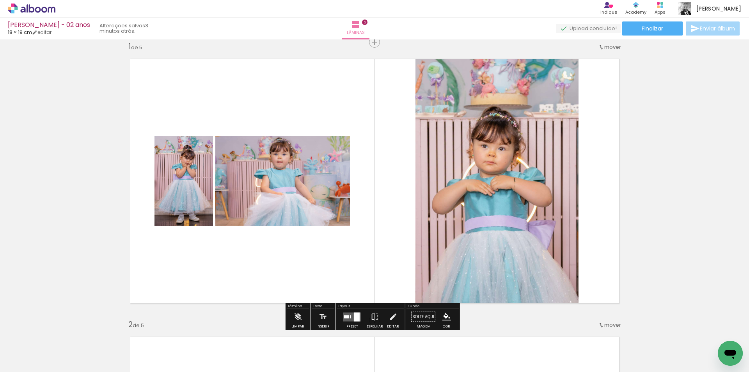
click at [353, 311] on div at bounding box center [352, 317] width 21 height 16
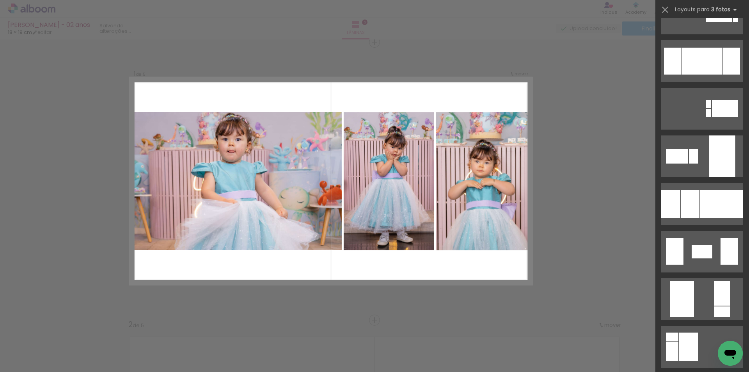
scroll to position [1442, 0]
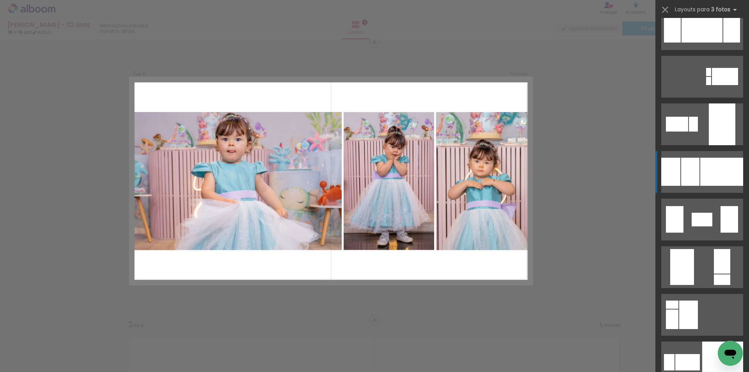
click at [683, 354] on div at bounding box center [687, 362] width 25 height 16
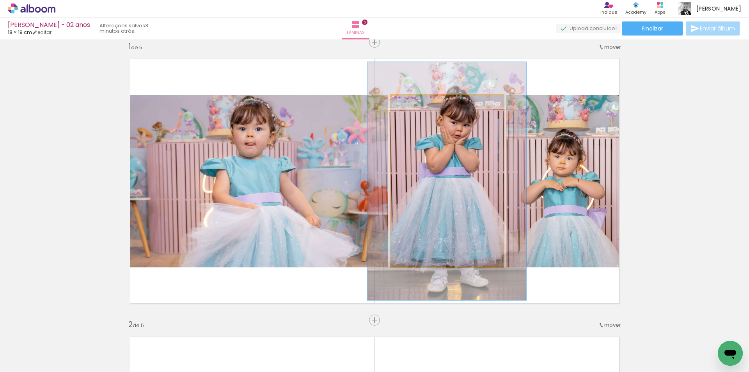
drag, startPoint x: 404, startPoint y: 103, endPoint x: 414, endPoint y: 103, distance: 10.2
click at [415, 103] on div at bounding box center [418, 102] width 7 height 7
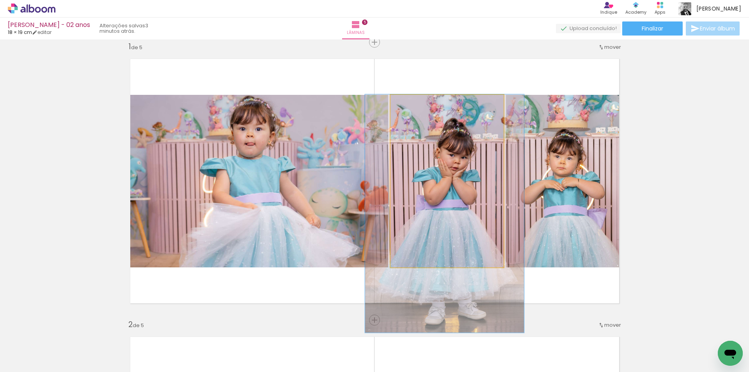
drag, startPoint x: 449, startPoint y: 161, endPoint x: 448, endPoint y: 201, distance: 39.8
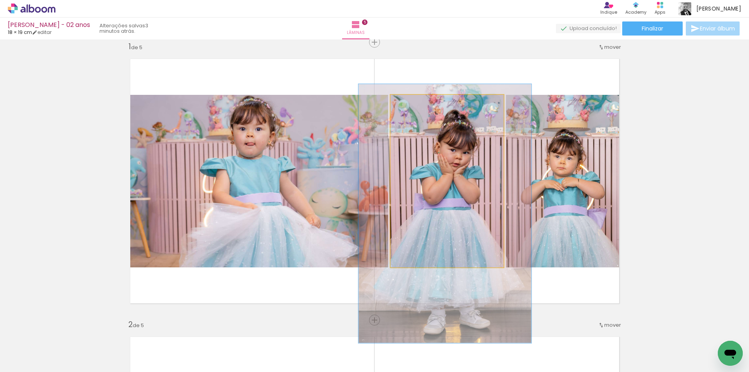
type paper-slider "150"
click at [425, 104] on div at bounding box center [423, 103] width 12 height 12
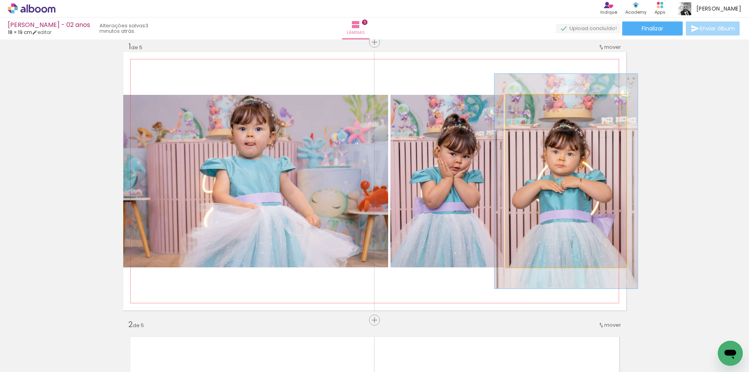
drag, startPoint x: 522, startPoint y: 102, endPoint x: 527, endPoint y: 102, distance: 5.1
type paper-slider "119"
click at [527, 102] on div at bounding box center [529, 102] width 7 height 7
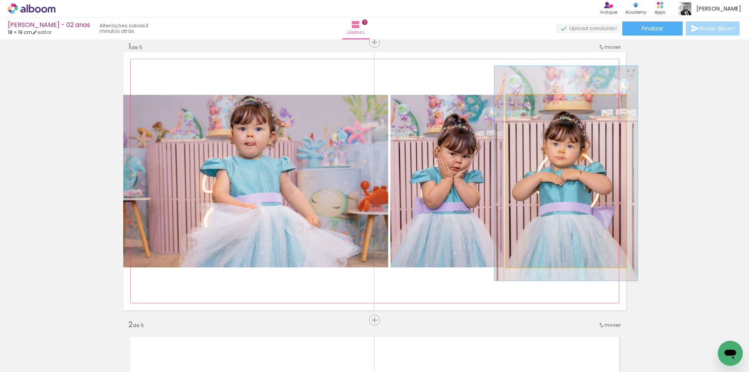
drag, startPoint x: 548, startPoint y: 167, endPoint x: 548, endPoint y: 159, distance: 7.8
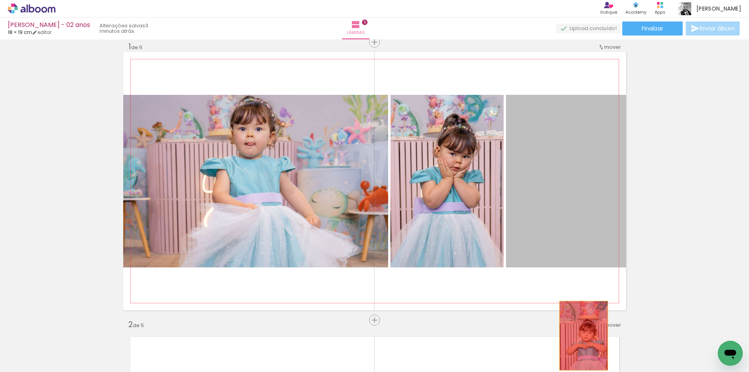
drag, startPoint x: 550, startPoint y: 182, endPoint x: 578, endPoint y: 340, distance: 159.7
click at [578, 340] on quentale-workspace at bounding box center [374, 186] width 749 height 372
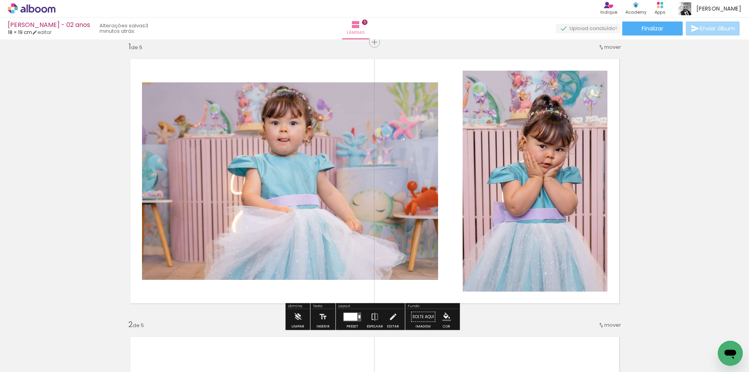
scroll to position [49, 0]
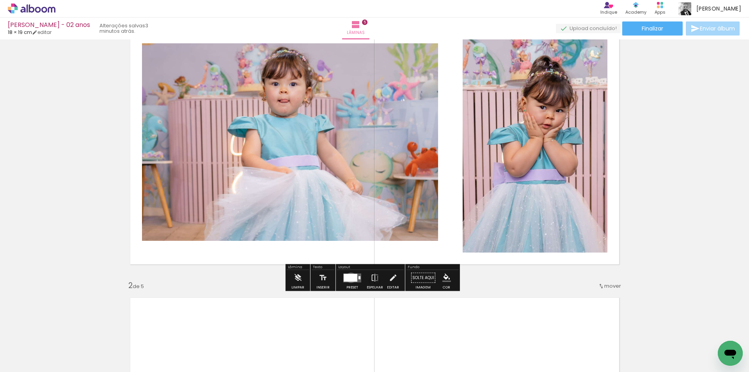
click at [349, 277] on div at bounding box center [350, 277] width 14 height 8
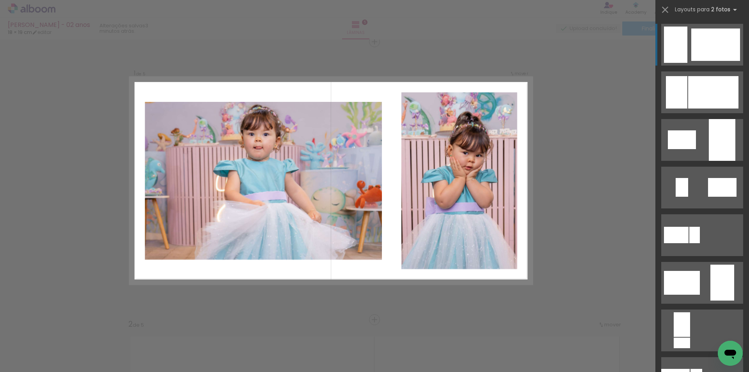
scroll to position [10, 0]
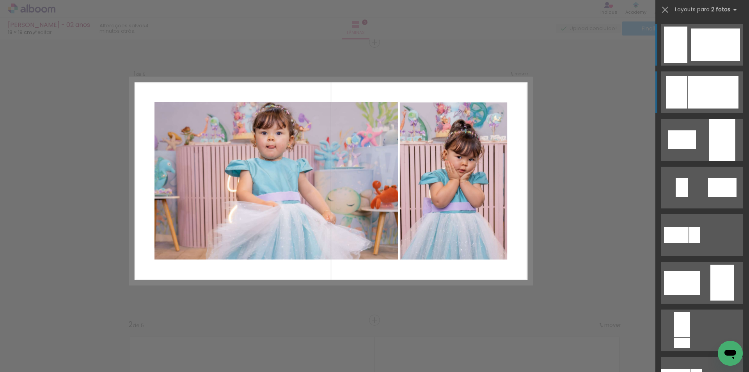
click at [678, 83] on div at bounding box center [675, 92] width 21 height 32
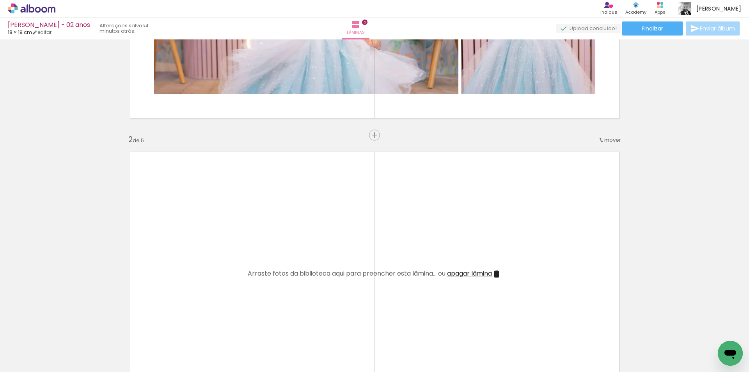
scroll to position [244, 0]
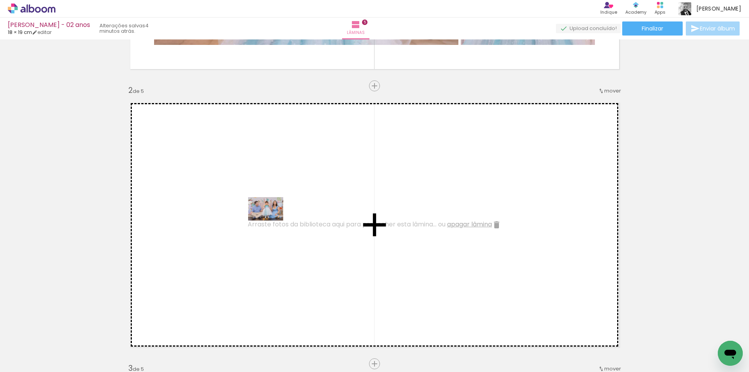
drag, startPoint x: 88, startPoint y: 343, endPoint x: 271, endPoint y: 220, distance: 220.8
click at [271, 220] on quentale-workspace at bounding box center [374, 186] width 749 height 372
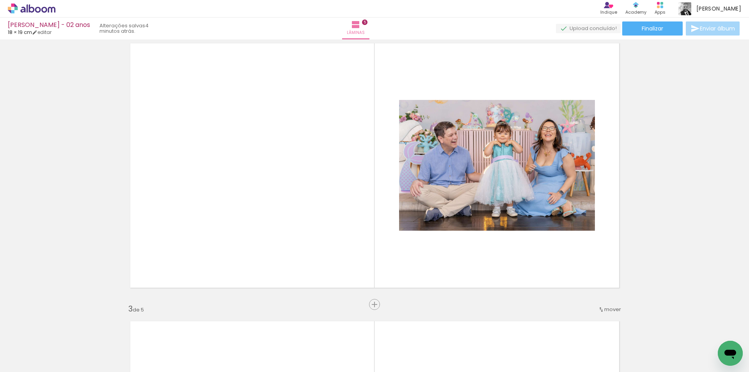
scroll to position [322, 0]
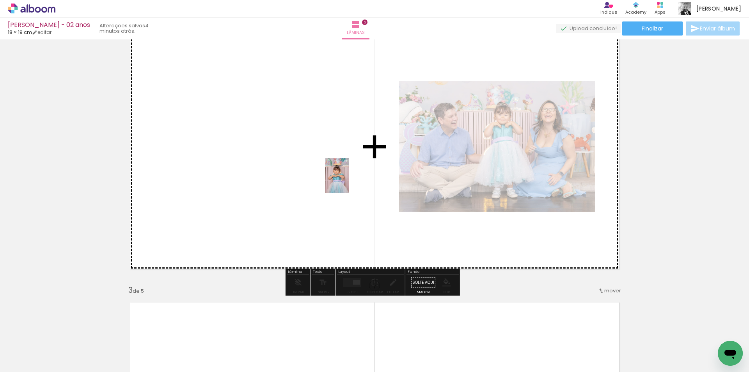
drag, startPoint x: 676, startPoint y: 358, endPoint x: 344, endPoint y: 180, distance: 376.8
click at [344, 180] on quentale-workspace at bounding box center [374, 186] width 749 height 372
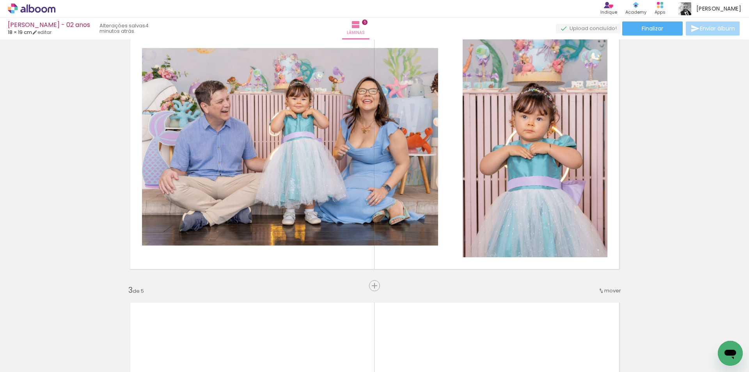
scroll to position [0, 0]
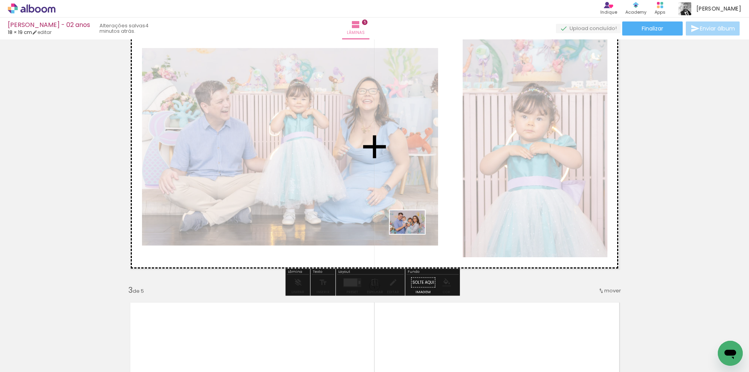
drag, startPoint x: 453, startPoint y: 314, endPoint x: 413, endPoint y: 234, distance: 90.1
click at [413, 234] on quentale-workspace at bounding box center [374, 186] width 749 height 372
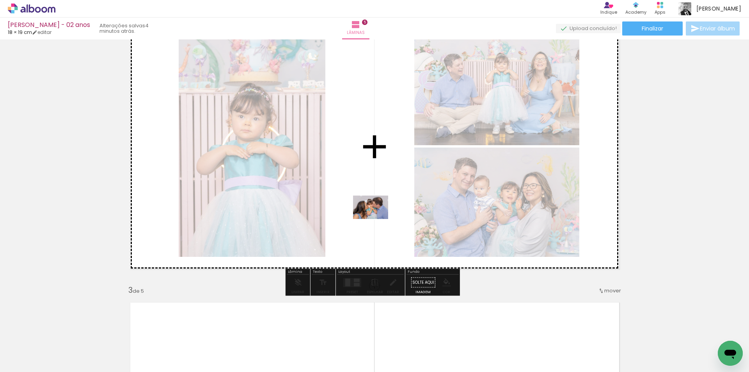
drag, startPoint x: 398, startPoint y: 352, endPoint x: 376, endPoint y: 211, distance: 142.4
click at [376, 211] on quentale-workspace at bounding box center [374, 186] width 749 height 372
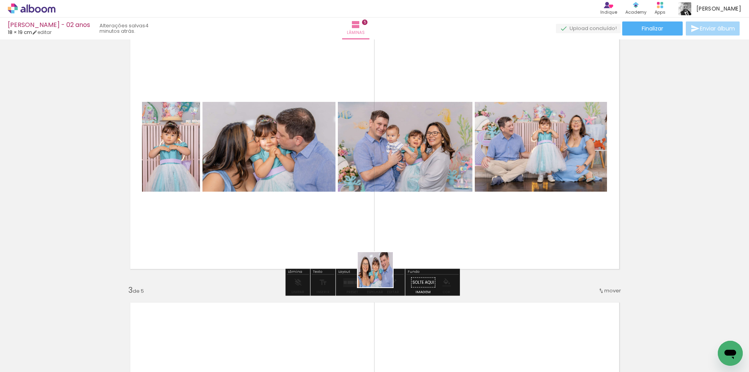
drag, startPoint x: 350, startPoint y: 342, endPoint x: 386, endPoint y: 234, distance: 114.5
click at [386, 234] on quentale-workspace at bounding box center [374, 186] width 749 height 372
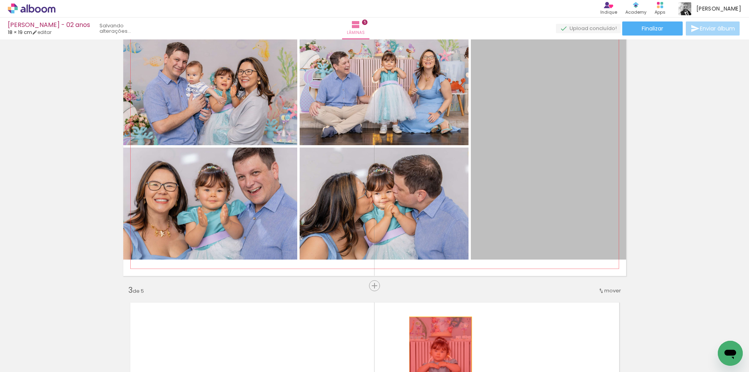
drag, startPoint x: 552, startPoint y: 136, endPoint x: 435, endPoint y: 368, distance: 259.3
click at [435, 368] on quentale-workspace at bounding box center [374, 186] width 749 height 372
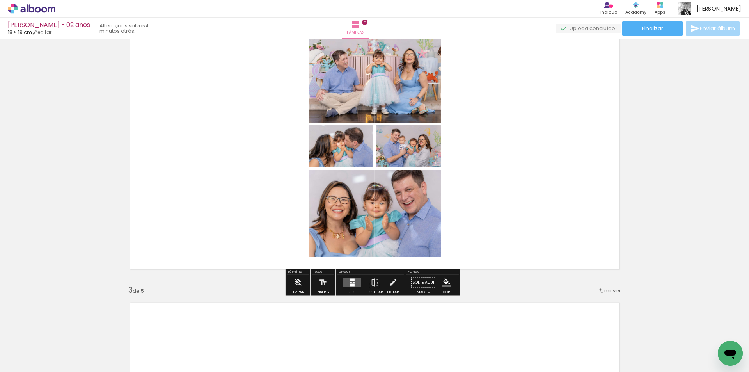
click at [350, 280] on div at bounding box center [352, 279] width 5 height 3
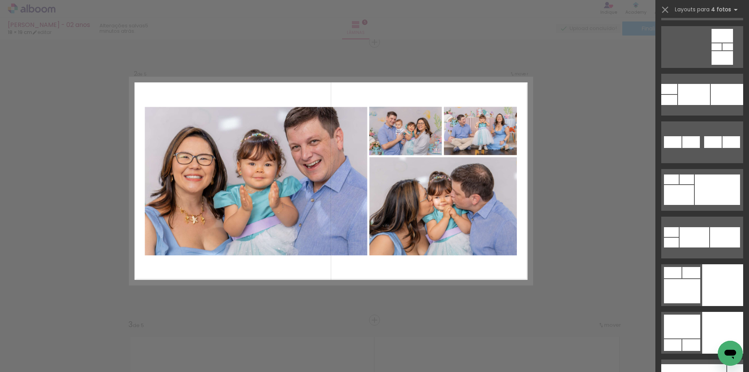
scroll to position [3509, 0]
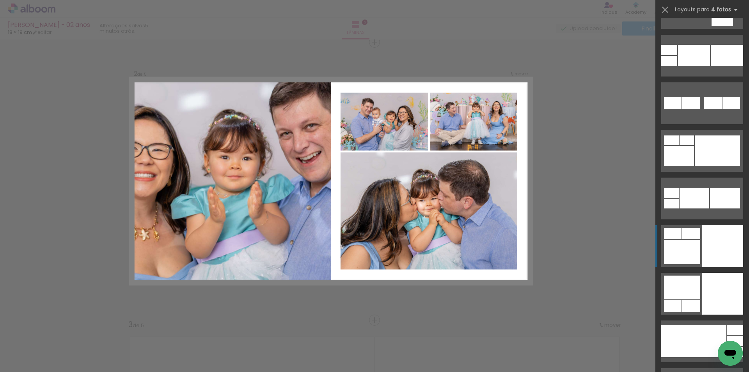
click at [722, 11] on div at bounding box center [727, 7] width 11 height 7
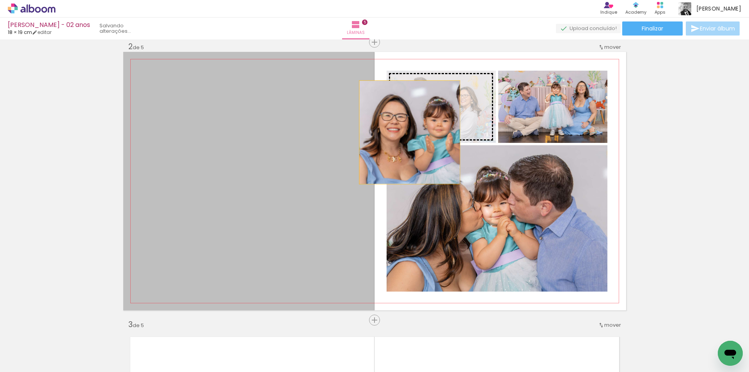
drag, startPoint x: 302, startPoint y: 193, endPoint x: 412, endPoint y: 125, distance: 129.6
click at [0, 0] on slot at bounding box center [0, 0] width 0 height 0
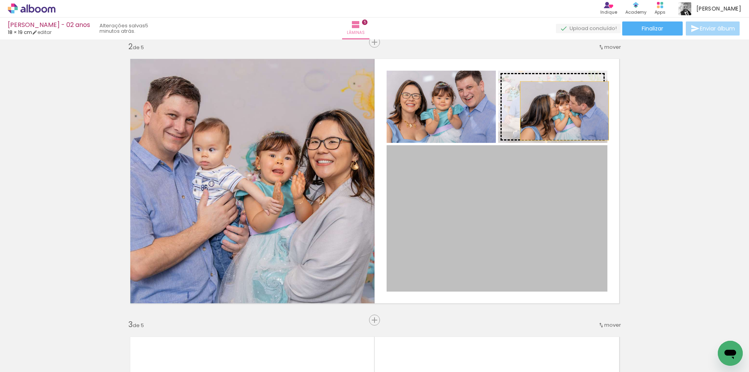
drag, startPoint x: 492, startPoint y: 211, endPoint x: 565, endPoint y: 102, distance: 130.7
click at [0, 0] on slot at bounding box center [0, 0] width 0 height 0
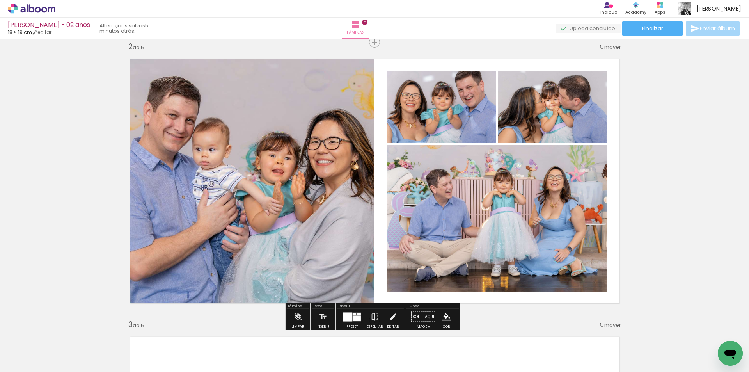
click at [370, 316] on iron-icon at bounding box center [374, 317] width 9 height 16
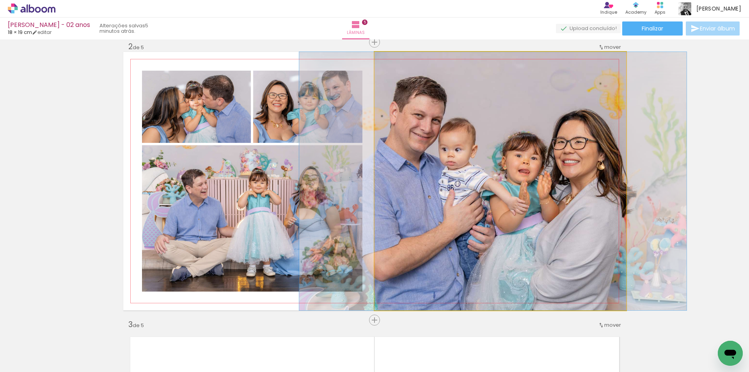
drag, startPoint x: 526, startPoint y: 190, endPoint x: 520, endPoint y: 190, distance: 5.5
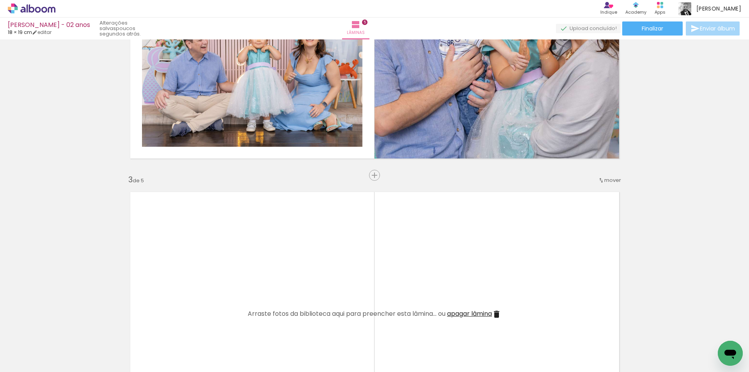
scroll to position [468, 0]
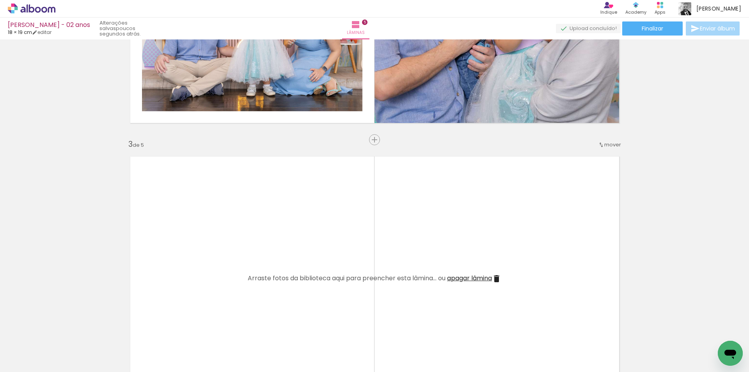
click at [65, 333] on iron-icon at bounding box center [61, 330] width 8 height 8
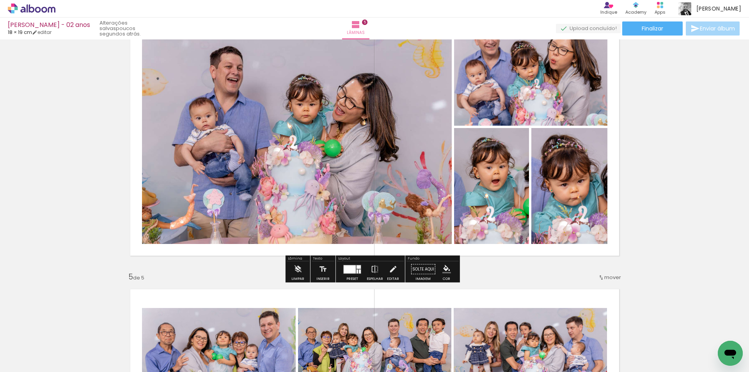
scroll to position [897, 0]
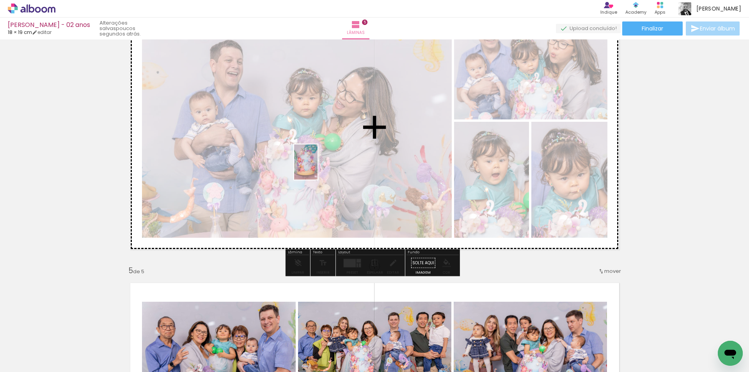
drag, startPoint x: 561, startPoint y: 349, endPoint x: 317, endPoint y: 168, distance: 304.0
click at [317, 168] on quentale-workspace at bounding box center [374, 186] width 749 height 372
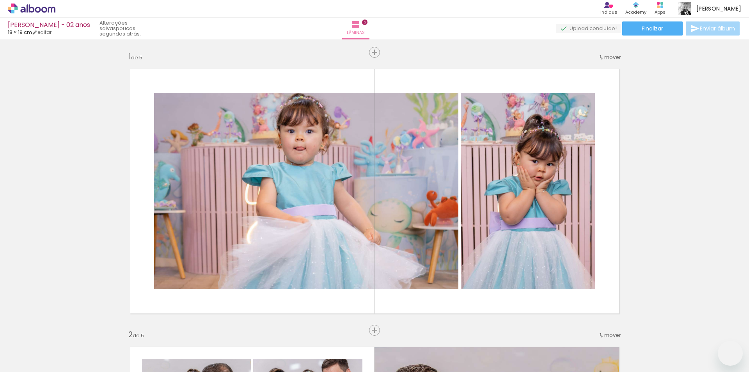
click at [550, 351] on quentale-workspace at bounding box center [374, 186] width 749 height 372
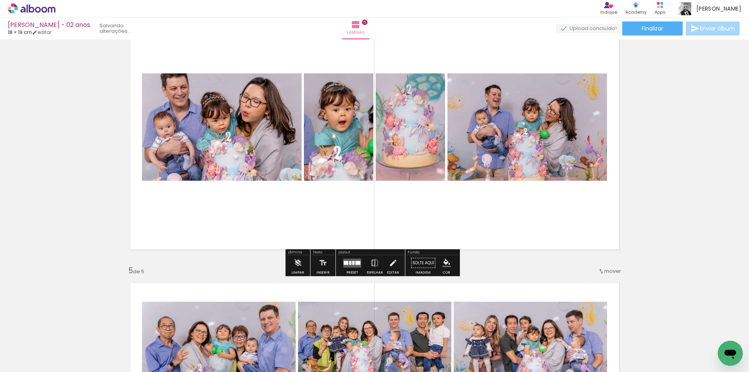
scroll to position [0, 392]
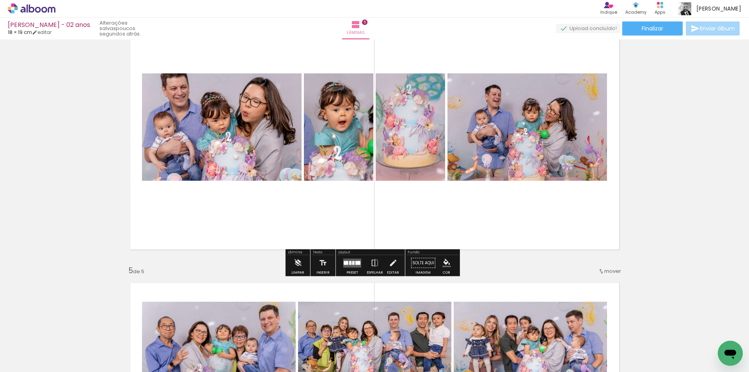
click at [350, 263] on quentale-layouter at bounding box center [352, 262] width 18 height 9
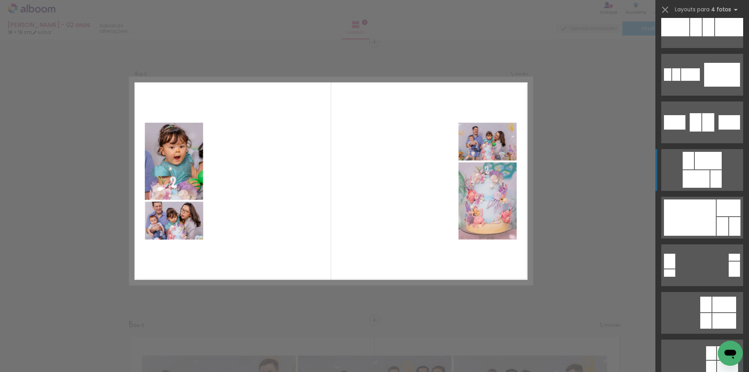
scroll to position [1637, 0]
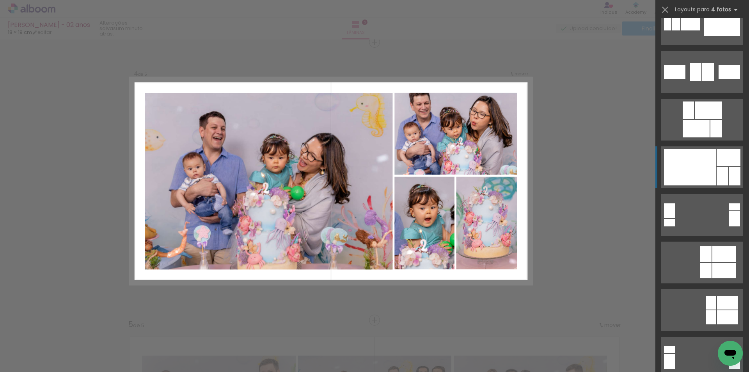
click at [693, 170] on div at bounding box center [690, 167] width 52 height 36
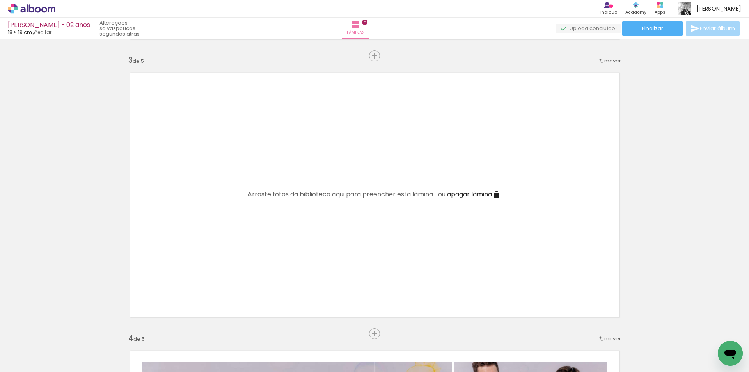
scroll to position [570, 0]
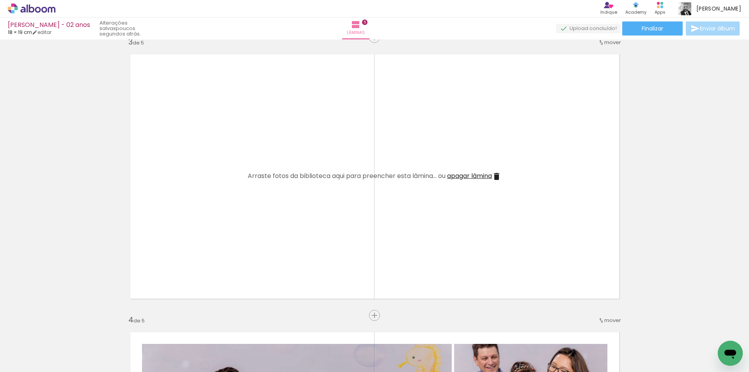
click at [65, 334] on paper-icon-button at bounding box center [61, 330] width 10 height 10
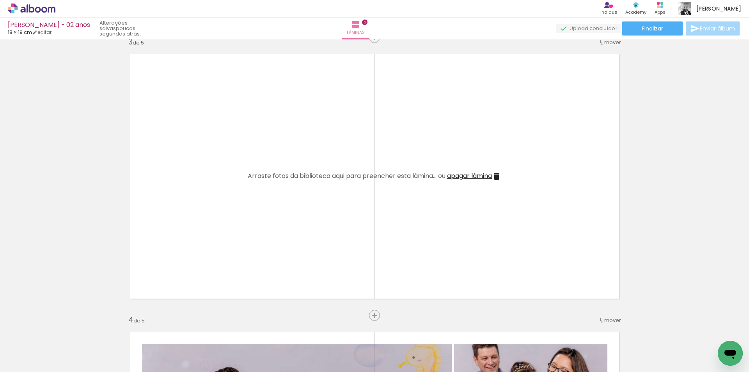
click at [65, 334] on paper-icon-button at bounding box center [61, 330] width 10 height 10
click at [64, 330] on iron-icon at bounding box center [61, 330] width 8 height 8
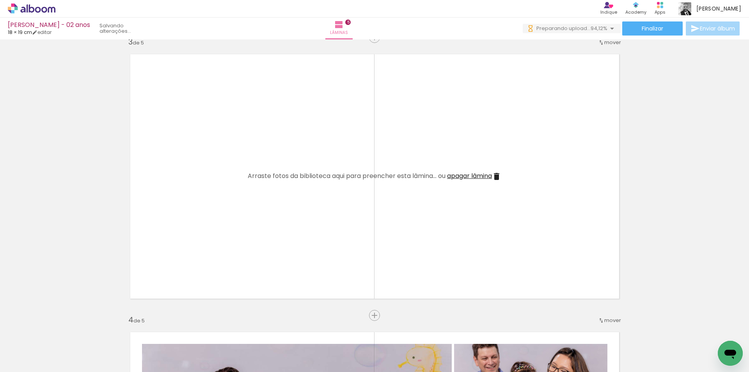
scroll to position [0, 235]
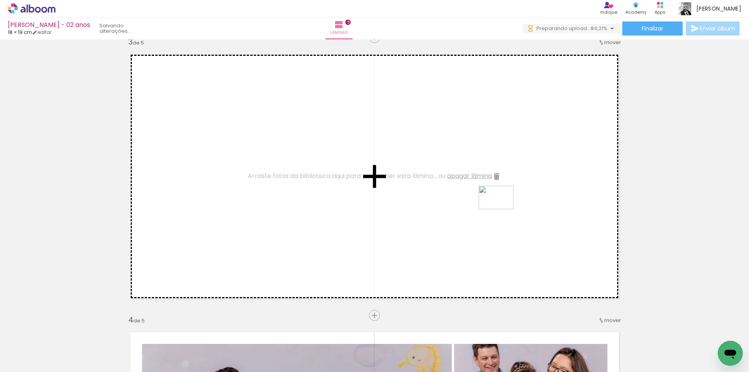
drag, startPoint x: 503, startPoint y: 214, endPoint x: 555, endPoint y: 272, distance: 78.7
click at [501, 209] on quentale-workspace at bounding box center [374, 186] width 749 height 372
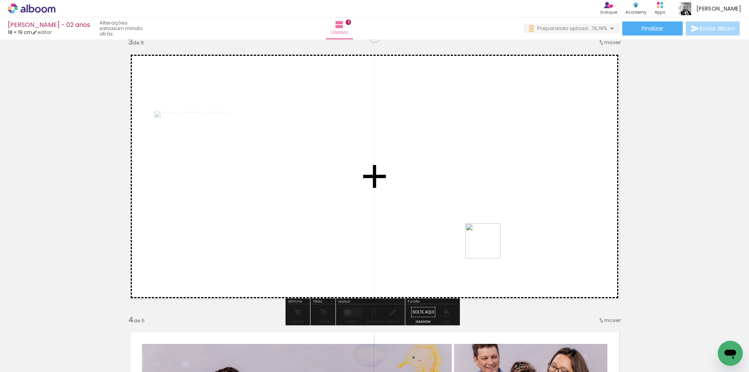
drag, startPoint x: 529, startPoint y: 272, endPoint x: 420, endPoint y: 203, distance: 129.0
click at [420, 203] on quentale-workspace at bounding box center [374, 186] width 749 height 372
drag, startPoint x: 670, startPoint y: 343, endPoint x: 662, endPoint y: 300, distance: 44.0
click at [529, 221] on quentale-workspace at bounding box center [374, 186] width 749 height 372
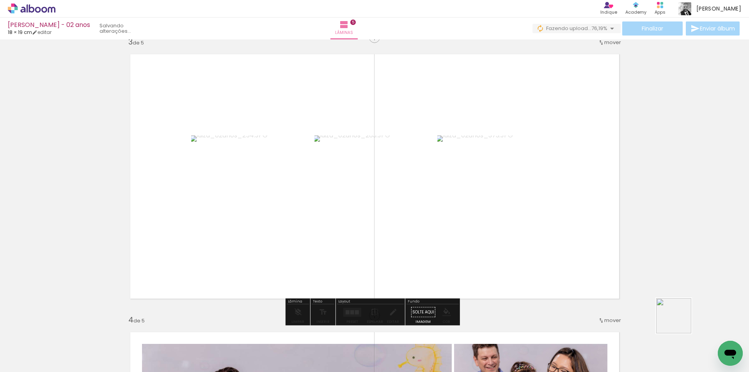
drag, startPoint x: 713, startPoint y: 344, endPoint x: 519, endPoint y: 246, distance: 216.9
click at [519, 246] on quentale-workspace at bounding box center [374, 186] width 749 height 372
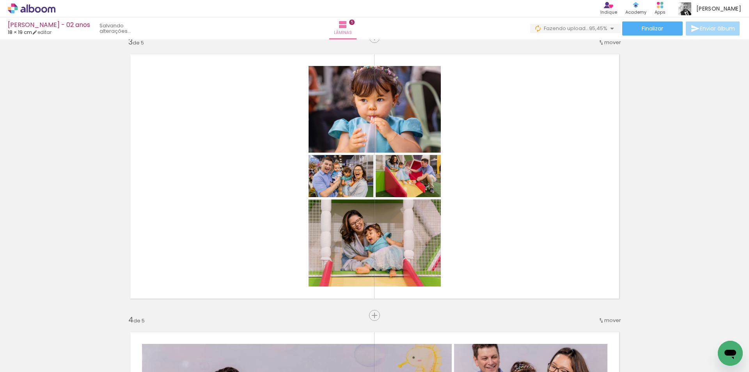
scroll to position [0, 278]
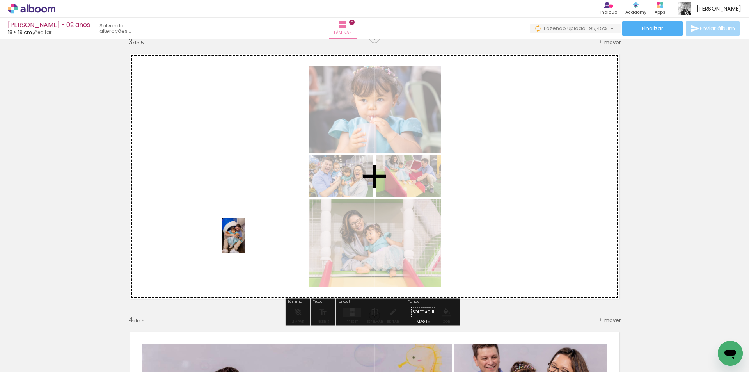
drag, startPoint x: 720, startPoint y: 340, endPoint x: 245, endPoint y: 241, distance: 484.8
click at [245, 241] on quentale-workspace at bounding box center [374, 186] width 749 height 372
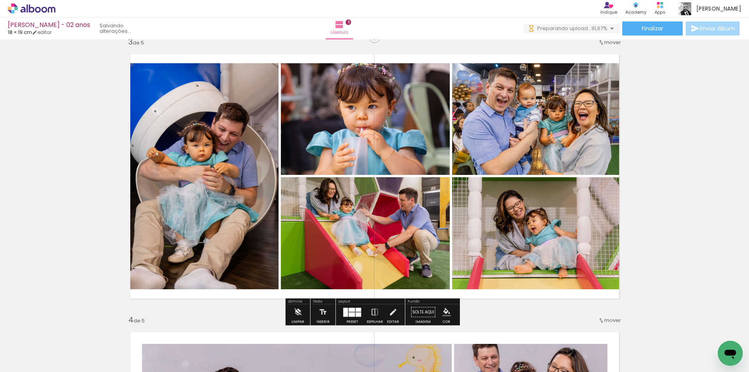
scroll to position [0, 0]
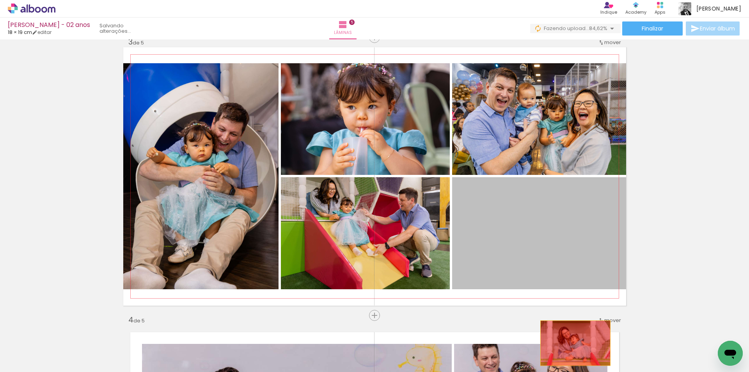
drag, startPoint x: 523, startPoint y: 232, endPoint x: 572, endPoint y: 343, distance: 120.6
click at [572, 343] on quentale-workspace at bounding box center [374, 186] width 749 height 372
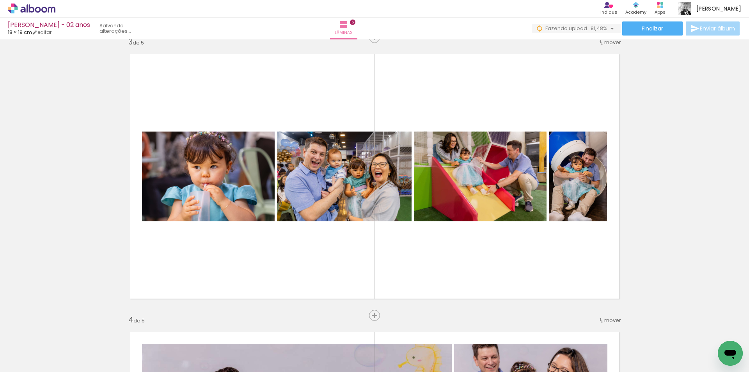
scroll to position [0, 497]
drag, startPoint x: 488, startPoint y: 368, endPoint x: 9, endPoint y: 22, distance: 591.4
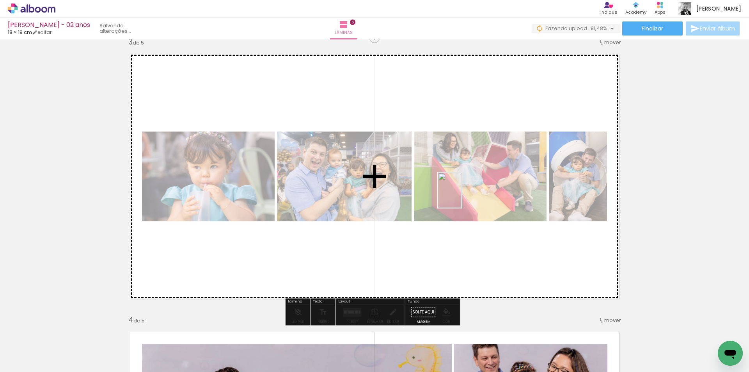
drag, startPoint x: 714, startPoint y: 349, endPoint x: 461, endPoint y: 196, distance: 295.6
click at [461, 196] on quentale-workspace at bounding box center [374, 186] width 749 height 372
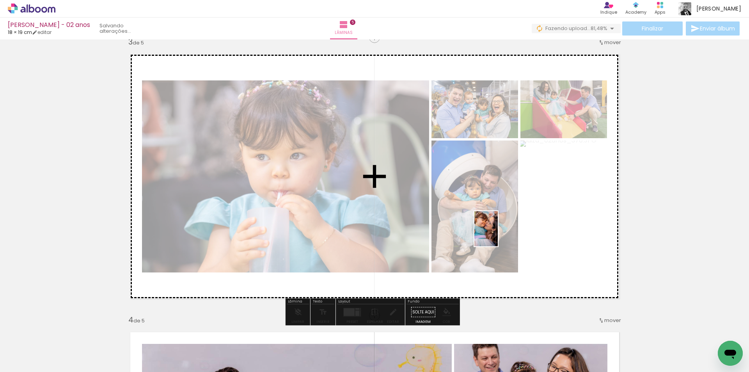
drag, startPoint x: 548, startPoint y: 353, endPoint x: 497, endPoint y: 234, distance: 129.1
click at [497, 234] on quentale-workspace at bounding box center [374, 186] width 749 height 372
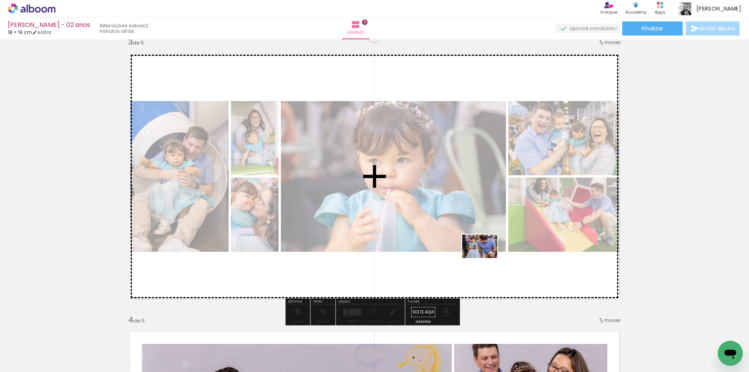
drag, startPoint x: 594, startPoint y: 350, endPoint x: 480, endPoint y: 253, distance: 149.8
click at [480, 253] on quentale-workspace at bounding box center [374, 186] width 749 height 372
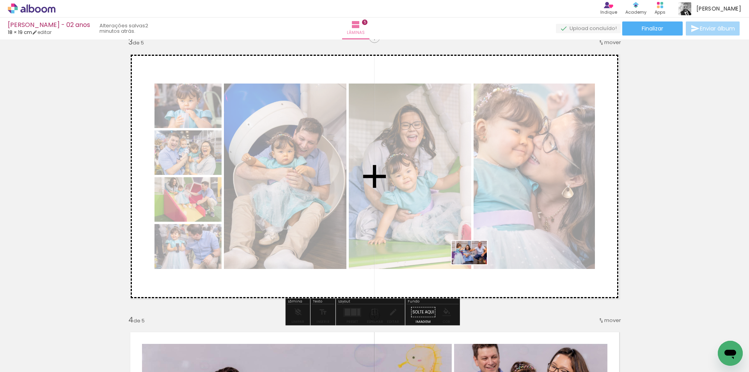
drag, startPoint x: 677, startPoint y: 349, endPoint x: 474, endPoint y: 264, distance: 219.7
click at [474, 264] on quentale-workspace at bounding box center [374, 186] width 749 height 372
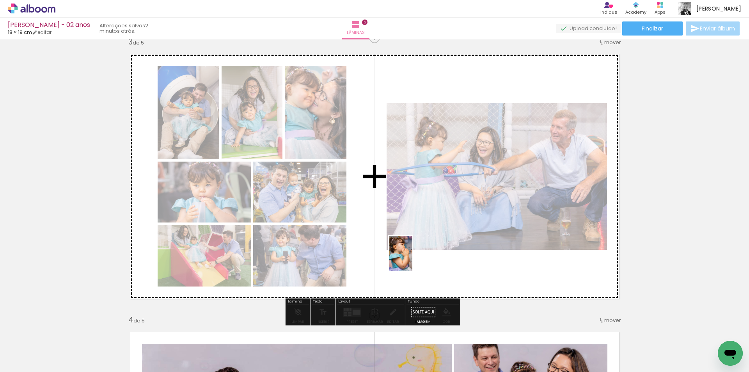
drag, startPoint x: 637, startPoint y: 350, endPoint x: 412, endPoint y: 259, distance: 242.4
click at [412, 259] on quentale-workspace at bounding box center [374, 186] width 749 height 372
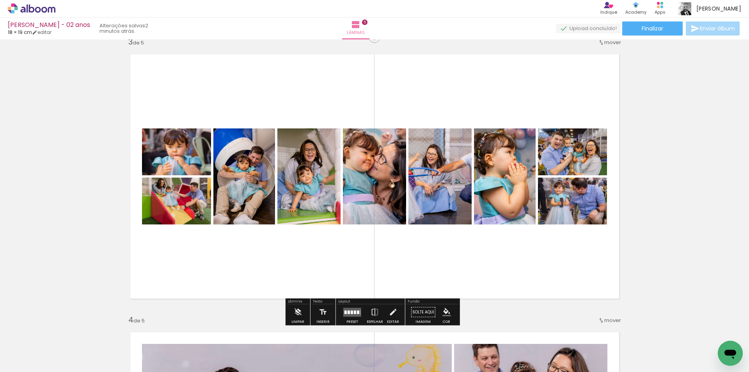
click at [354, 312] on div at bounding box center [355, 312] width 2 height 4
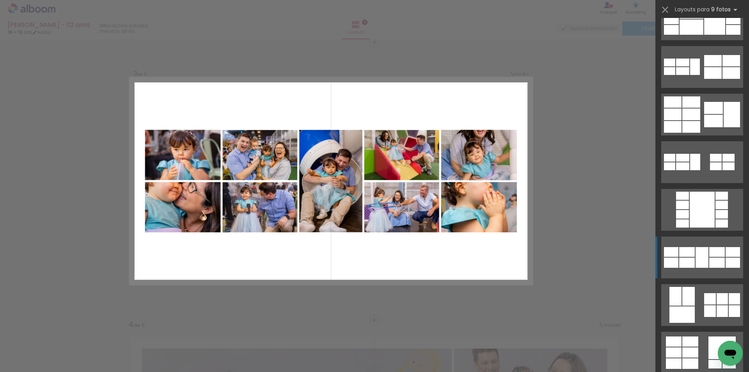
scroll to position [234, 0]
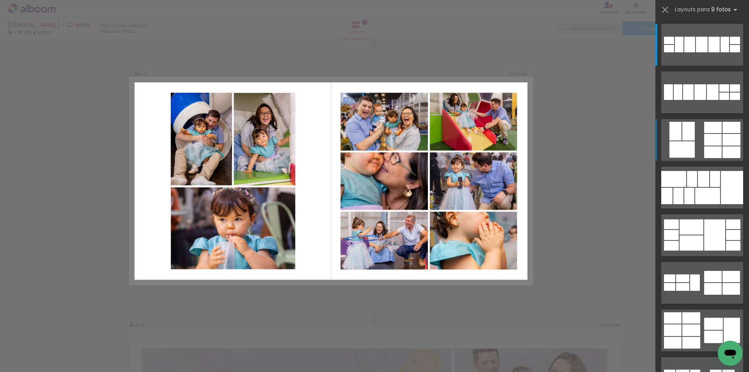
click at [695, 113] on quentale-layouter at bounding box center [702, 92] width 82 height 42
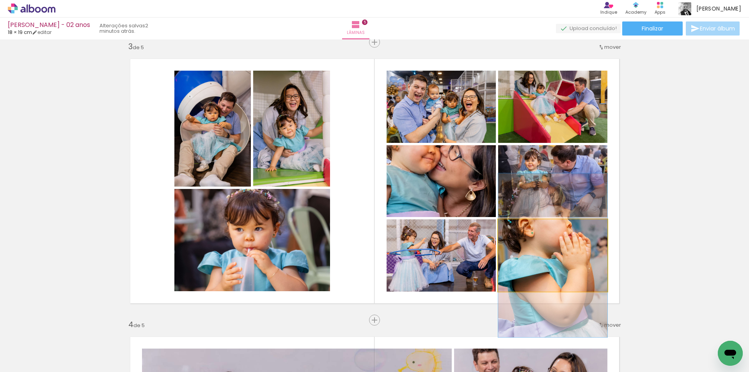
click at [547, 255] on quentale-photo at bounding box center [552, 255] width 109 height 72
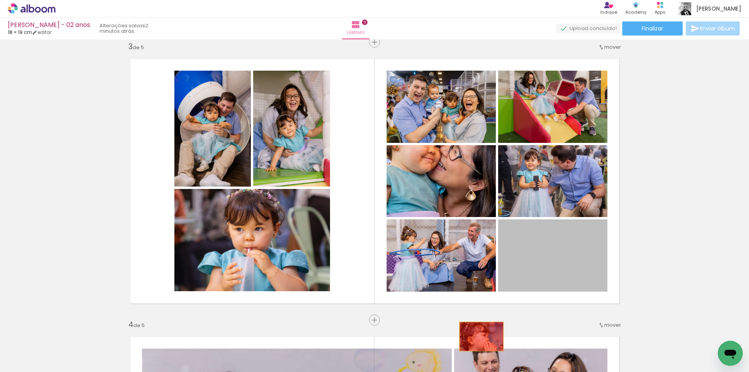
drag, startPoint x: 543, startPoint y: 256, endPoint x: 478, endPoint y: 336, distance: 103.6
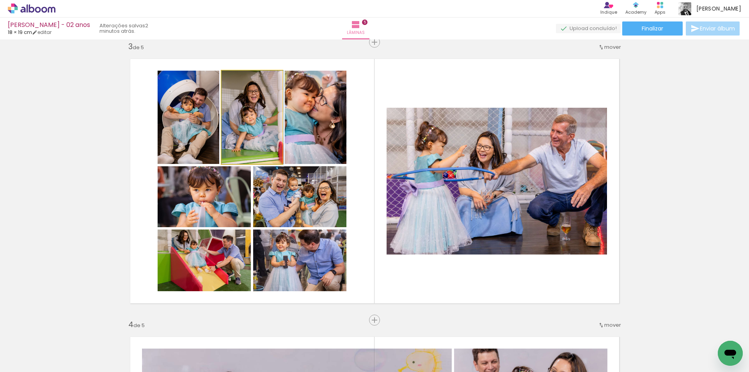
drag, startPoint x: 245, startPoint y: 132, endPoint x: 251, endPoint y: 134, distance: 6.8
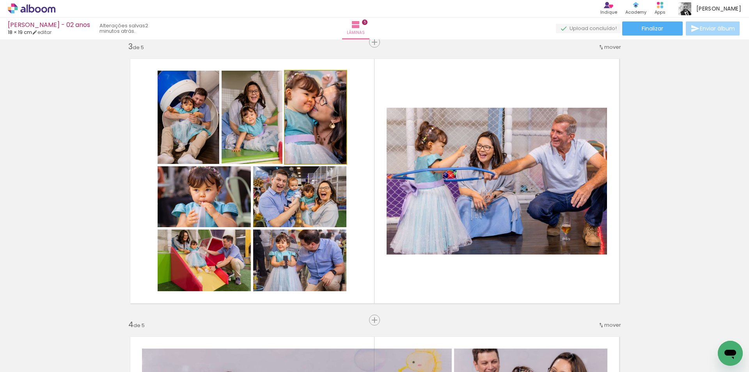
click at [319, 131] on quentale-photo at bounding box center [316, 117] width 62 height 93
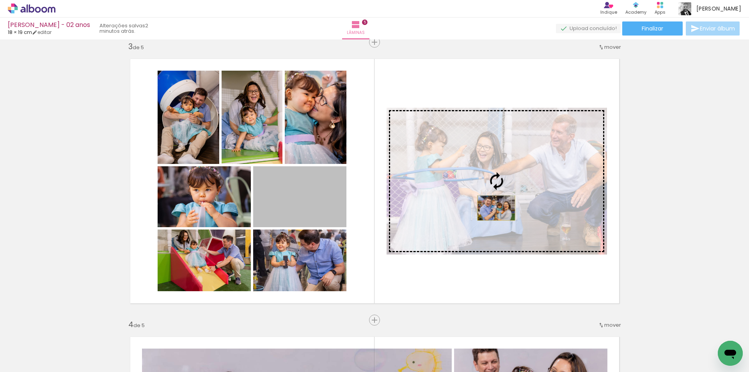
drag, startPoint x: 303, startPoint y: 205, endPoint x: 493, endPoint y: 208, distance: 189.5
click at [0, 0] on slot at bounding box center [0, 0] width 0 height 0
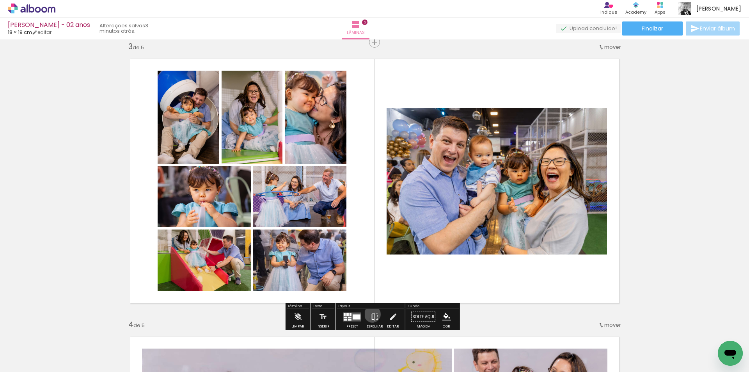
click at [370, 314] on iron-icon at bounding box center [374, 317] width 9 height 16
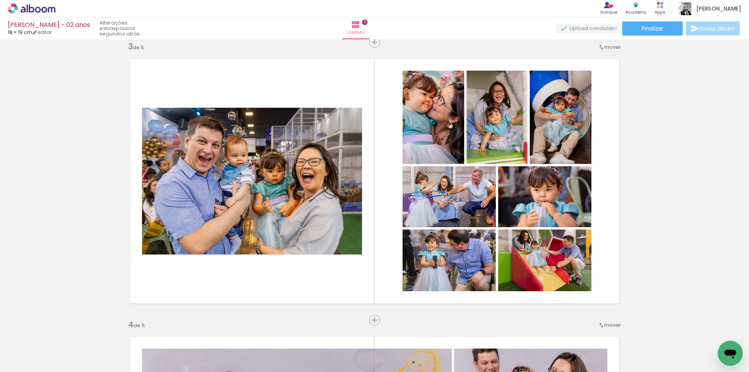
click at [696, 330] on iron-icon at bounding box center [700, 330] width 8 height 8
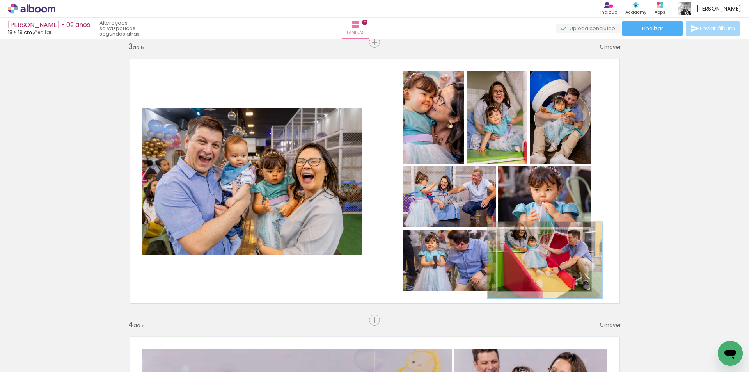
drag, startPoint x: 512, startPoint y: 237, endPoint x: 519, endPoint y: 237, distance: 6.2
click at [519, 237] on div at bounding box center [522, 237] width 7 height 7
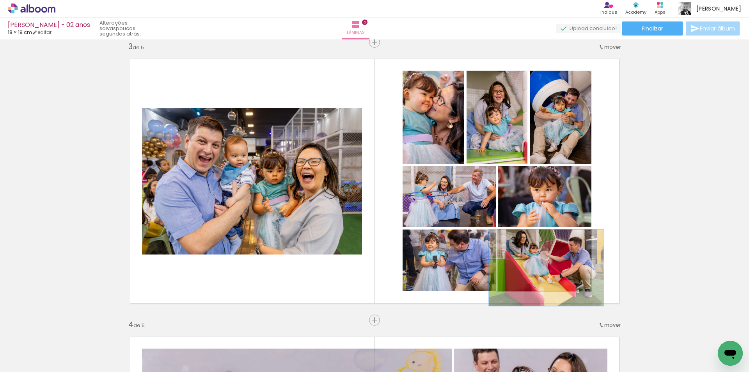
drag, startPoint x: 553, startPoint y: 260, endPoint x: 554, endPoint y: 271, distance: 11.0
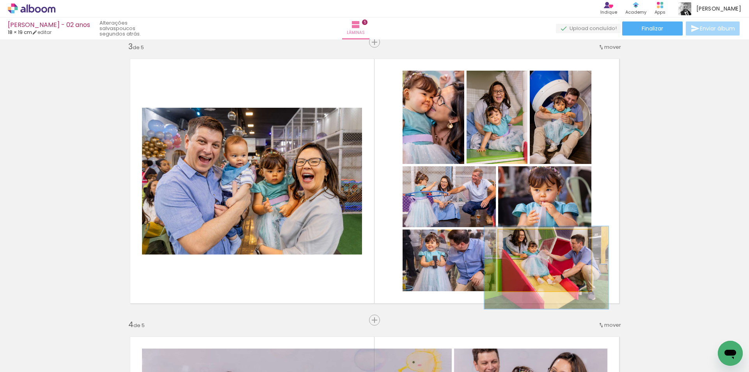
type paper-slider "133"
click at [524, 238] on div at bounding box center [525, 237] width 7 height 7
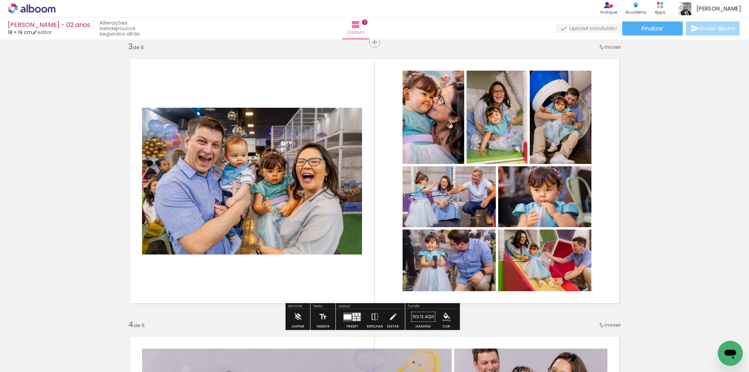
click at [691, 260] on div "Inserir lâmina 1 de 5 Inserir lâmina 2 de 5 Inserir lâmina 3 de 5 Inserir lâmin…" at bounding box center [374, 310] width 749 height 1666
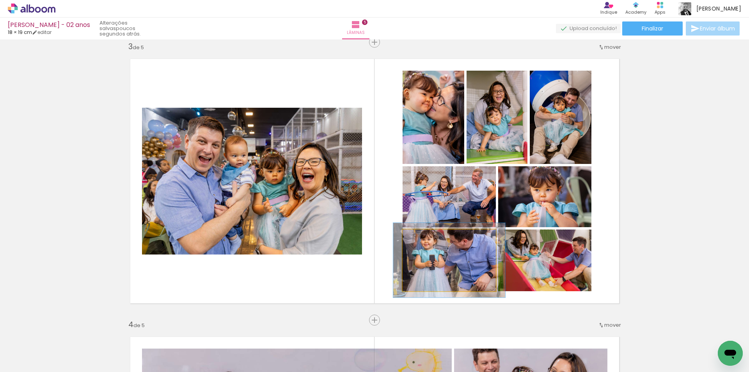
drag, startPoint x: 419, startPoint y: 238, endPoint x: 425, endPoint y: 239, distance: 5.6
click at [425, 239] on div at bounding box center [425, 237] width 7 height 7
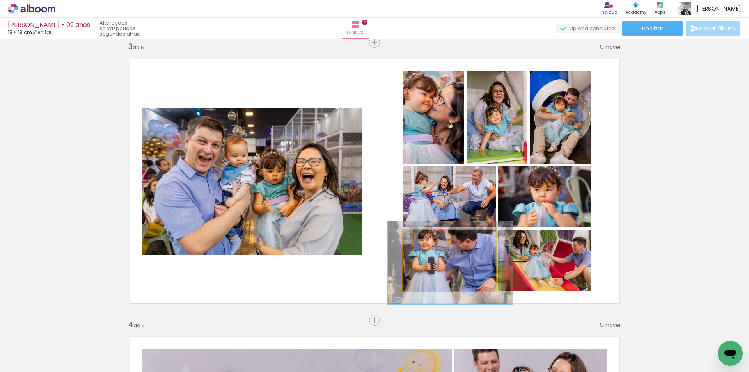
drag, startPoint x: 427, startPoint y: 237, endPoint x: 431, endPoint y: 241, distance: 5.5
click at [431, 241] on div at bounding box center [431, 237] width 12 height 12
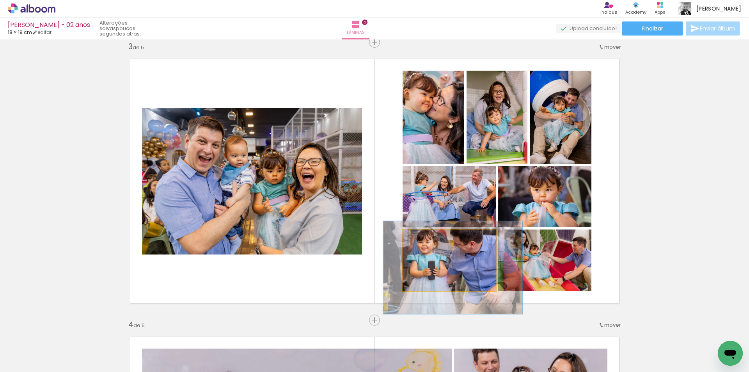
drag, startPoint x: 432, startPoint y: 237, endPoint x: 436, endPoint y: 239, distance: 5.1
type paper-slider "149"
click at [436, 239] on div at bounding box center [435, 237] width 12 height 12
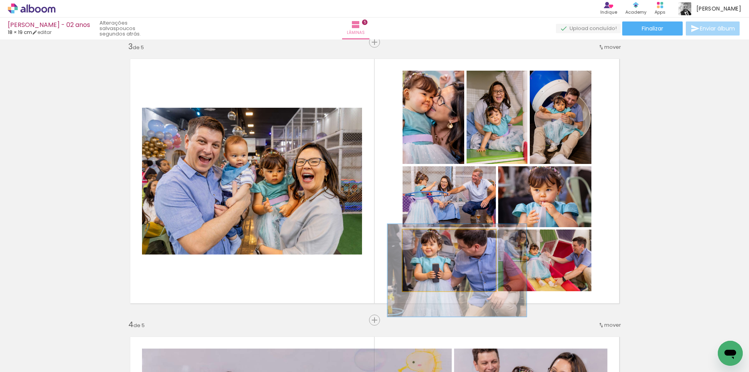
drag, startPoint x: 443, startPoint y: 254, endPoint x: 448, endPoint y: 257, distance: 5.1
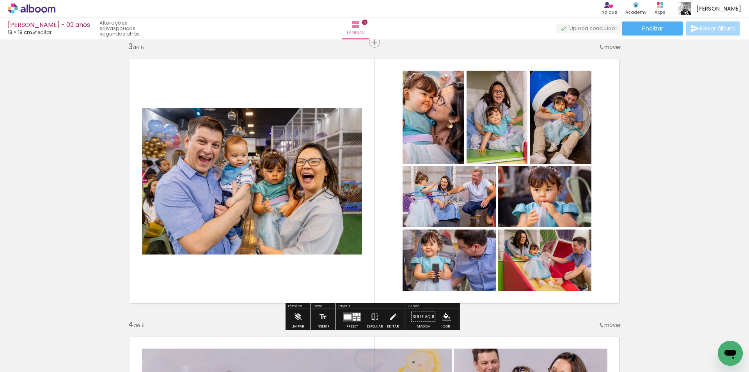
click at [664, 251] on div "Inserir lâmina 1 de 5 Inserir lâmina 2 de 5 Inserir lâmina 3 de 5 Inserir lâmin…" at bounding box center [374, 310] width 749 height 1666
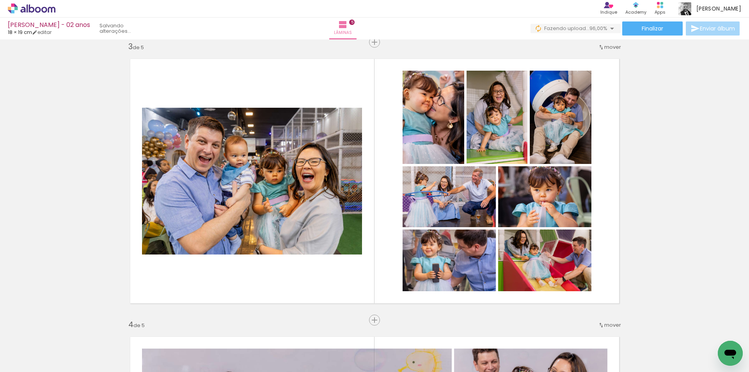
drag, startPoint x: 721, startPoint y: 350, endPoint x: 1251, endPoint y: 576, distance: 575.8
click html
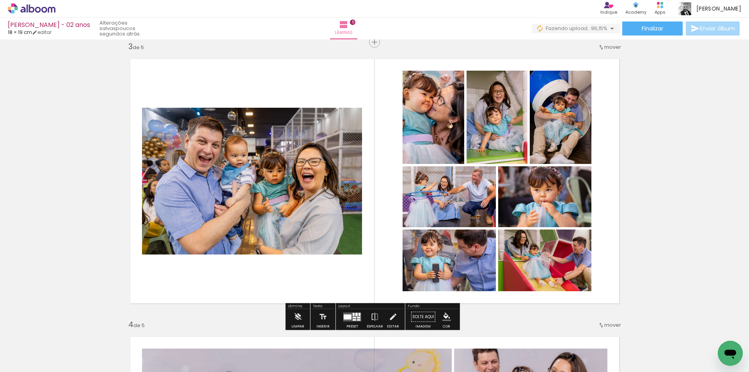
scroll to position [0, 453]
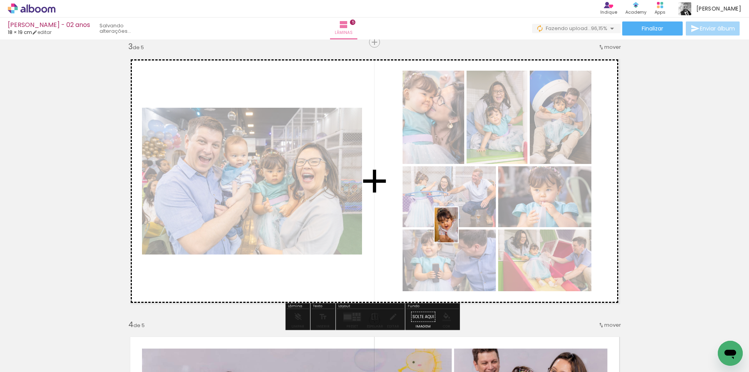
drag, startPoint x: 714, startPoint y: 345, endPoint x: 458, endPoint y: 230, distance: 281.0
click at [458, 230] on quentale-workspace at bounding box center [374, 186] width 749 height 372
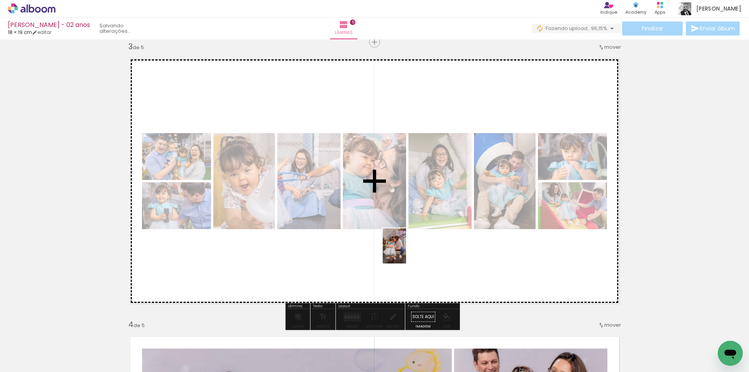
drag, startPoint x: 673, startPoint y: 350, endPoint x: 406, endPoint y: 251, distance: 284.9
click at [406, 251] on quentale-workspace at bounding box center [374, 186] width 749 height 372
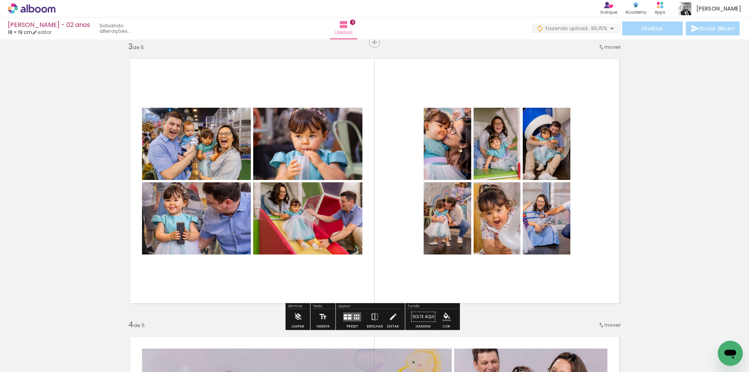
click at [347, 316] on quentale-layouter at bounding box center [352, 316] width 18 height 9
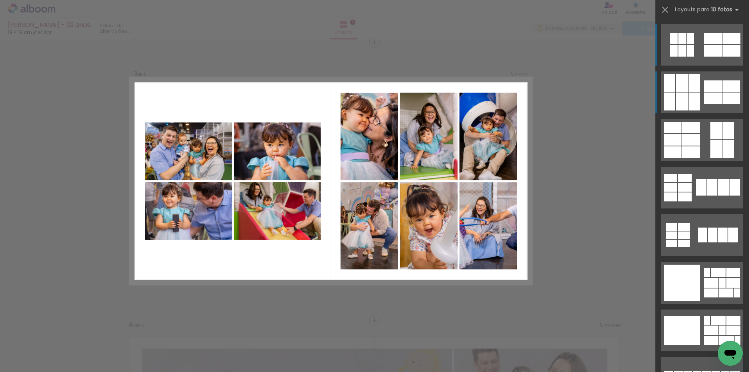
click at [676, 90] on div at bounding box center [682, 83] width 12 height 18
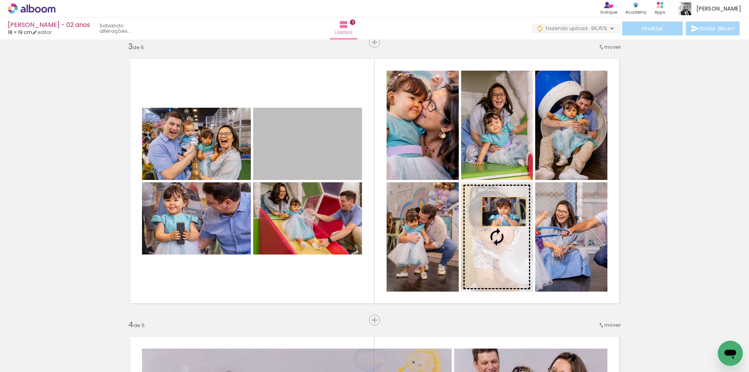
scroll to position [0, 453]
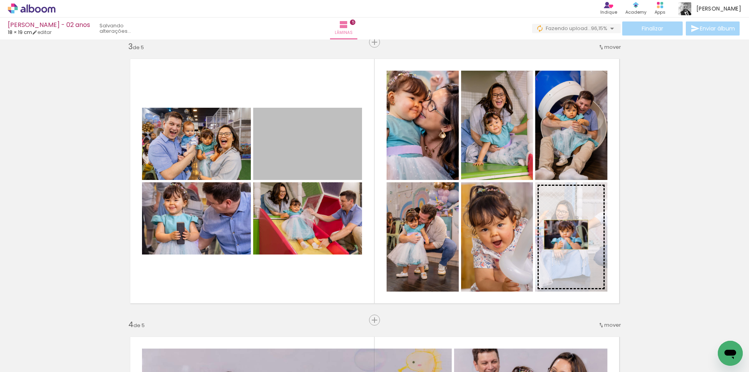
drag, startPoint x: 307, startPoint y: 151, endPoint x: 563, endPoint y: 234, distance: 268.6
click at [0, 0] on slot at bounding box center [0, 0] width 0 height 0
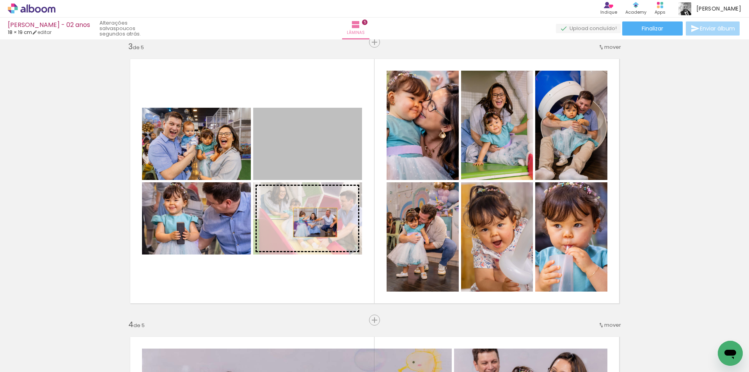
drag, startPoint x: 321, startPoint y: 147, endPoint x: 311, endPoint y: 223, distance: 76.2
click at [0, 0] on slot at bounding box center [0, 0] width 0 height 0
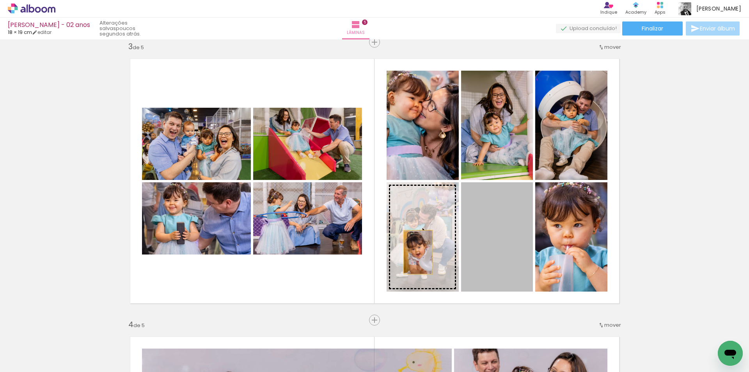
drag, startPoint x: 481, startPoint y: 254, endPoint x: 415, endPoint y: 252, distance: 66.3
click at [0, 0] on slot at bounding box center [0, 0] width 0 height 0
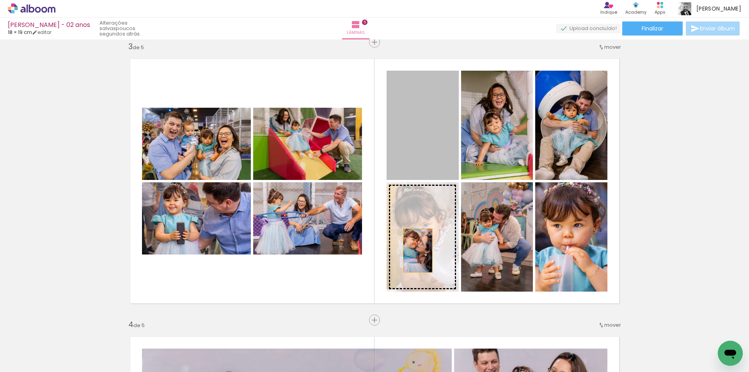
drag, startPoint x: 428, startPoint y: 151, endPoint x: 414, endPoint y: 250, distance: 100.4
click at [0, 0] on slot at bounding box center [0, 0] width 0 height 0
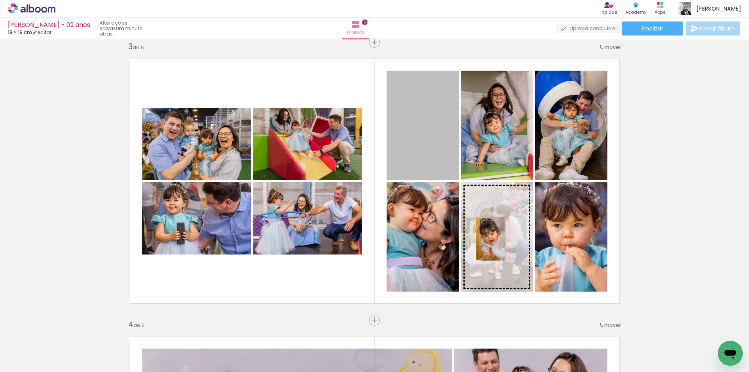
drag, startPoint x: 414, startPoint y: 121, endPoint x: 487, endPoint y: 239, distance: 138.2
click at [0, 0] on slot at bounding box center [0, 0] width 0 height 0
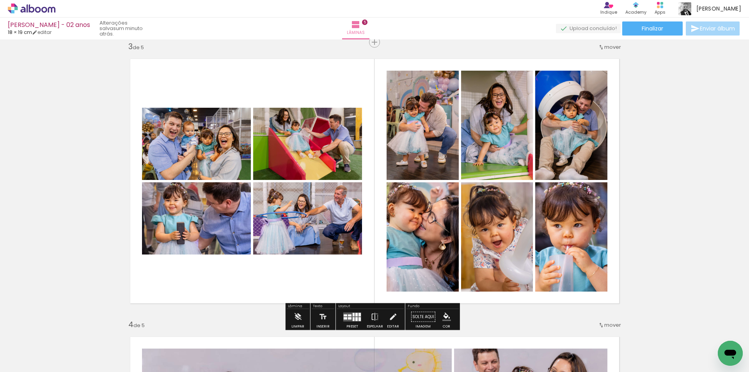
click at [708, 211] on div "Inserir lâmina 1 de 5 Inserir lâmina 2 de 5 Inserir lâmina 3 de 5 Inserir lâmin…" at bounding box center [374, 310] width 749 height 1666
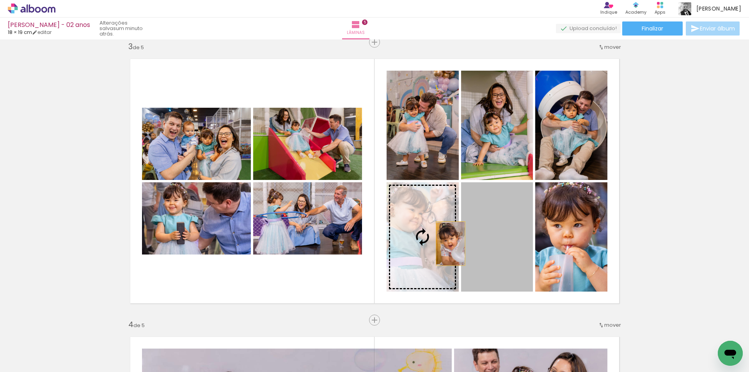
drag, startPoint x: 487, startPoint y: 244, endPoint x: 414, endPoint y: 245, distance: 73.3
click at [0, 0] on slot at bounding box center [0, 0] width 0 height 0
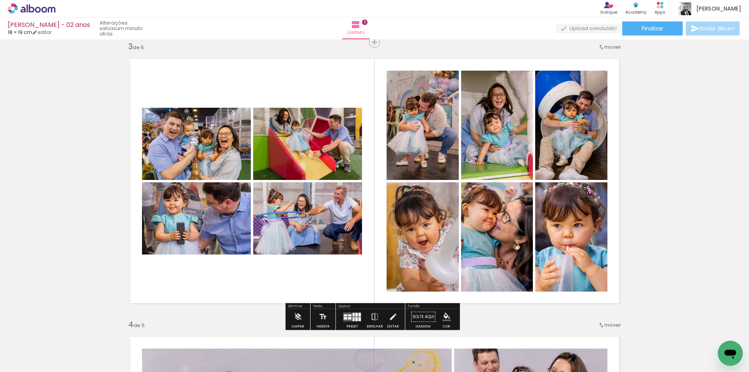
click at [669, 226] on div "Inserir lâmina 1 de 5 Inserir lâmina 2 de 5 Inserir lâmina 3 de 5 Inserir lâmin…" at bounding box center [374, 310] width 749 height 1666
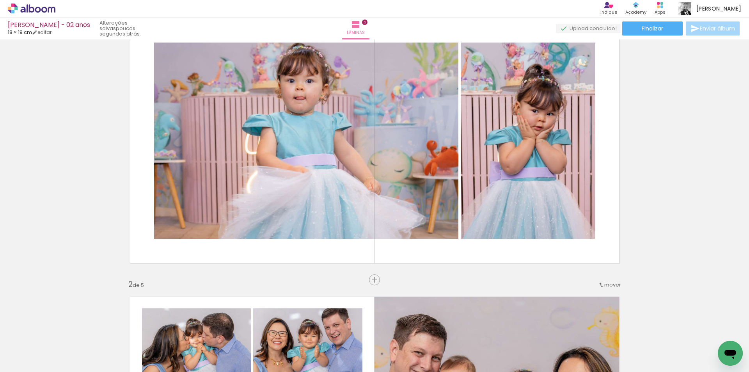
scroll to position [0, 0]
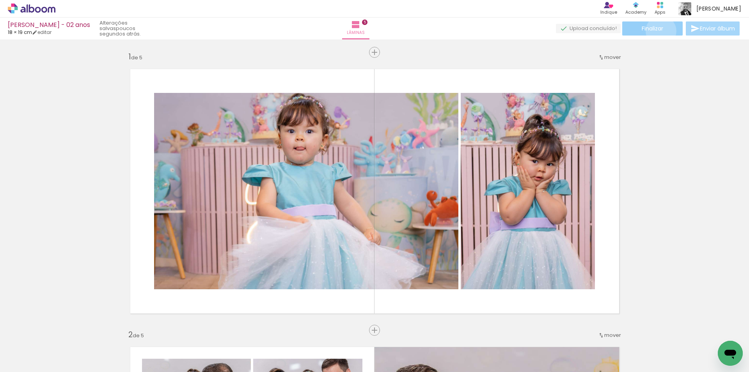
click at [658, 31] on span "Finalizar" at bounding box center [651, 28] width 21 height 5
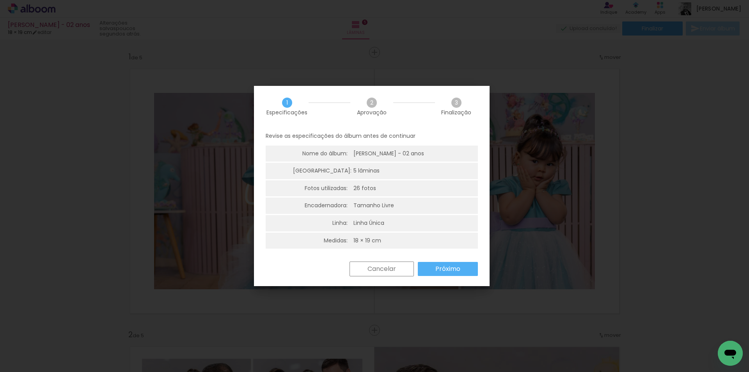
click at [433, 265] on paper-button "Próximo" at bounding box center [448, 269] width 60 height 14
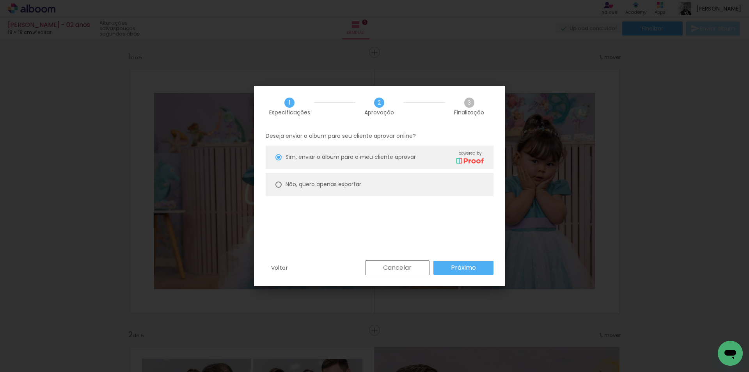
click at [0, 0] on slot "Não, quero apenas exportar" at bounding box center [0, 0] width 0 height 0
type paper-radio-button "on"
click at [461, 262] on paper-button "Próximo" at bounding box center [463, 267] width 60 height 14
type input "Alta, 300 DPI"
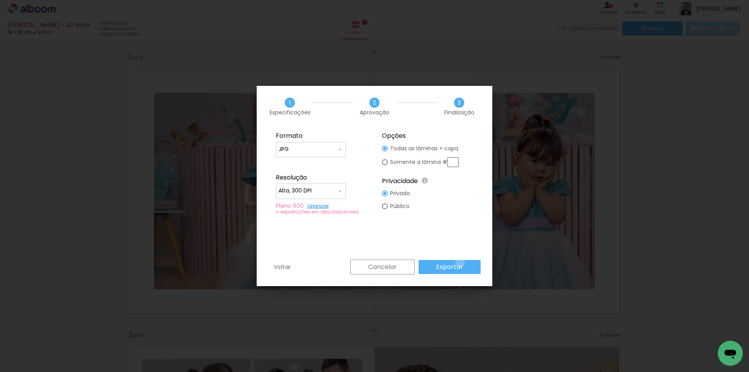
click at [0, 0] on slot "Exportar" at bounding box center [0, 0] width 0 height 0
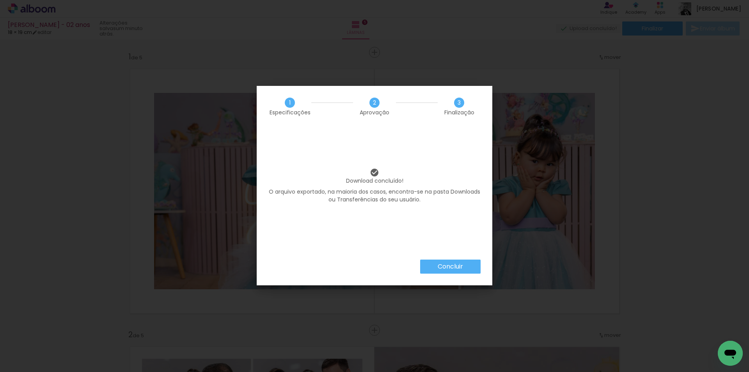
scroll to position [0, 453]
click at [434, 262] on paper-button "Concluir" at bounding box center [450, 266] width 60 height 14
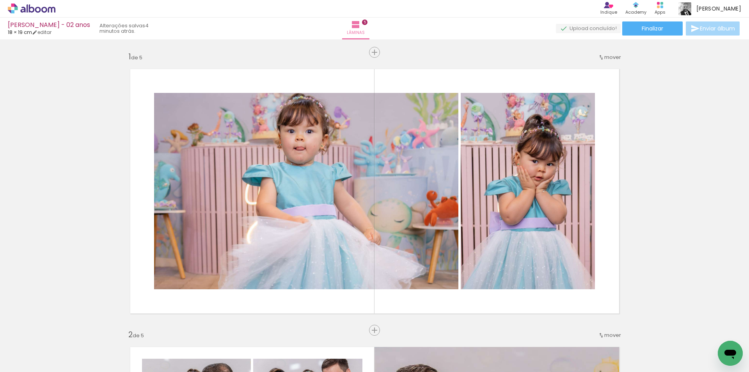
scroll to position [0, 453]
click at [661, 27] on paper-button "Finalizar" at bounding box center [652, 28] width 60 height 14
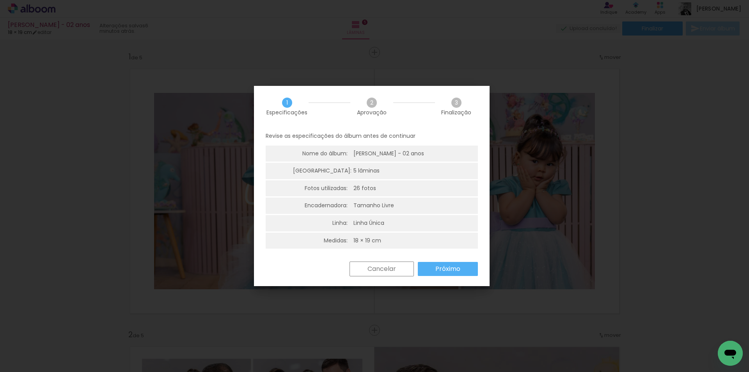
click at [464, 269] on paper-button "Próximo" at bounding box center [448, 269] width 60 height 14
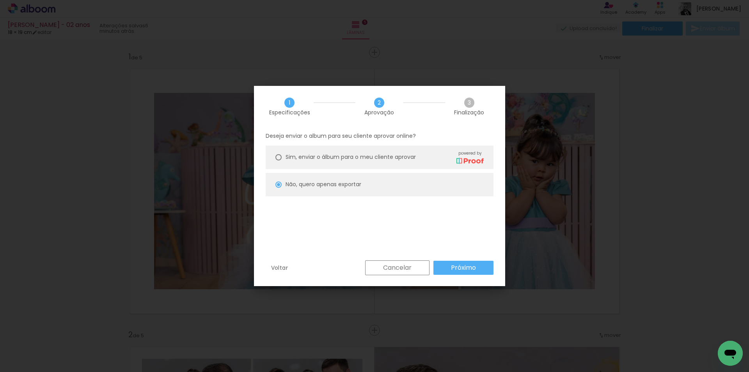
click at [304, 156] on span "Sim, enviar o álbum para o meu cliente aprovar" at bounding box center [350, 157] width 130 height 8
type paper-radio-button "on"
click at [450, 264] on paper-button "Próximo" at bounding box center [463, 267] width 60 height 14
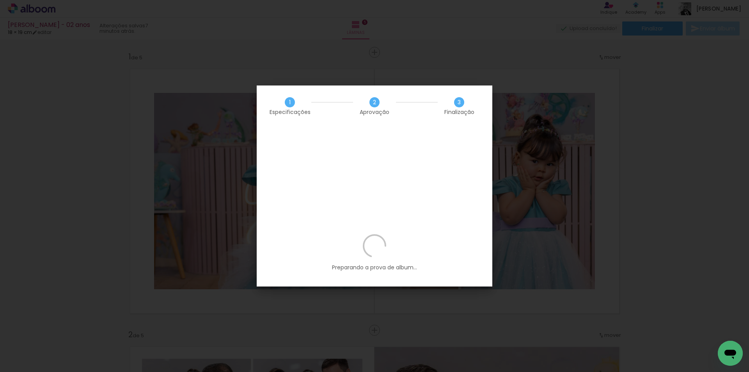
scroll to position [0, 453]
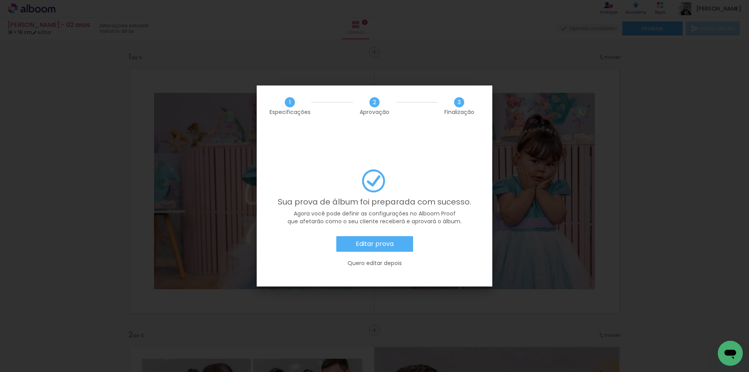
click at [0, 0] on slot "Editar prova" at bounding box center [0, 0] width 0 height 0
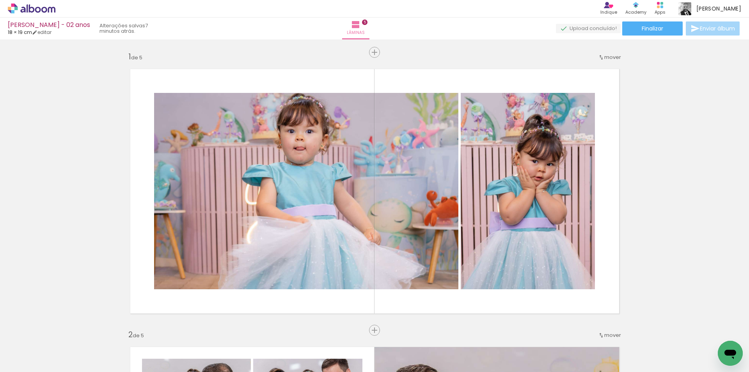
scroll to position [0, 453]
